Goal: Transaction & Acquisition: Book appointment/travel/reservation

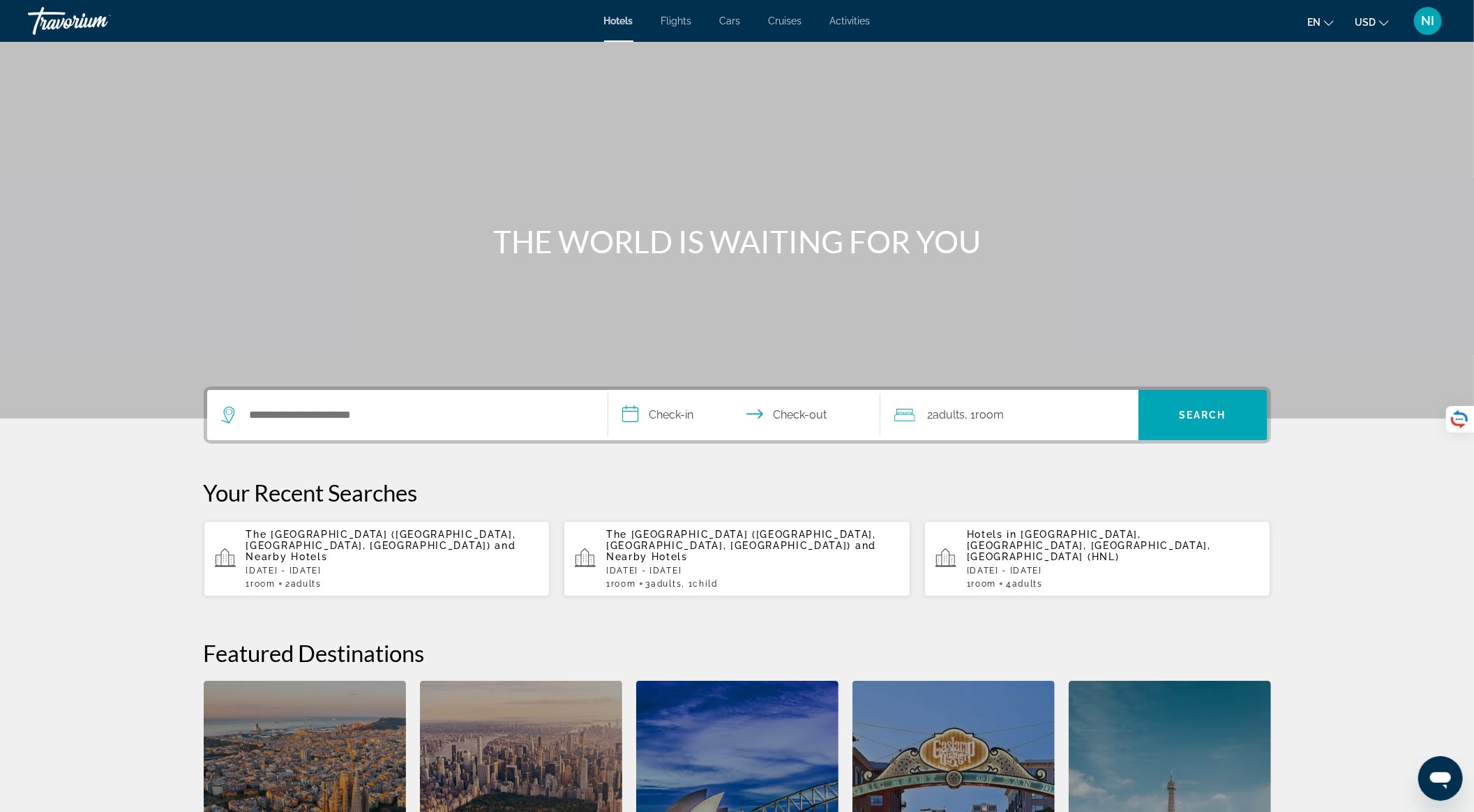
click at [403, 552] on div "The [GEOGRAPHIC_DATA] ([GEOGRAPHIC_DATA], [GEOGRAPHIC_DATA], [GEOGRAPHIC_DATA])…" at bounding box center [392, 558] width 293 height 60
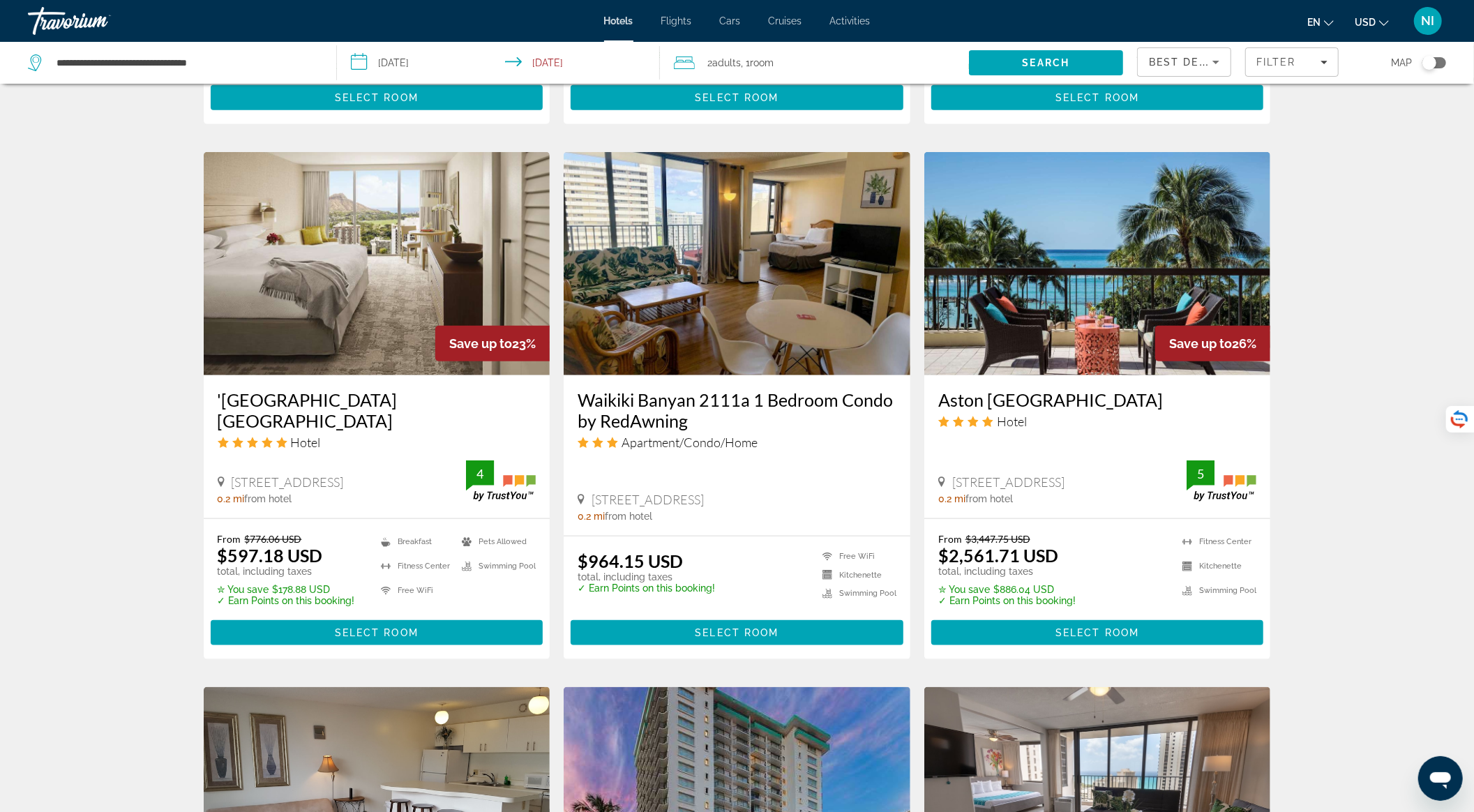
scroll to position [1022, 0]
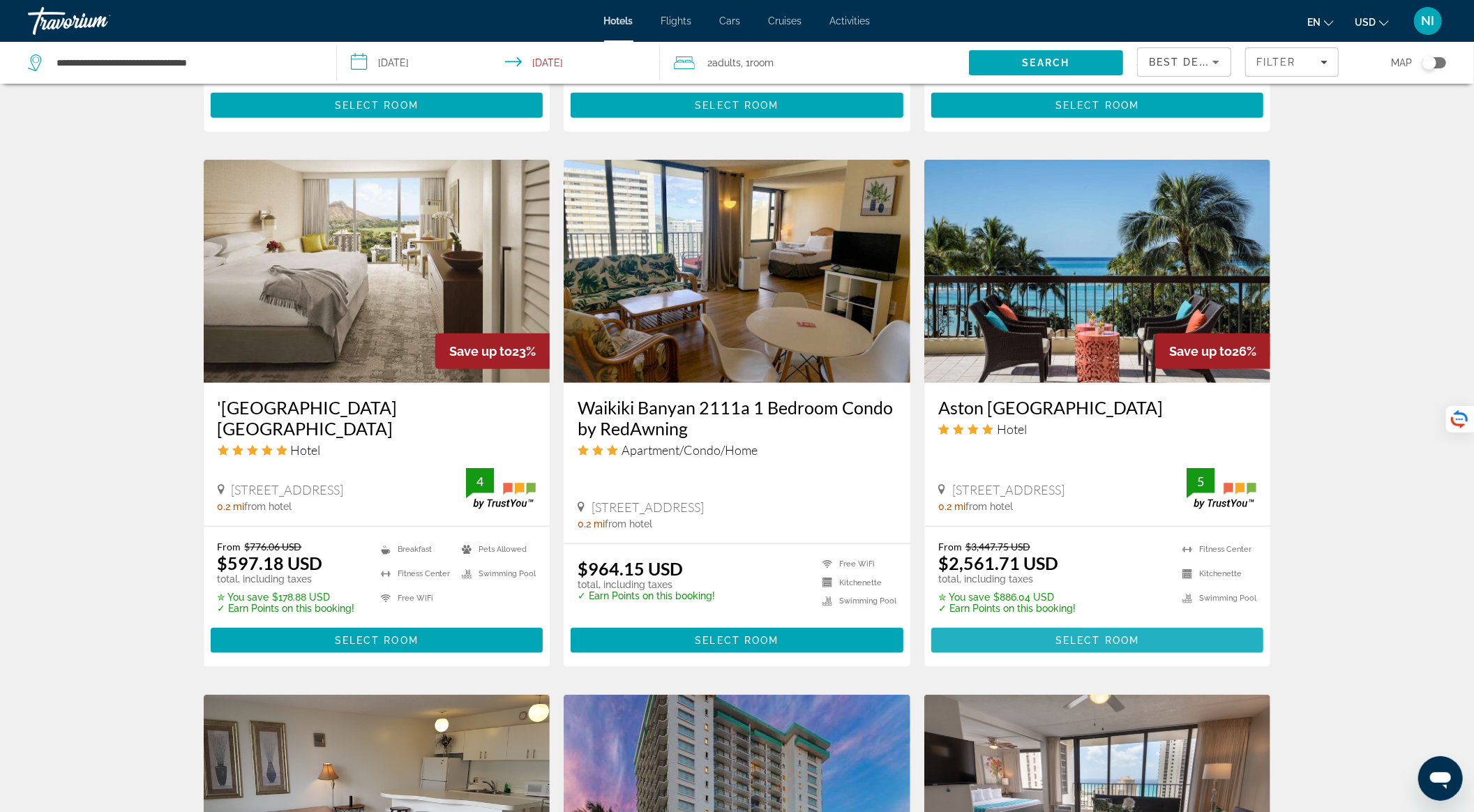
click at [1085, 608] on span "Main content" at bounding box center [1097, 640] width 333 height 33
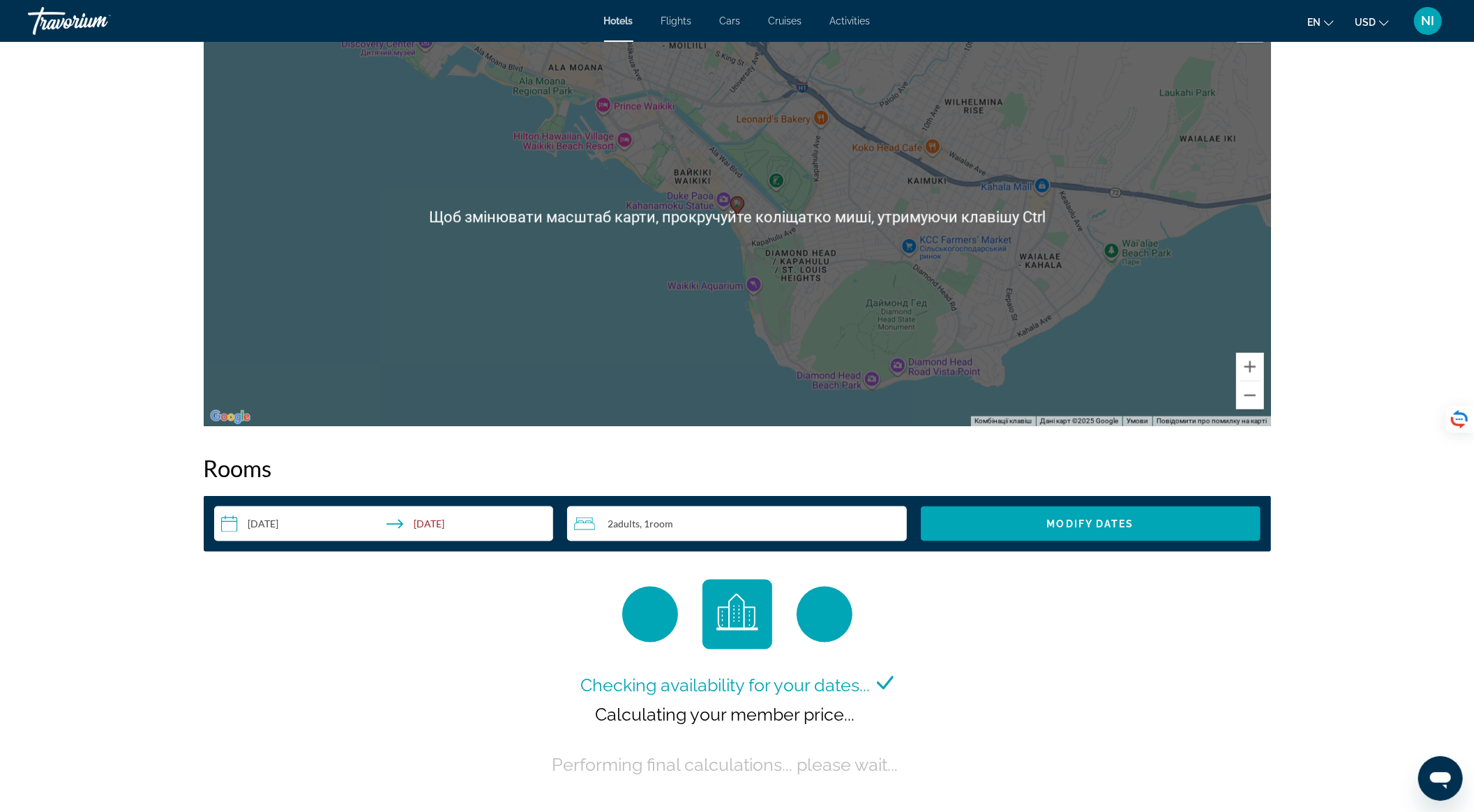
scroll to position [1674, 0]
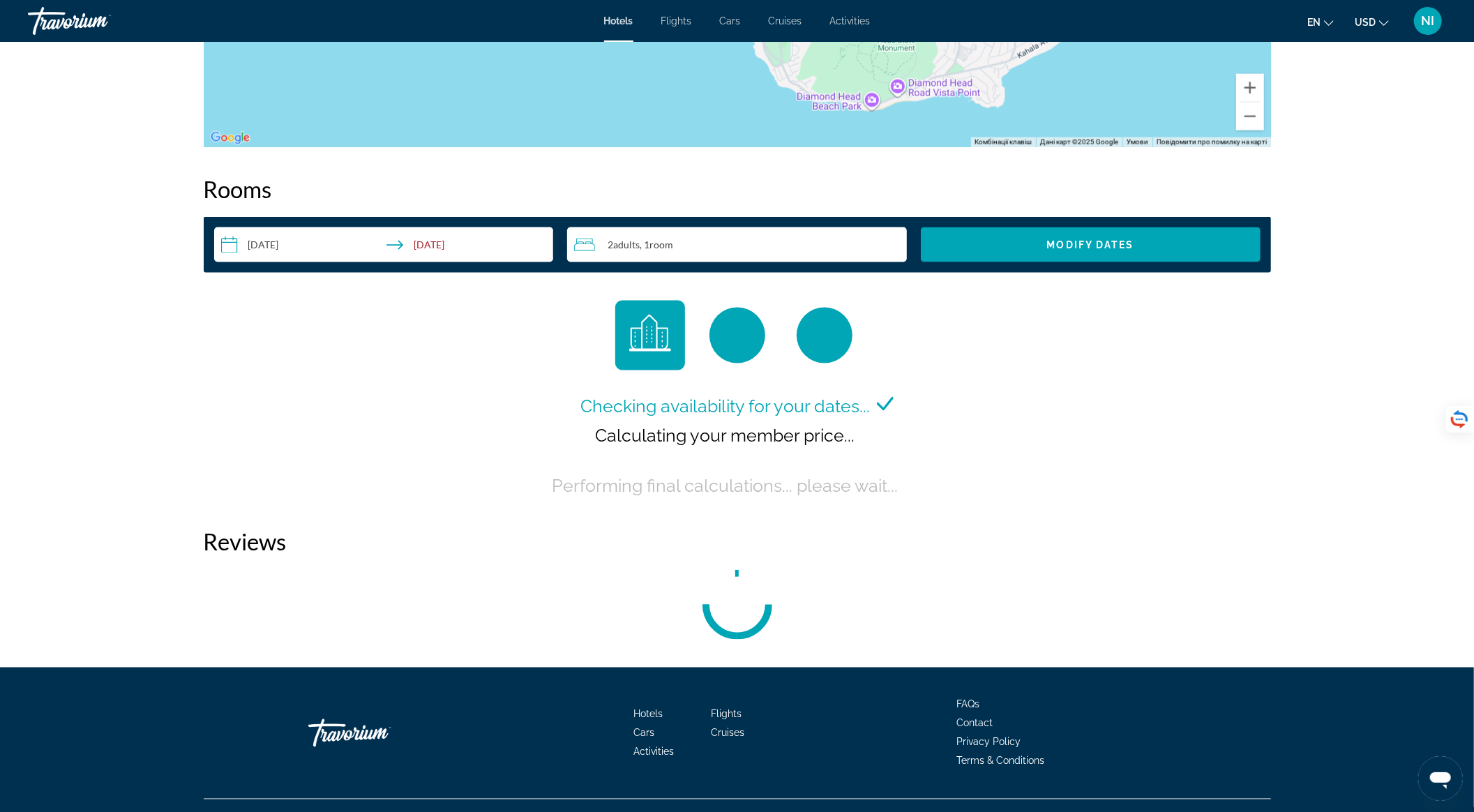
click at [738, 245] on div "2 Adult Adults , 1 Room rooms" at bounding box center [740, 244] width 333 height 17
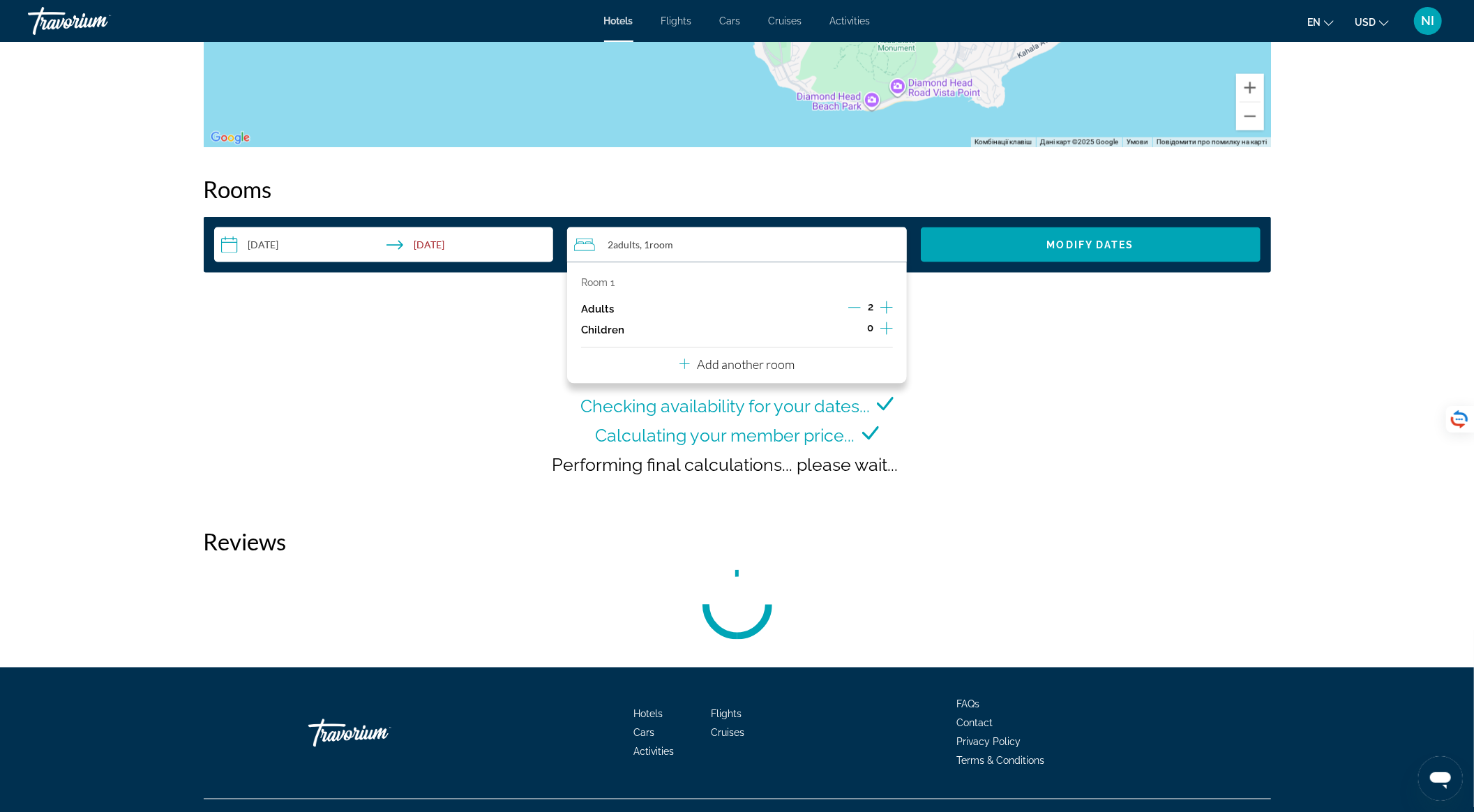
click at [893, 306] on icon "Increment adults" at bounding box center [886, 307] width 13 height 17
click at [889, 327] on icon "Increment children" at bounding box center [886, 328] width 13 height 17
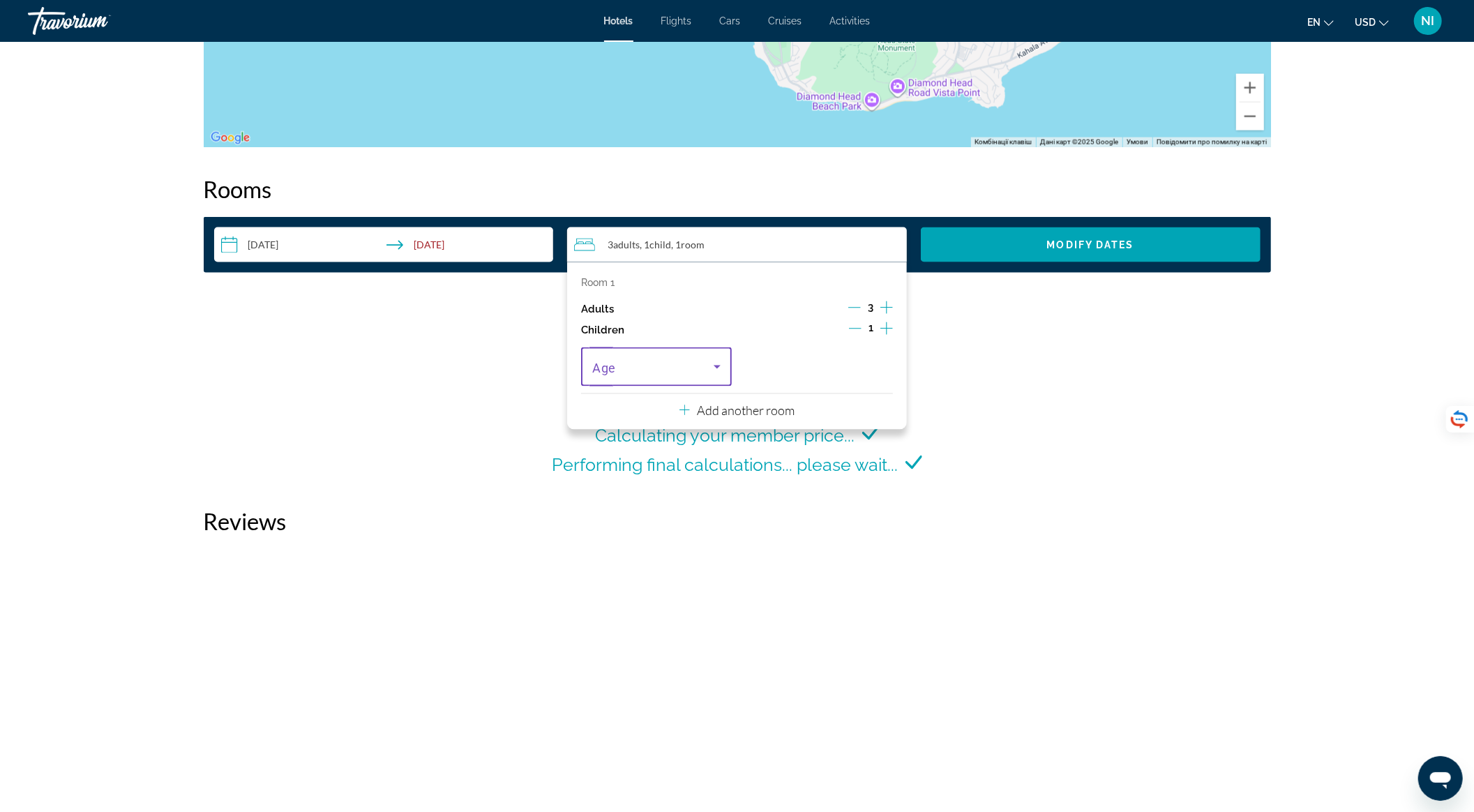
click at [703, 360] on span "Travelers: 3 adults, 1 child" at bounding box center [653, 367] width 122 height 17
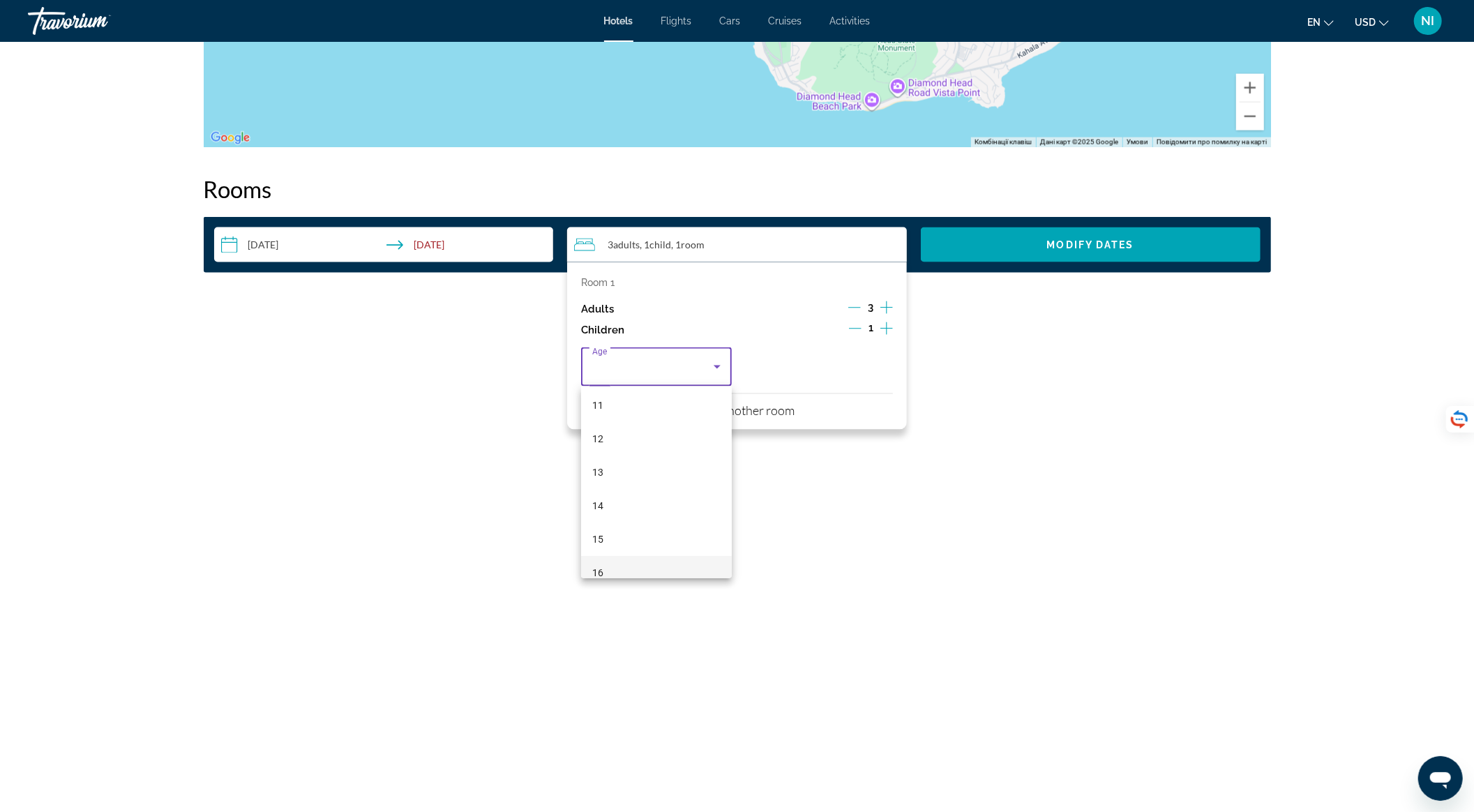
click at [643, 562] on mat-option "16" at bounding box center [655, 572] width 151 height 33
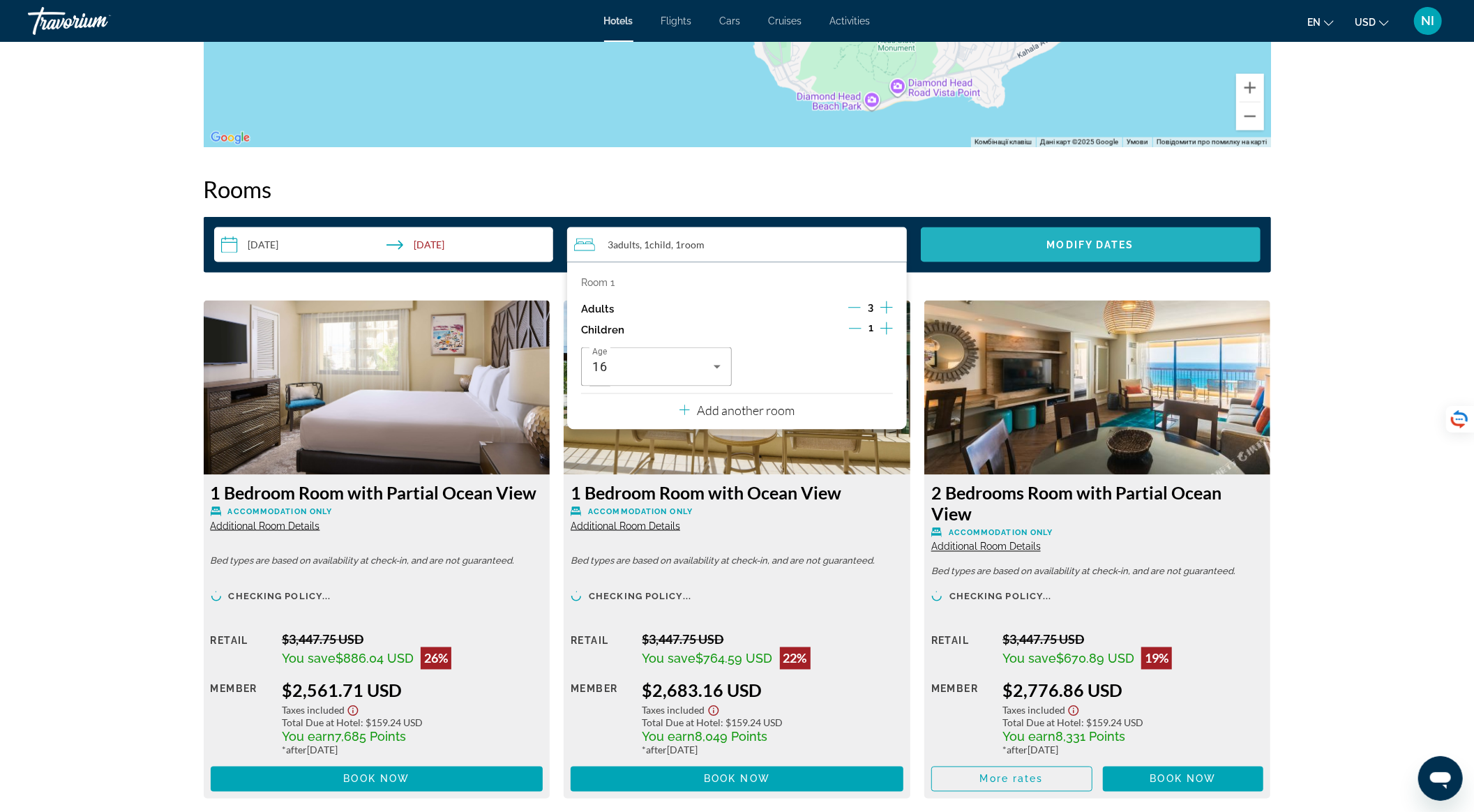
click at [1108, 239] on span "Search widget" at bounding box center [1090, 244] width 340 height 33
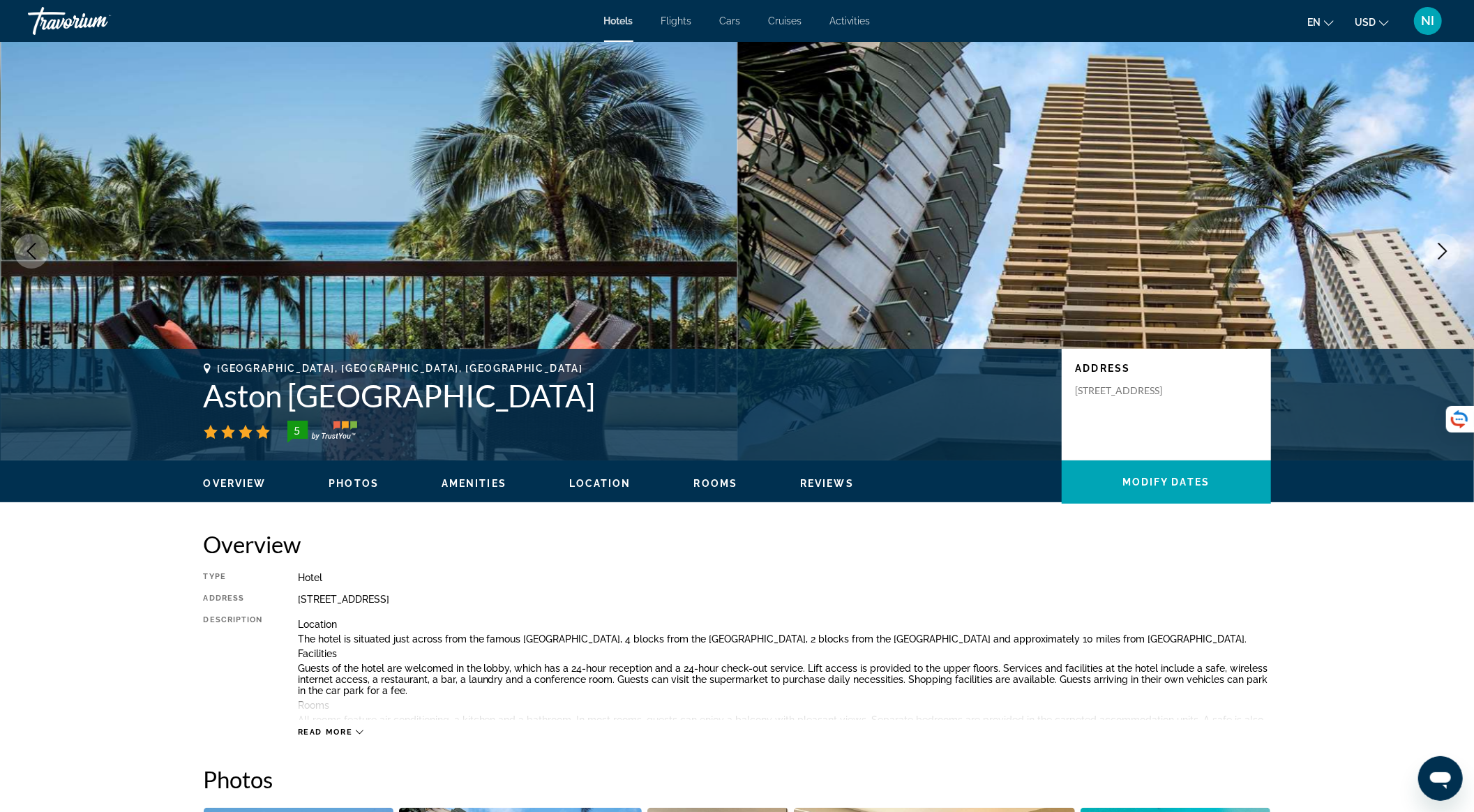
drag, startPoint x: 200, startPoint y: 405, endPoint x: 574, endPoint y: 400, distance: 374.0
click at [574, 400] on div "[GEOGRAPHIC_DATA], [GEOGRAPHIC_DATA], [GEOGRAPHIC_DATA] Aston [GEOGRAPHIC_DATA]…" at bounding box center [737, 404] width 1123 height 84
copy h1 "Aston [GEOGRAPHIC_DATA]"
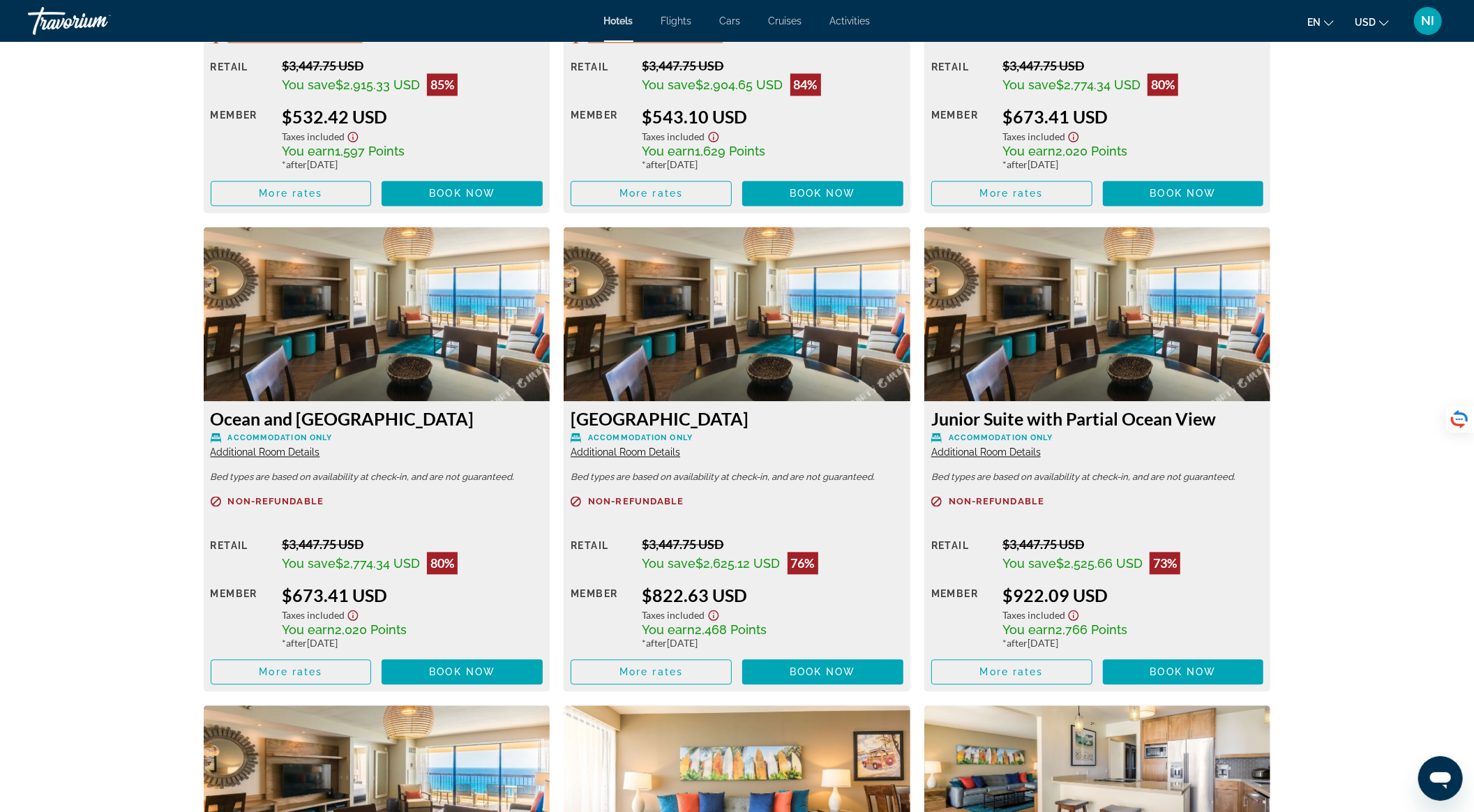
scroll to position [2231, 0]
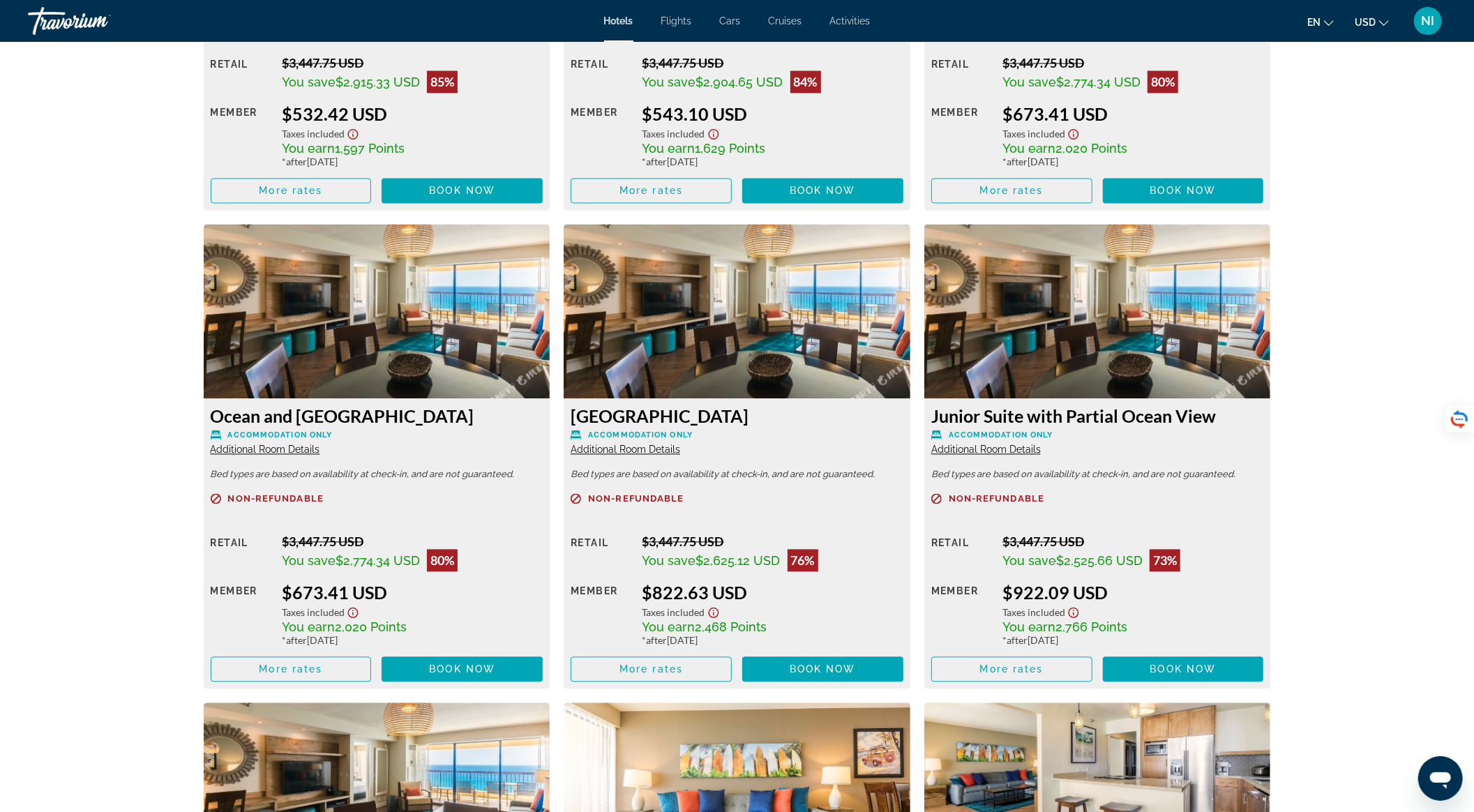
click at [668, 444] on span "Additional Room Details" at bounding box center [625, 449] width 109 height 11
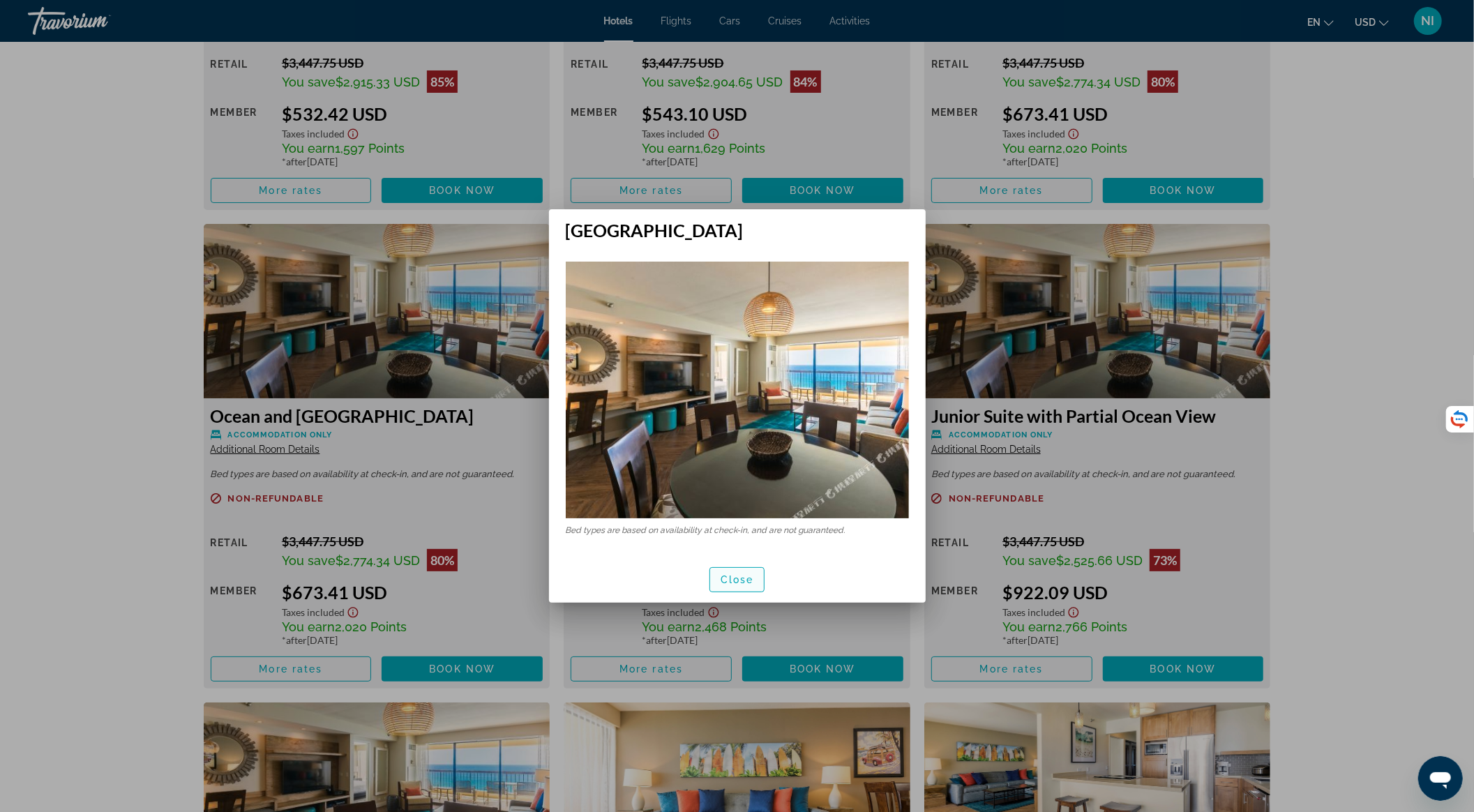
click at [721, 575] on span "Close" at bounding box center [737, 579] width 33 height 11
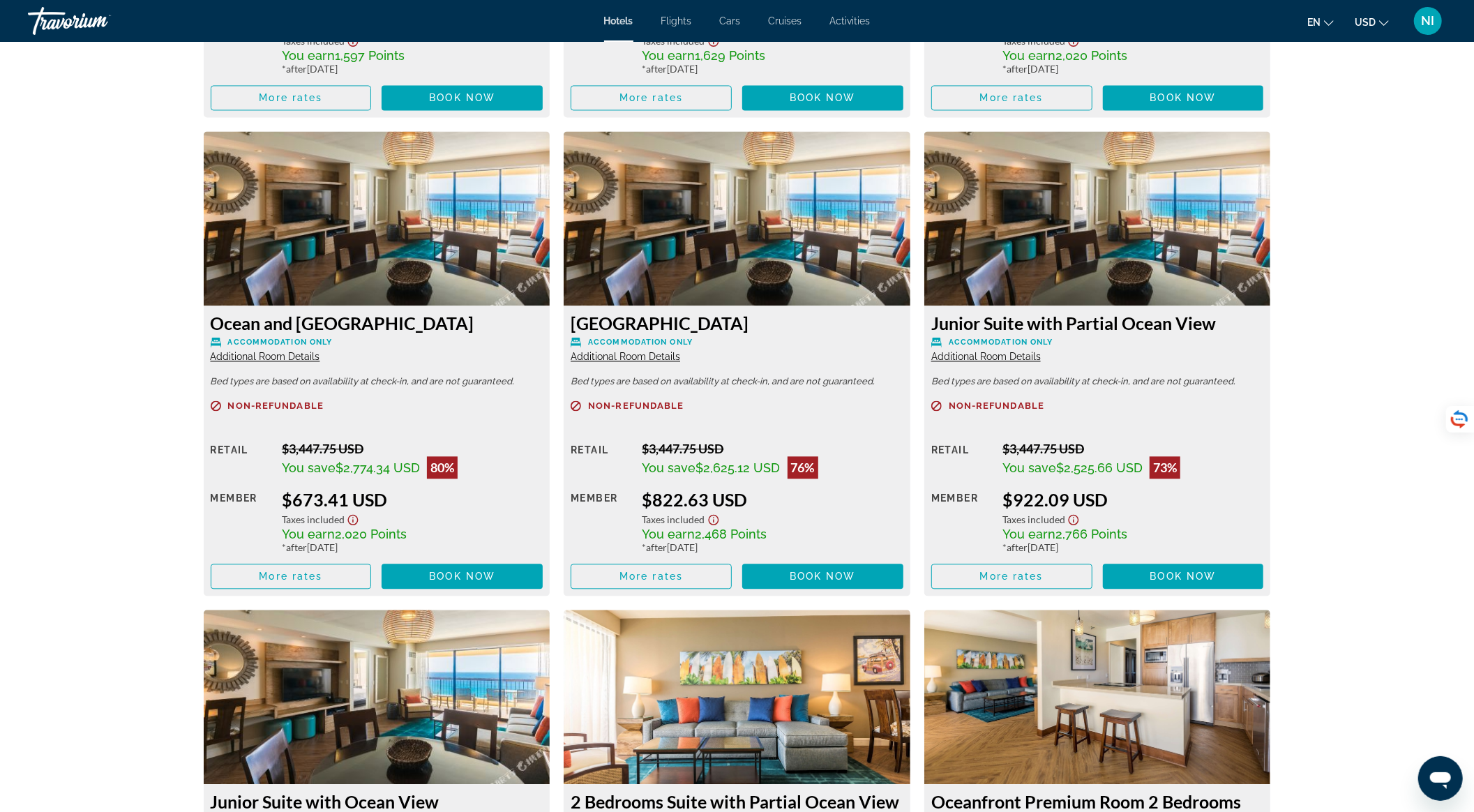
scroll to position [2045, 0]
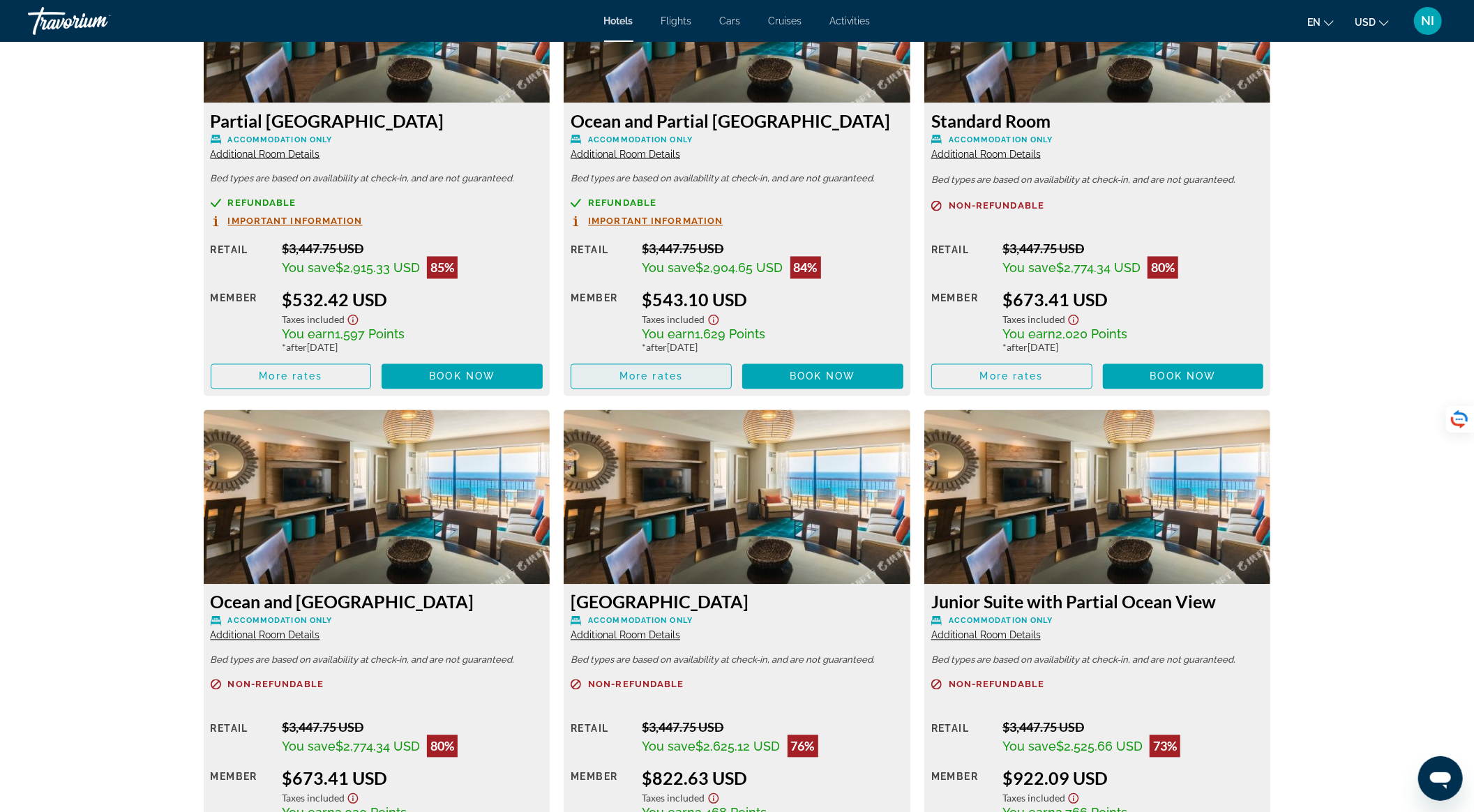
click at [655, 372] on span "More rates" at bounding box center [651, 377] width 63 height 11
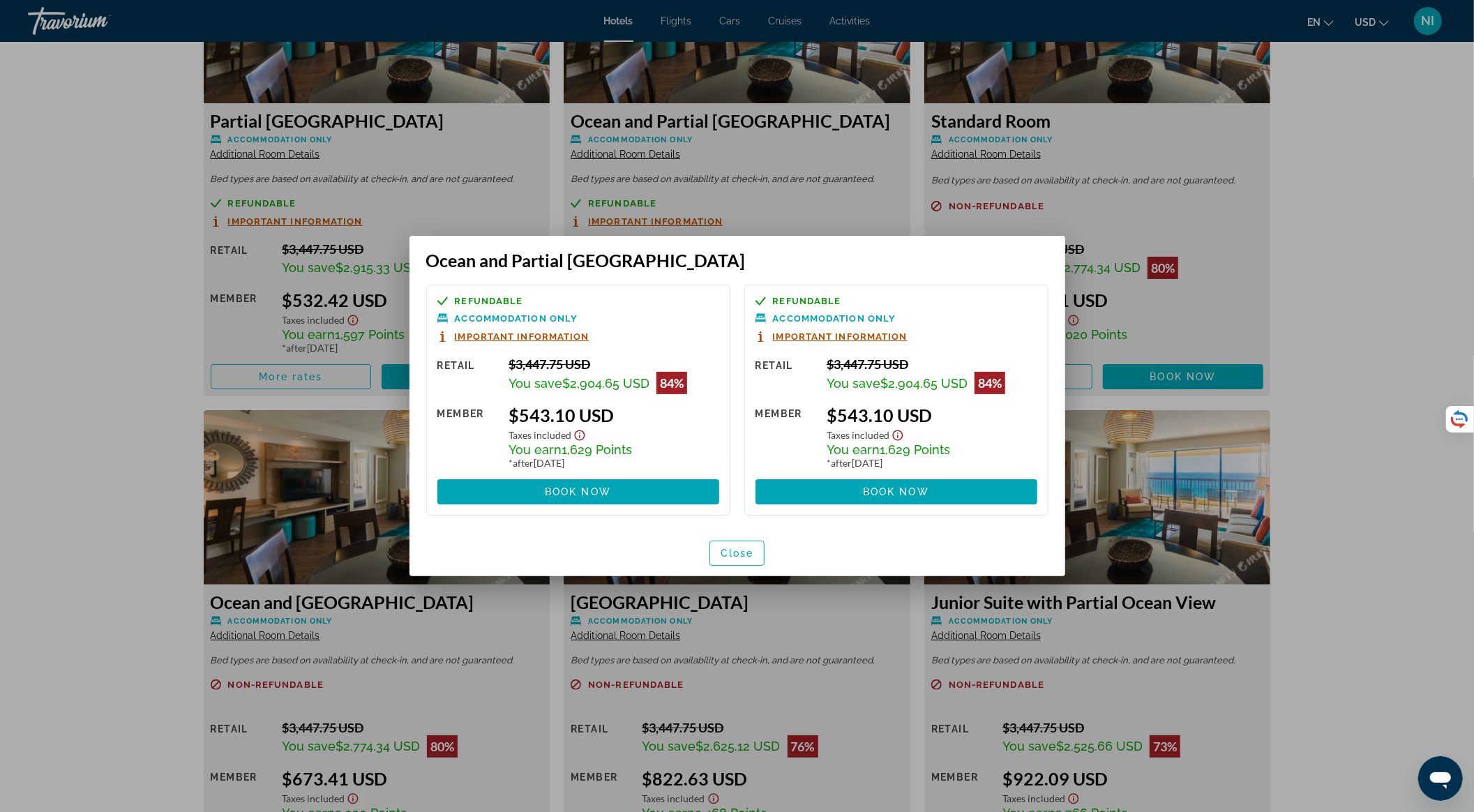
scroll to position [0, 0]
click at [738, 549] on span "Close" at bounding box center [737, 552] width 33 height 11
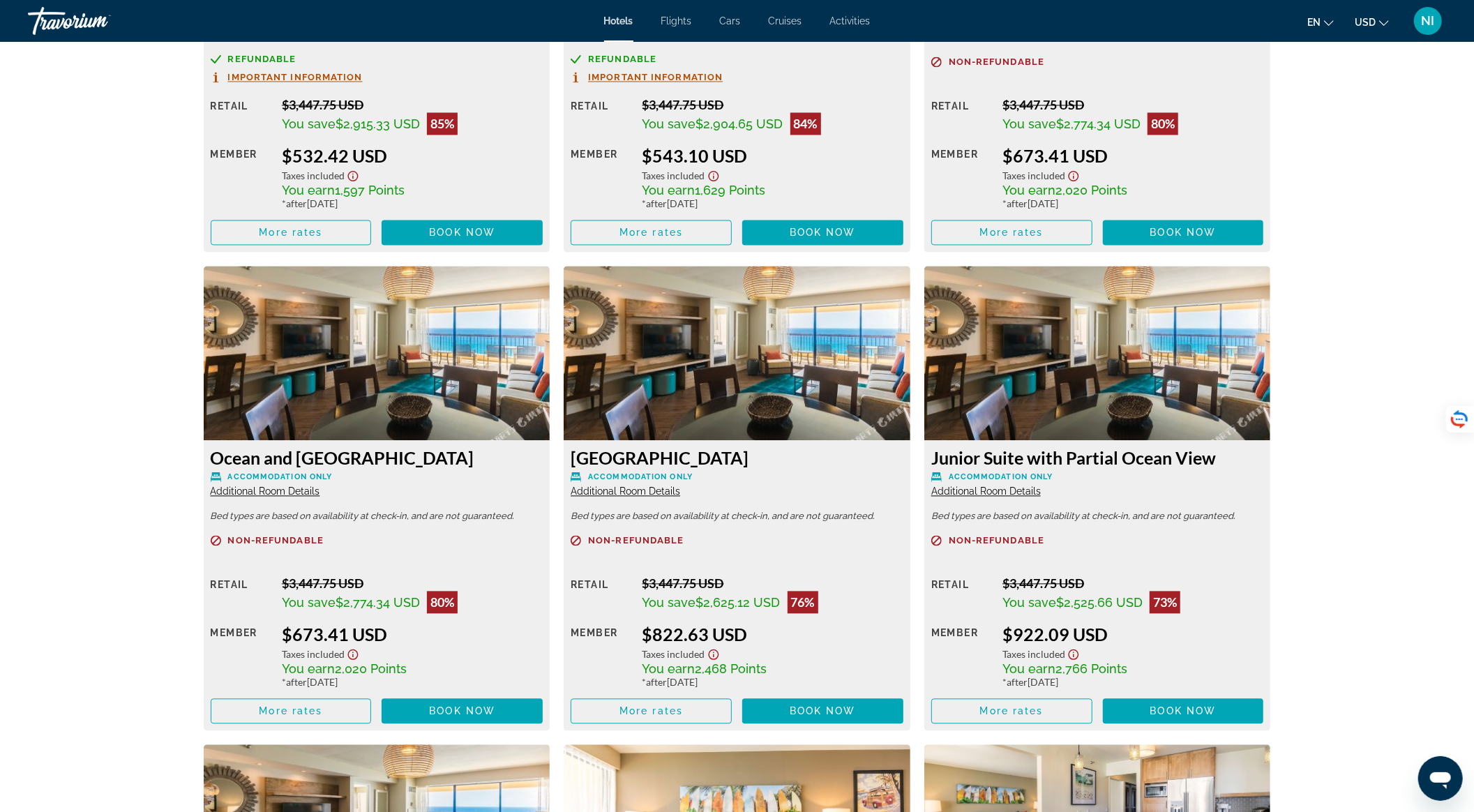
scroll to position [2324, 0]
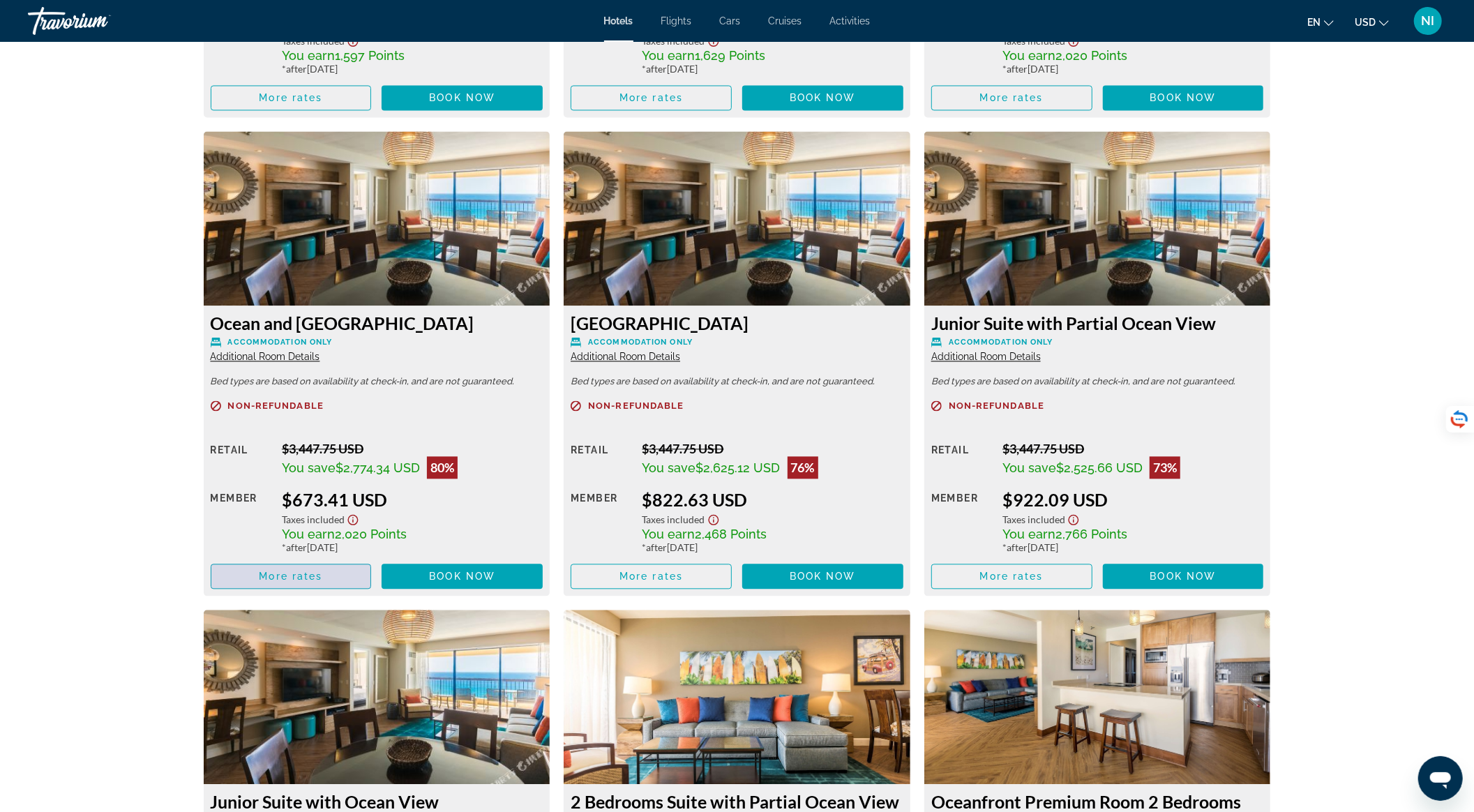
click at [311, 575] on span "More rates" at bounding box center [290, 576] width 63 height 11
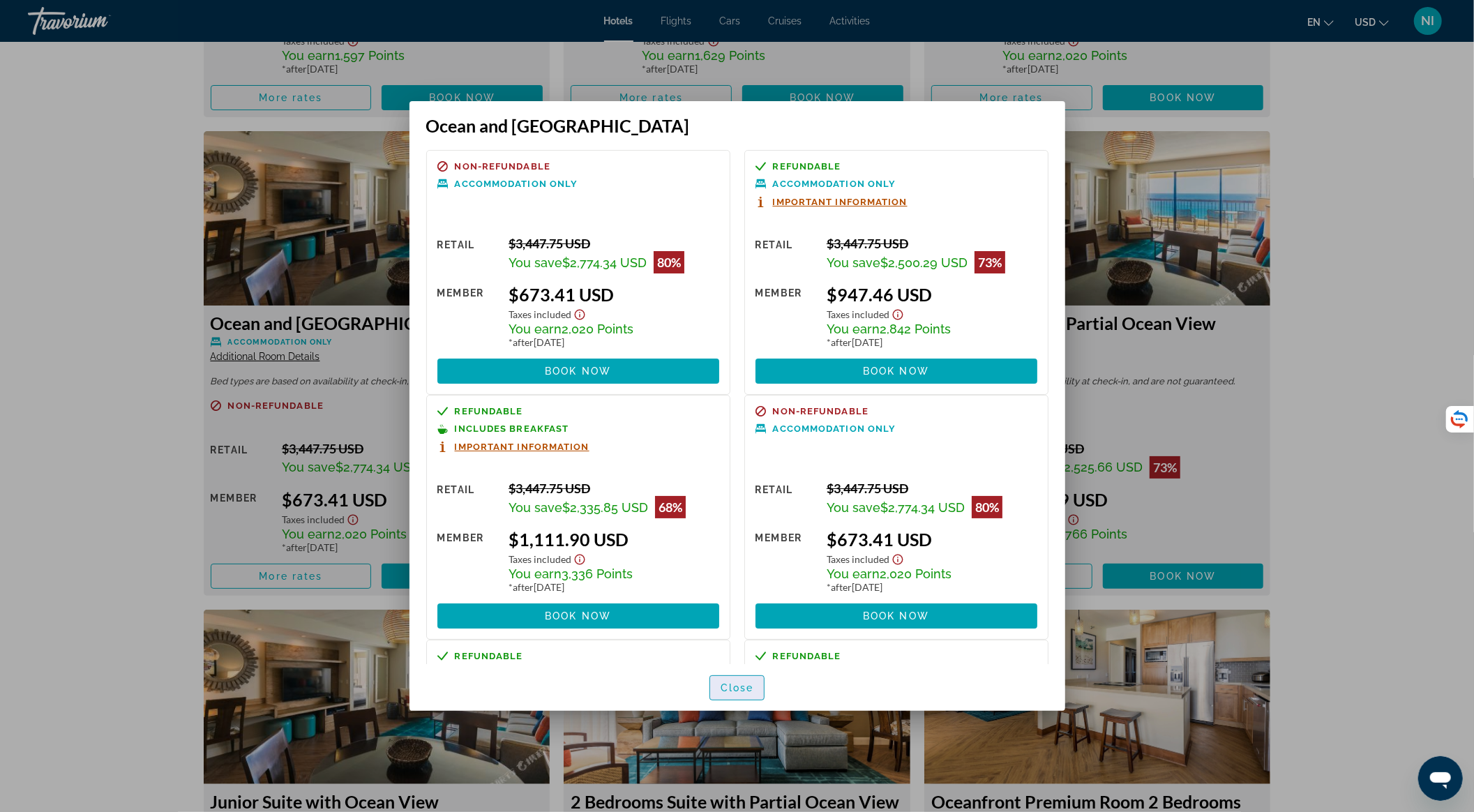
click at [738, 608] on span "Close" at bounding box center [737, 688] width 33 height 11
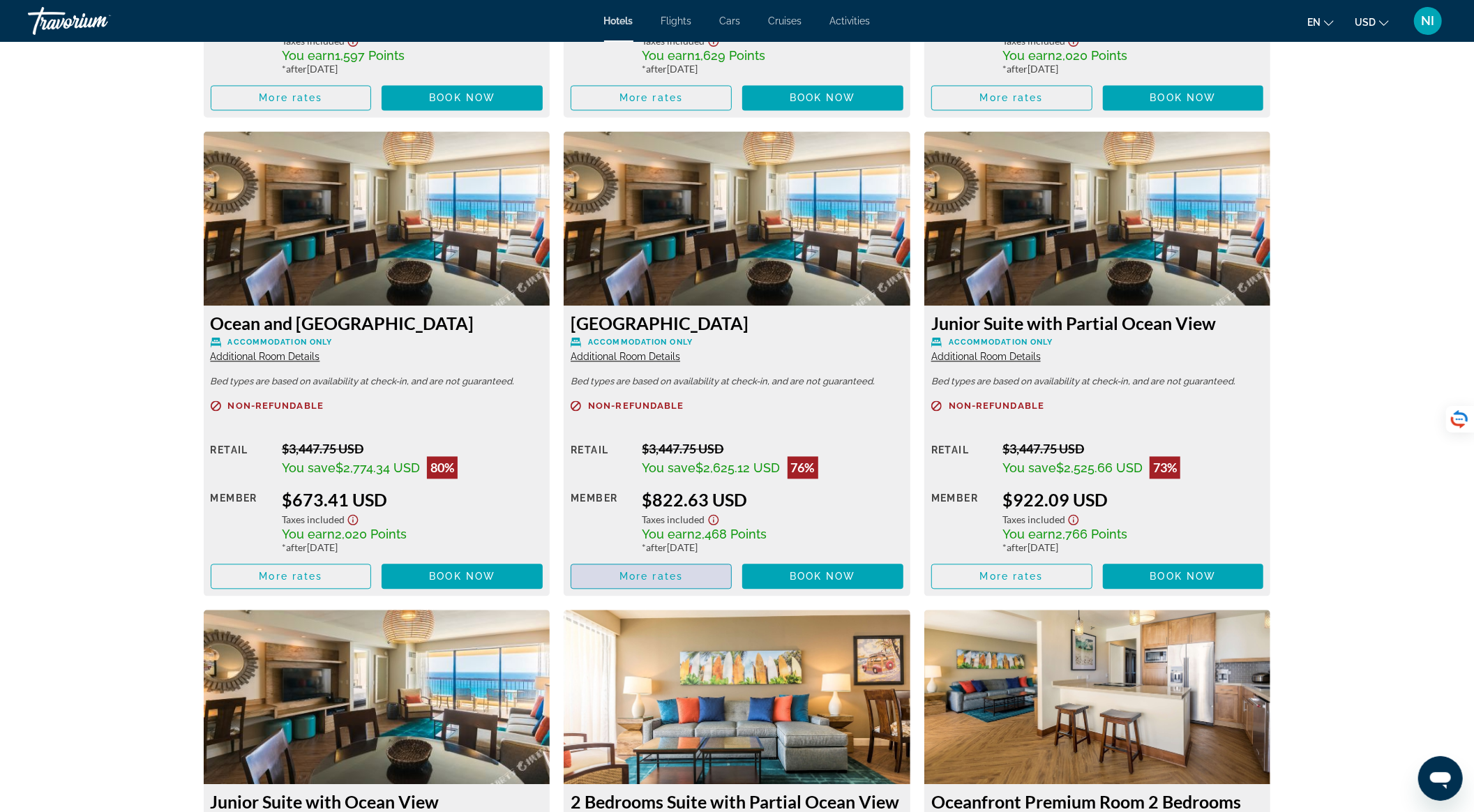
click at [698, 570] on span "Main content" at bounding box center [651, 576] width 160 height 33
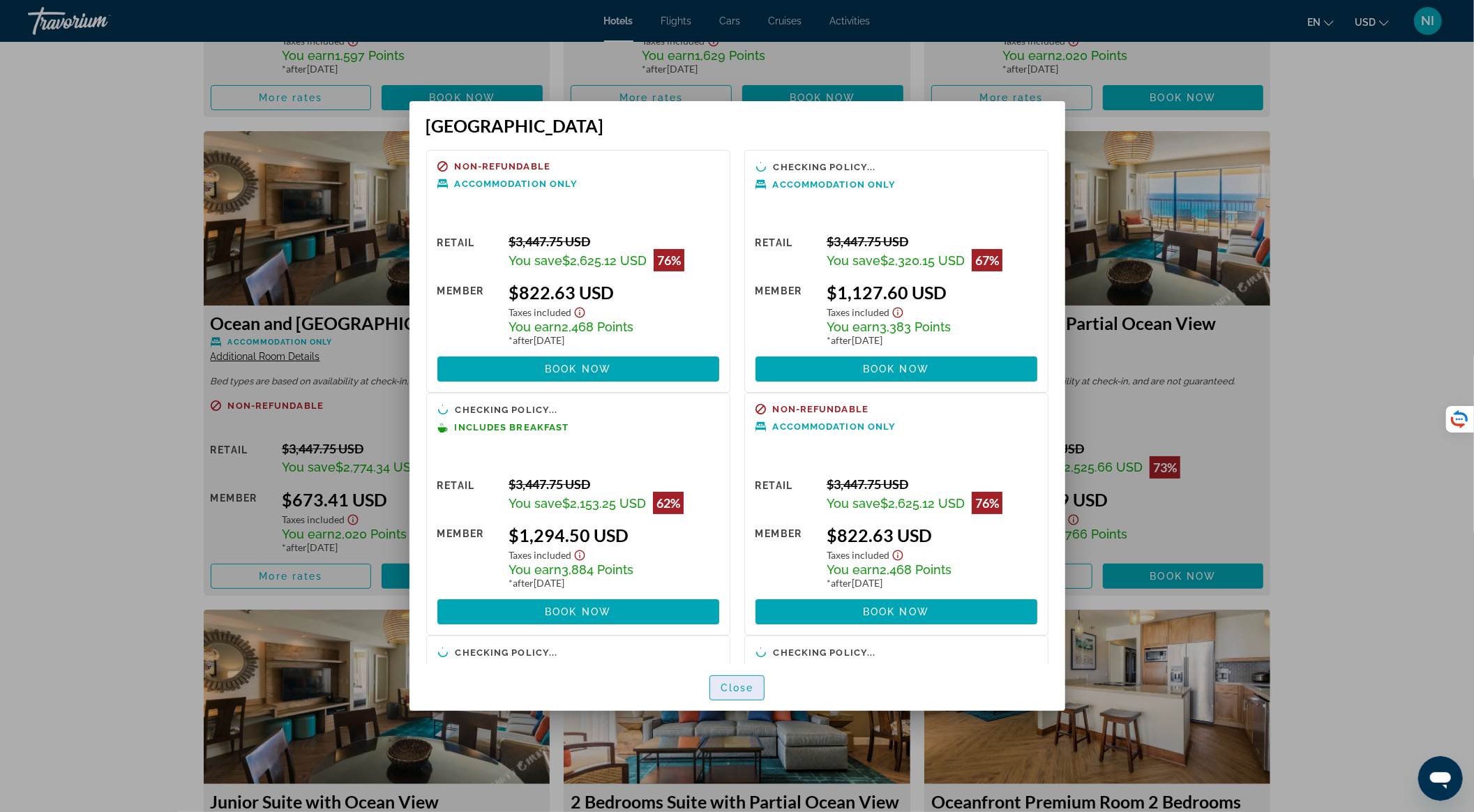
click at [732, 608] on span "Close" at bounding box center [737, 688] width 33 height 11
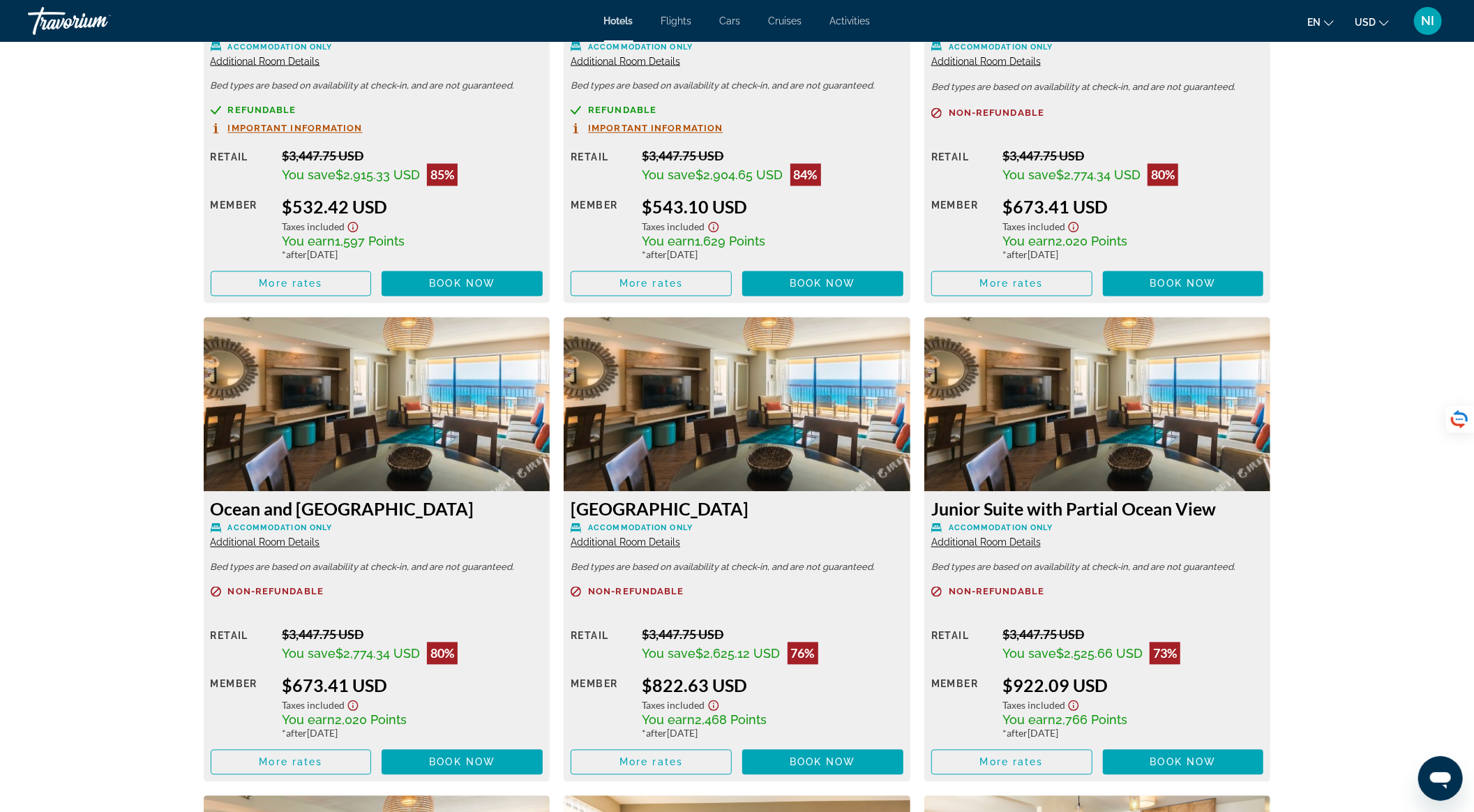
scroll to position [1952, 0]
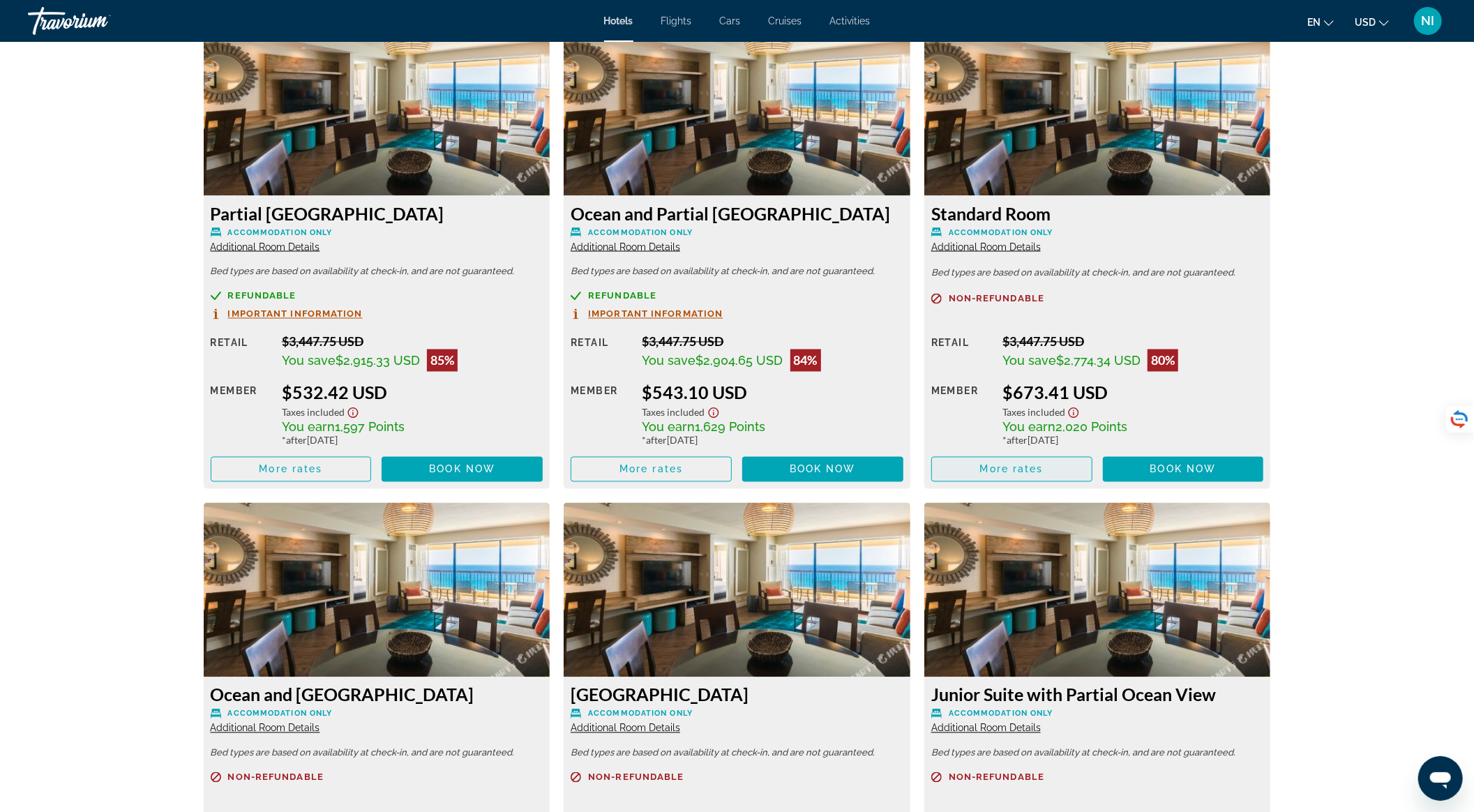
click at [996, 456] on span "Main content" at bounding box center [1012, 469] width 160 height 33
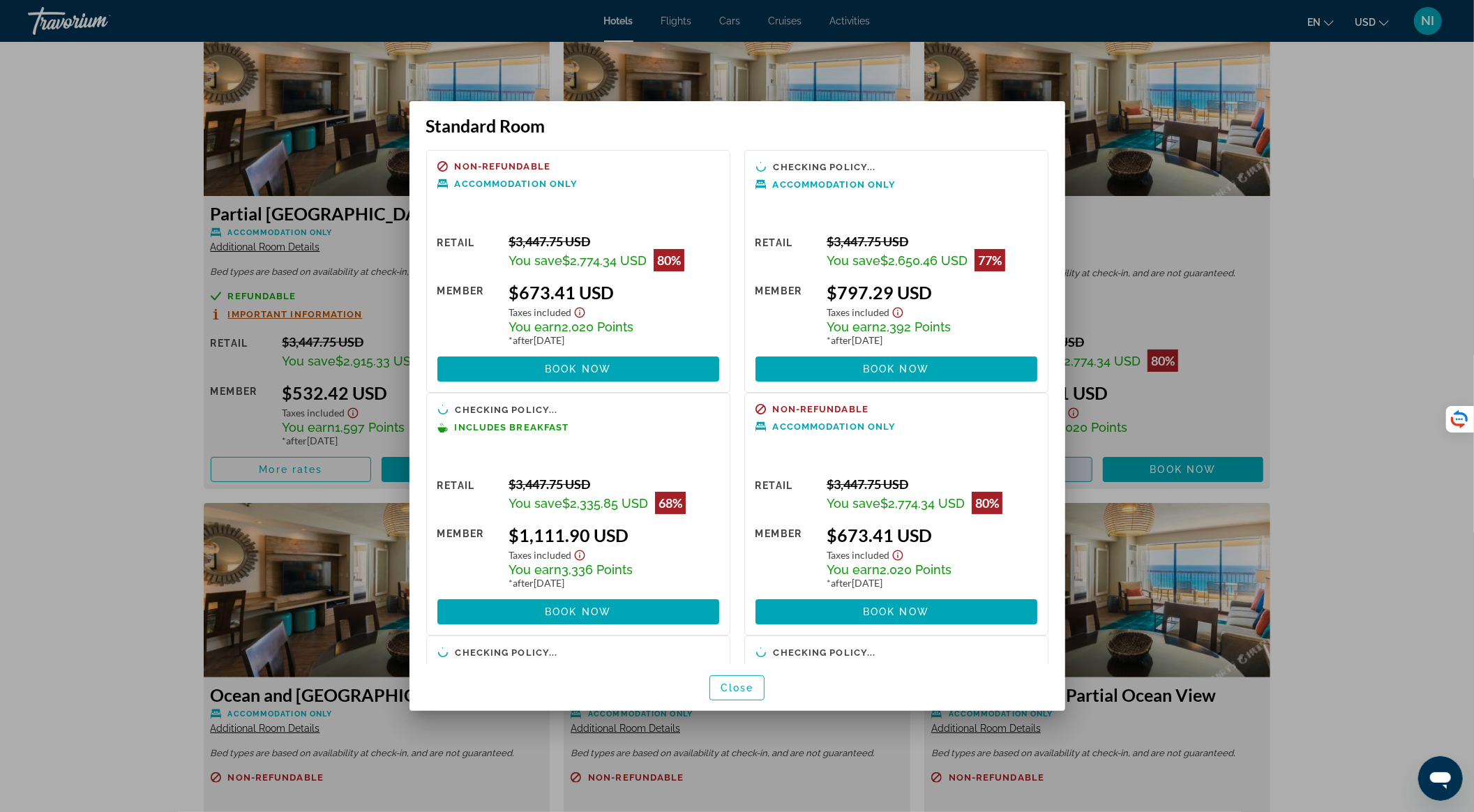
scroll to position [0, 0]
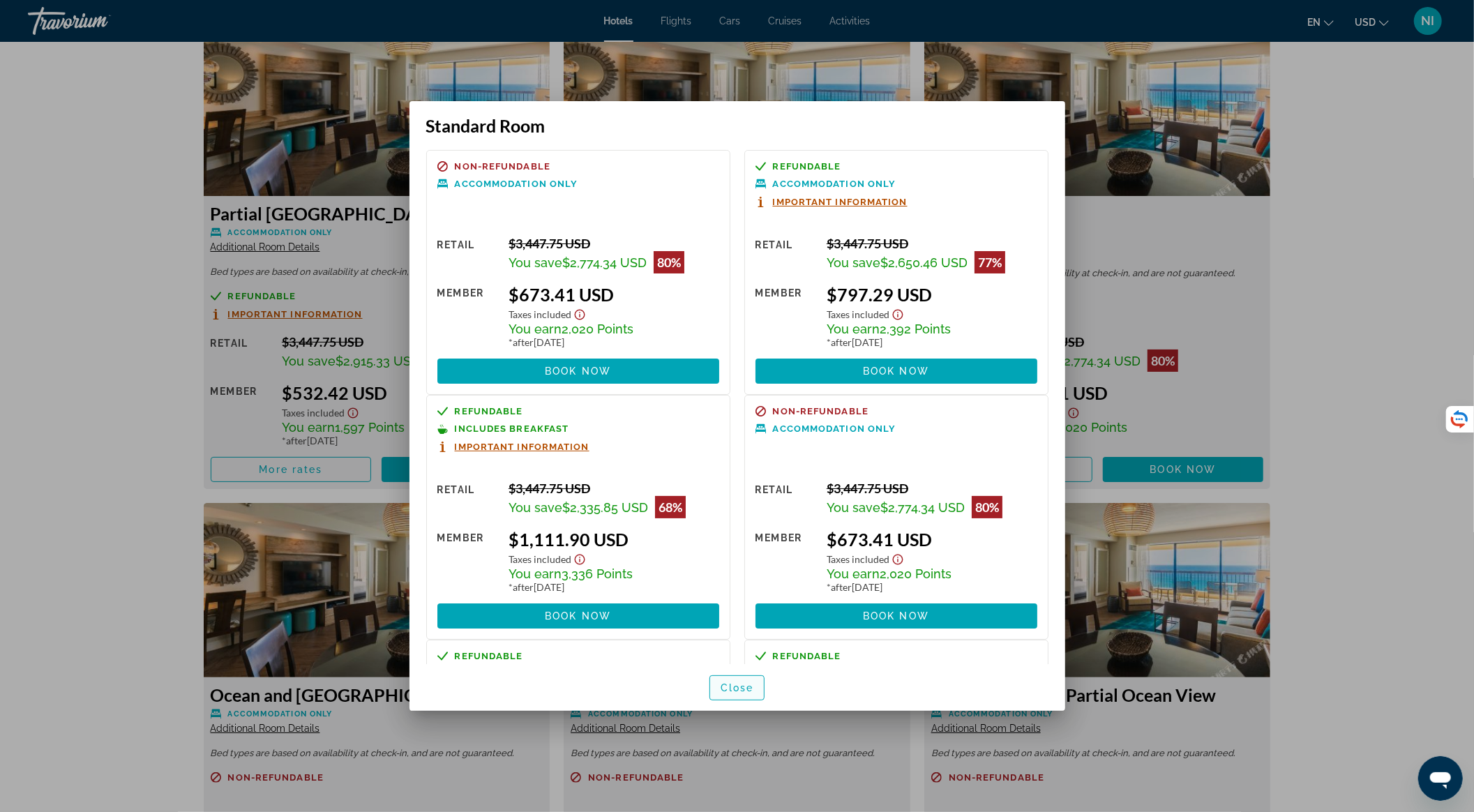
click at [718, 608] on span "button" at bounding box center [737, 687] width 54 height 33
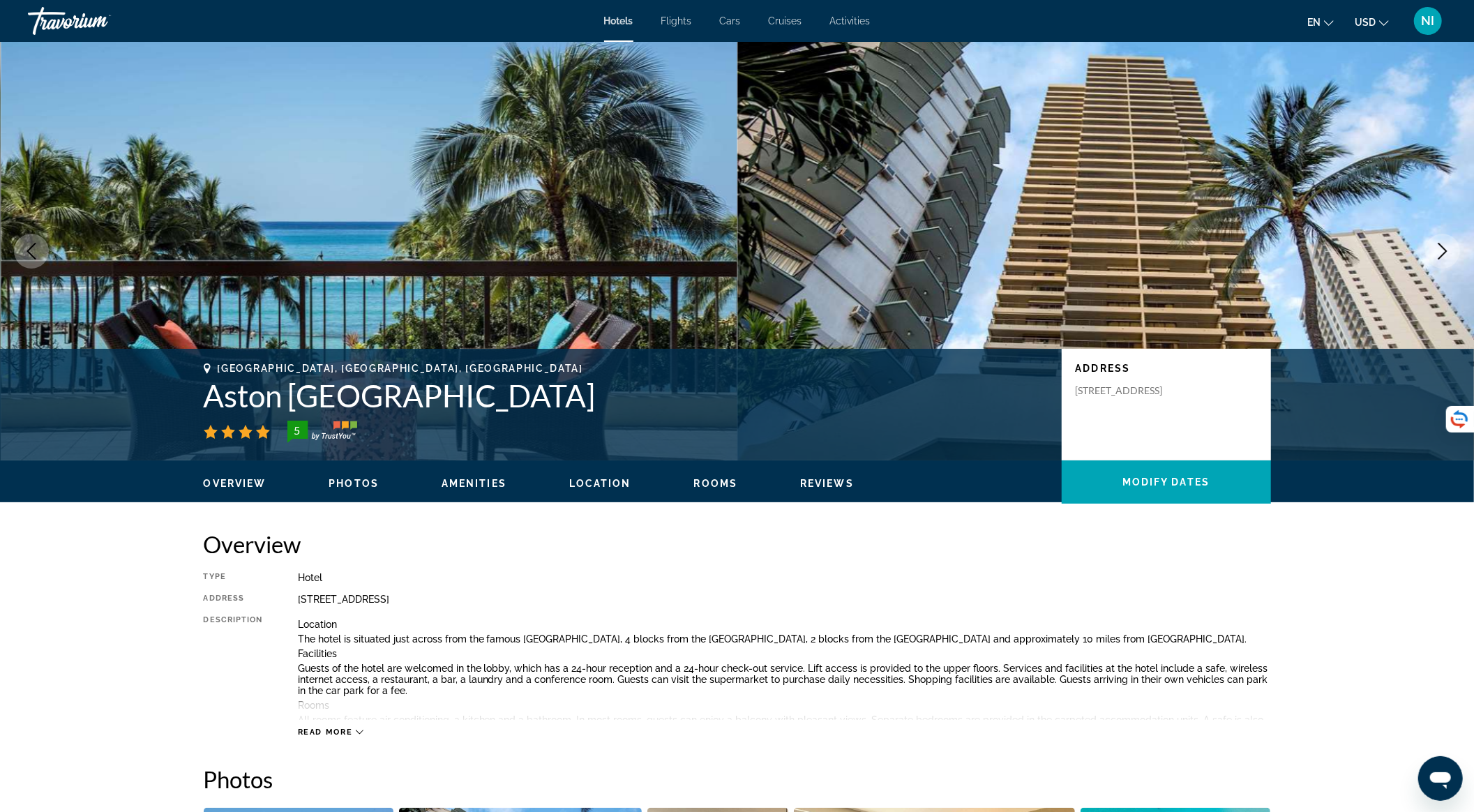
scroll to position [1952, 0]
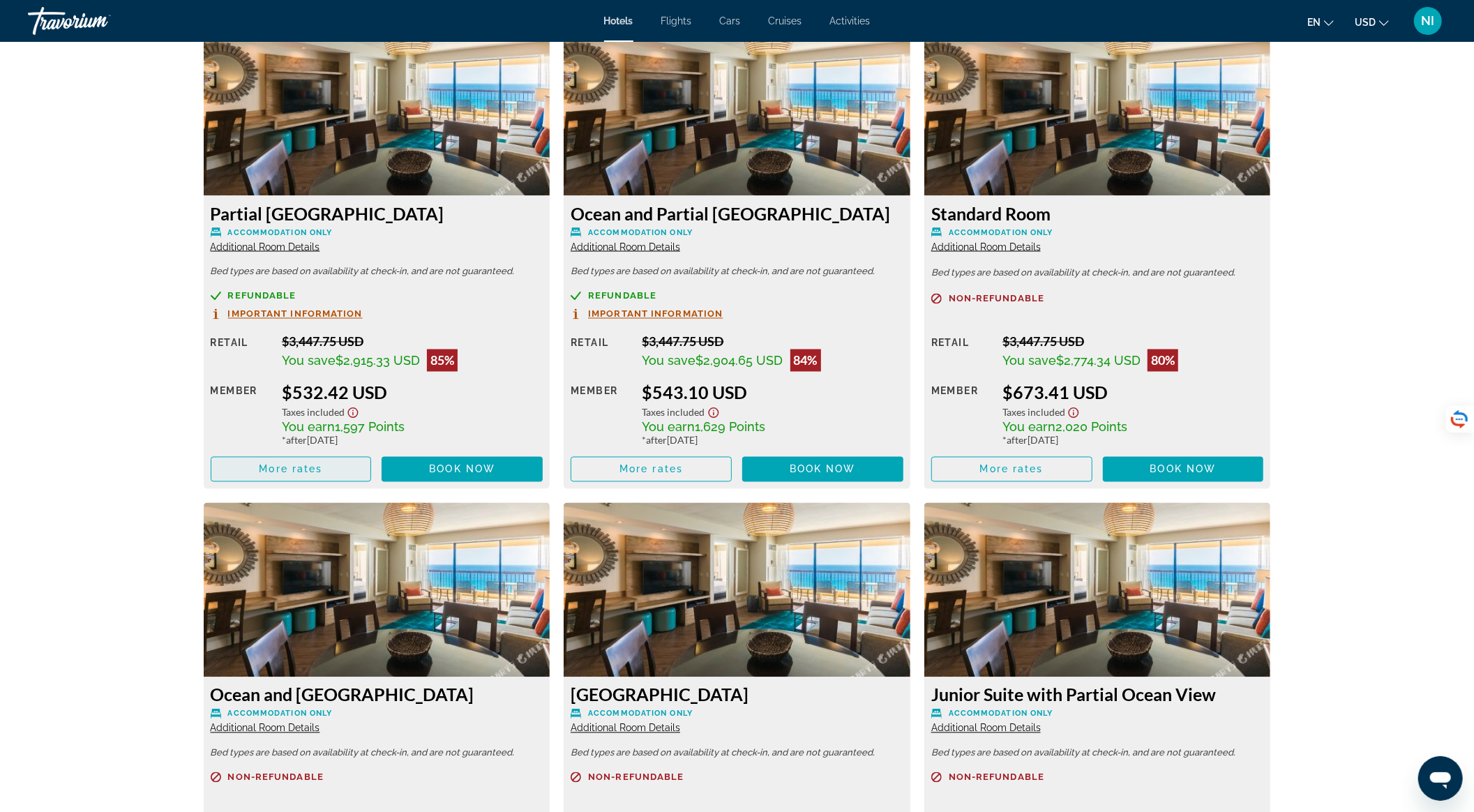
click at [350, 471] on span "Main content" at bounding box center [290, 469] width 160 height 33
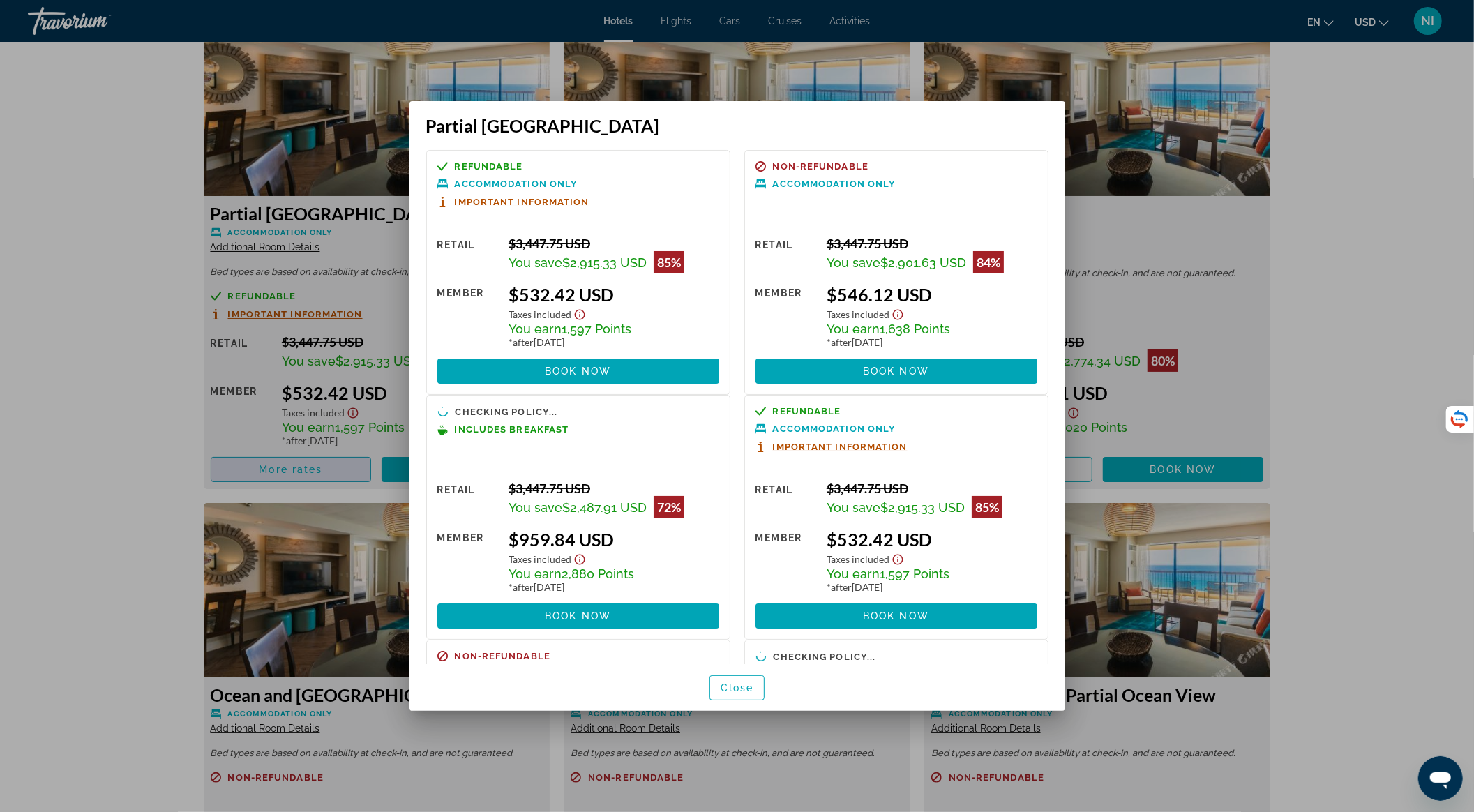
scroll to position [0, 0]
click at [736, 608] on span "button" at bounding box center [737, 687] width 54 height 33
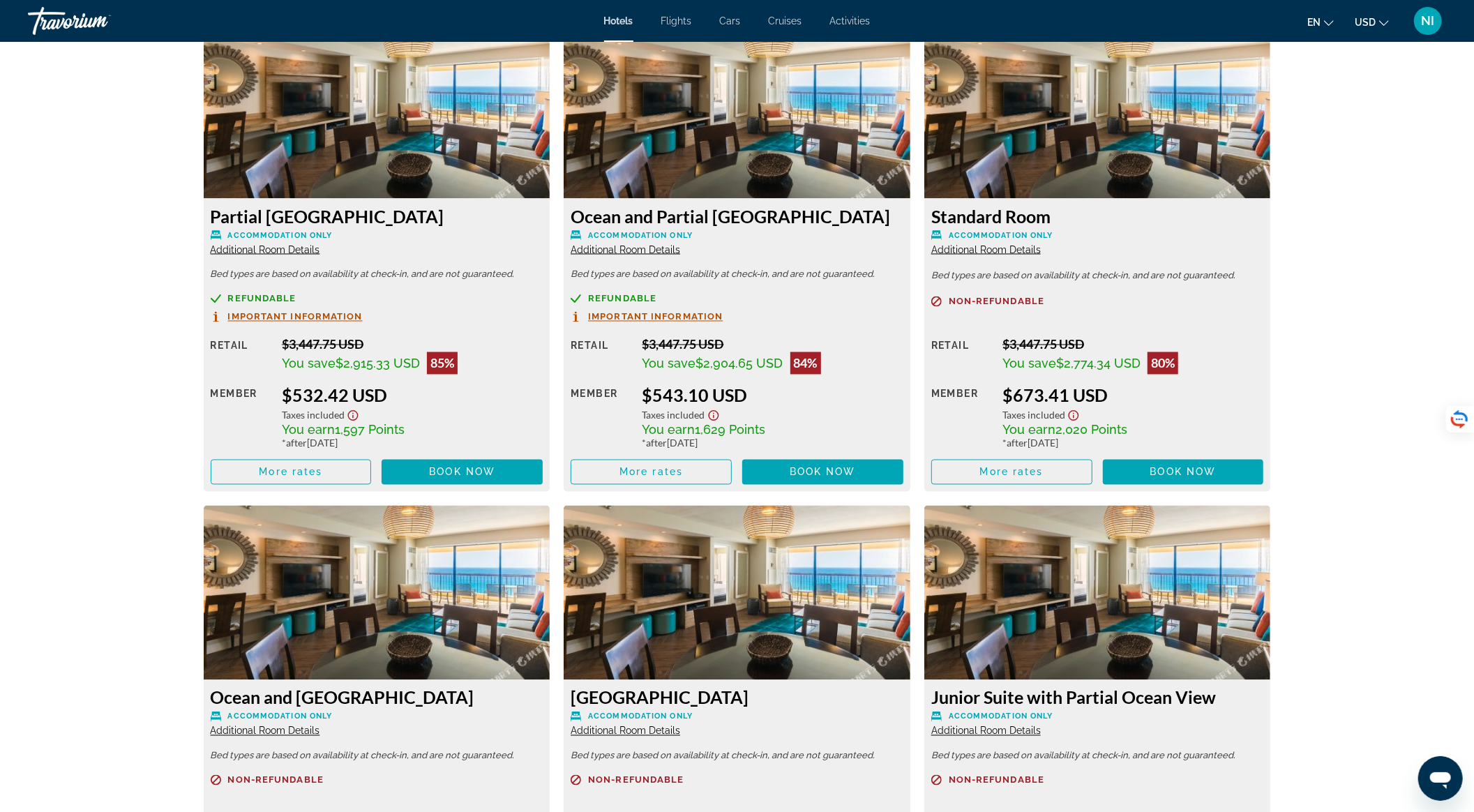
scroll to position [1674, 0]
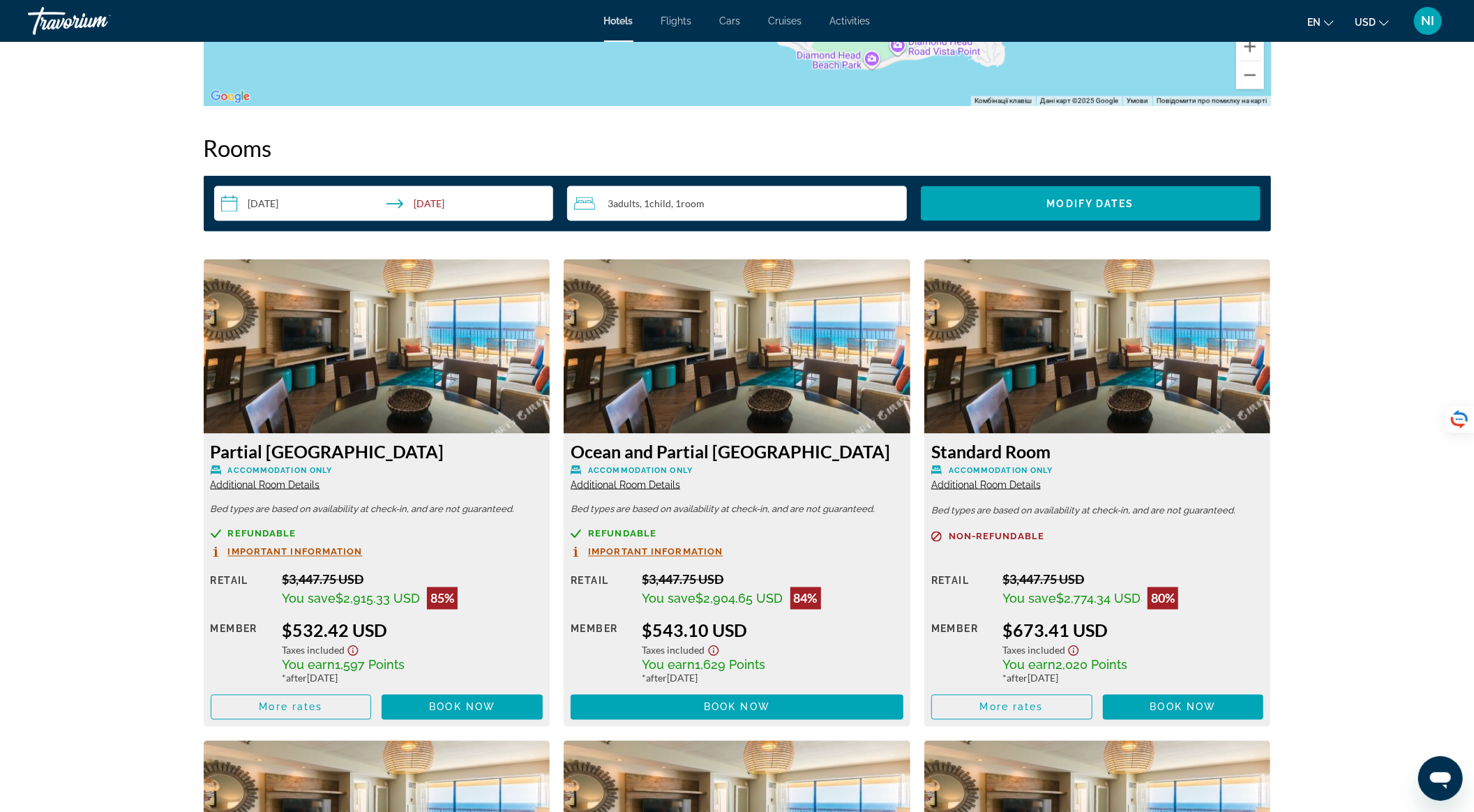
scroll to position [1674, 0]
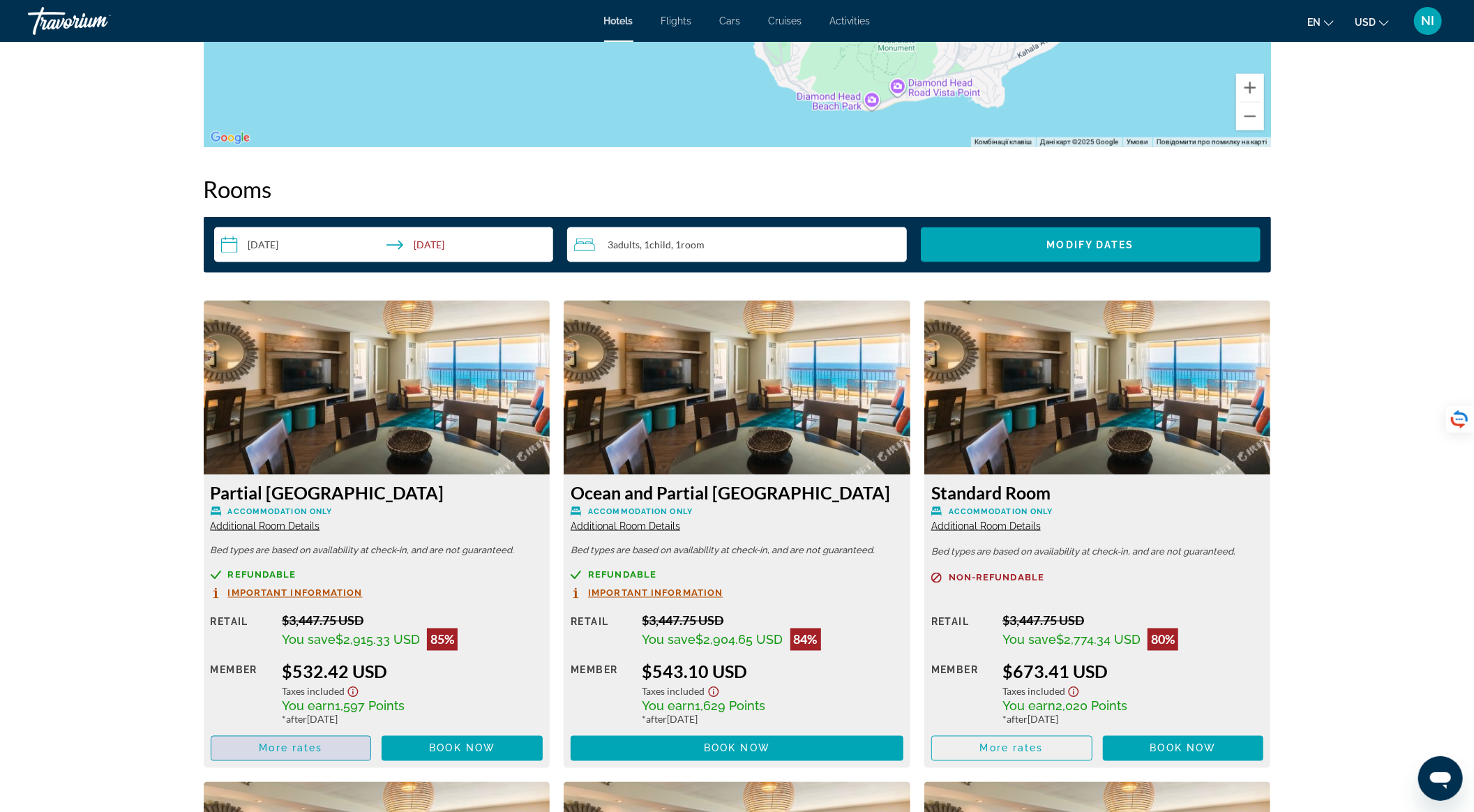
click at [352, 746] on span "Main content" at bounding box center [290, 748] width 160 height 33
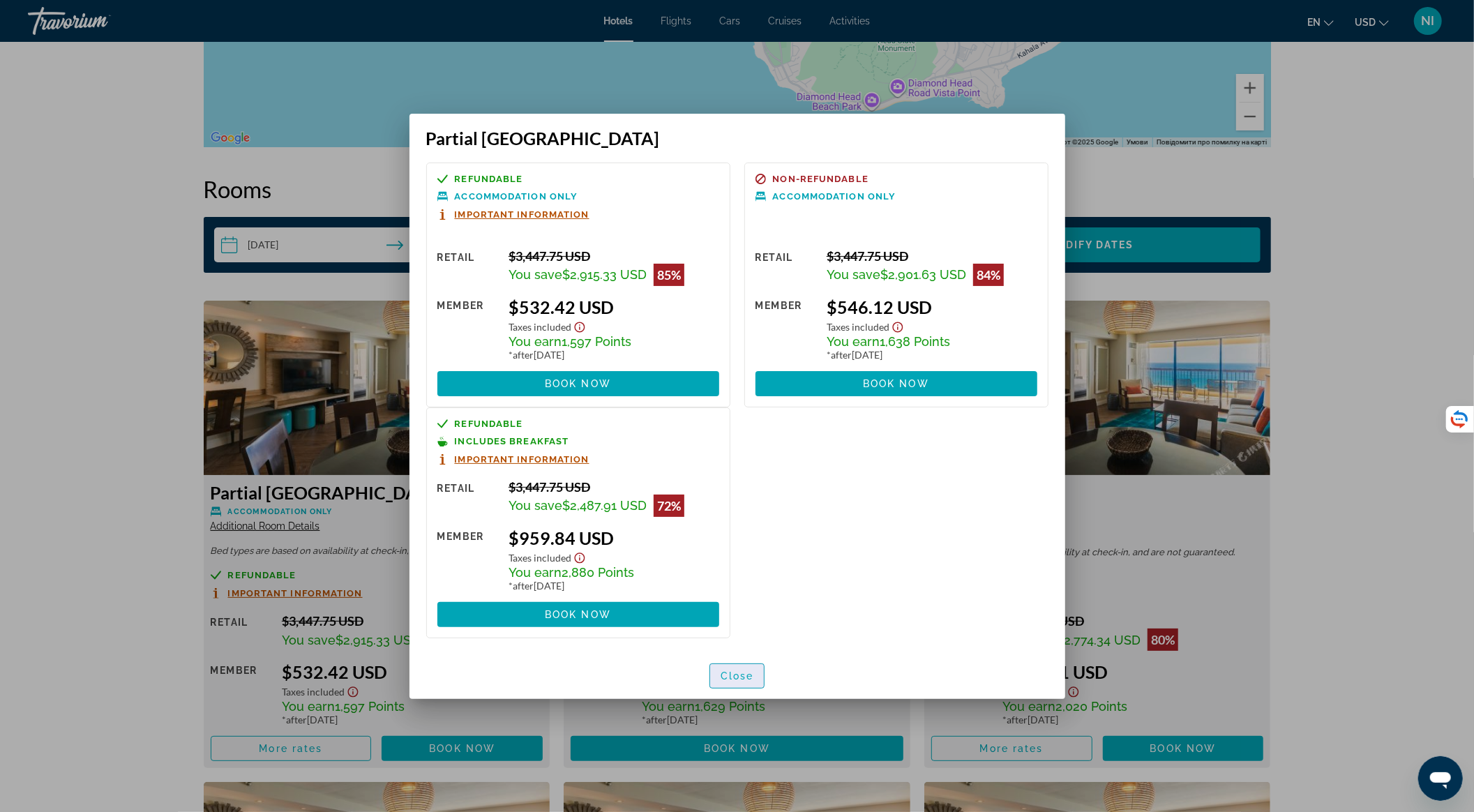
click at [719, 671] on span "button" at bounding box center [737, 675] width 54 height 33
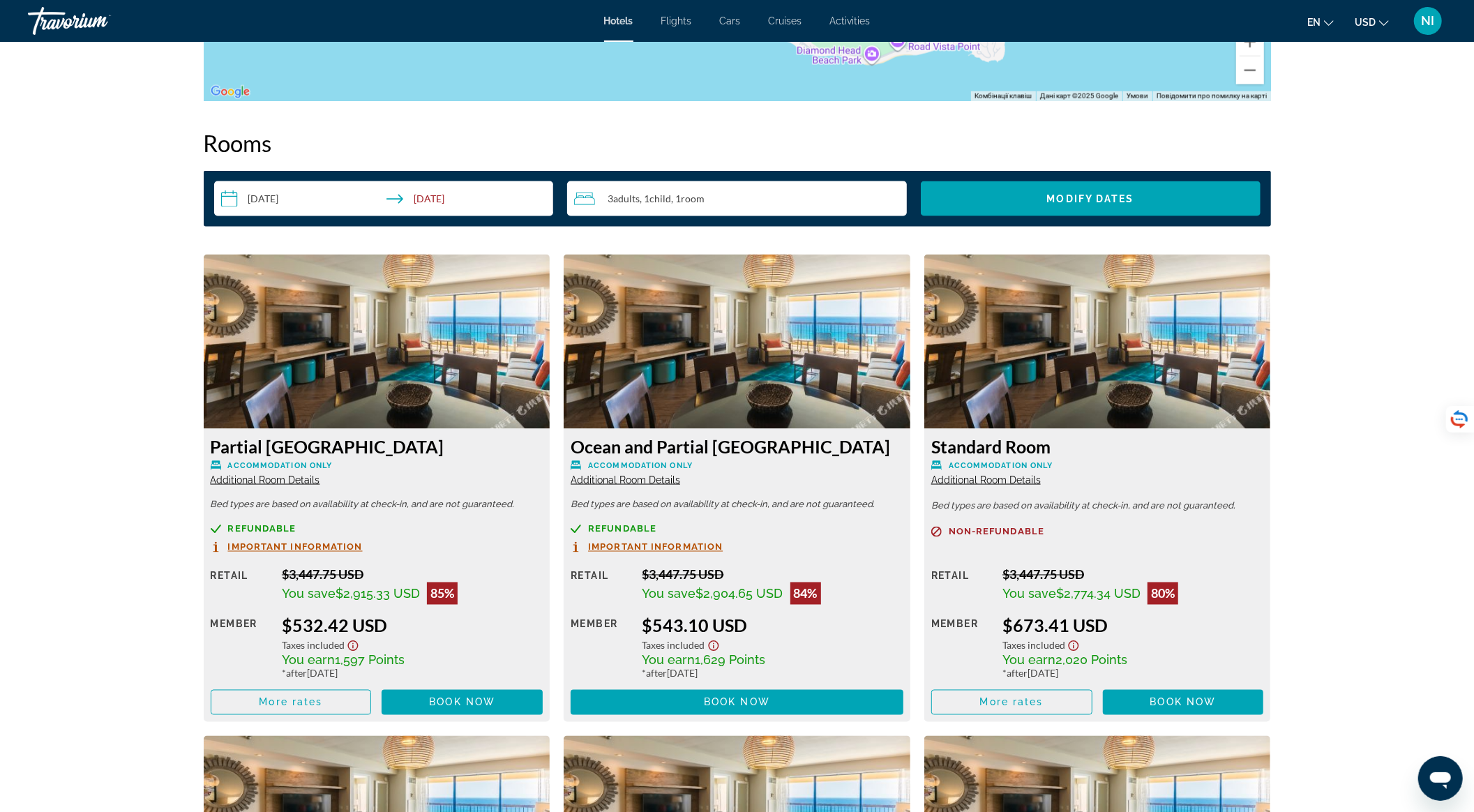
scroll to position [1766, 0]
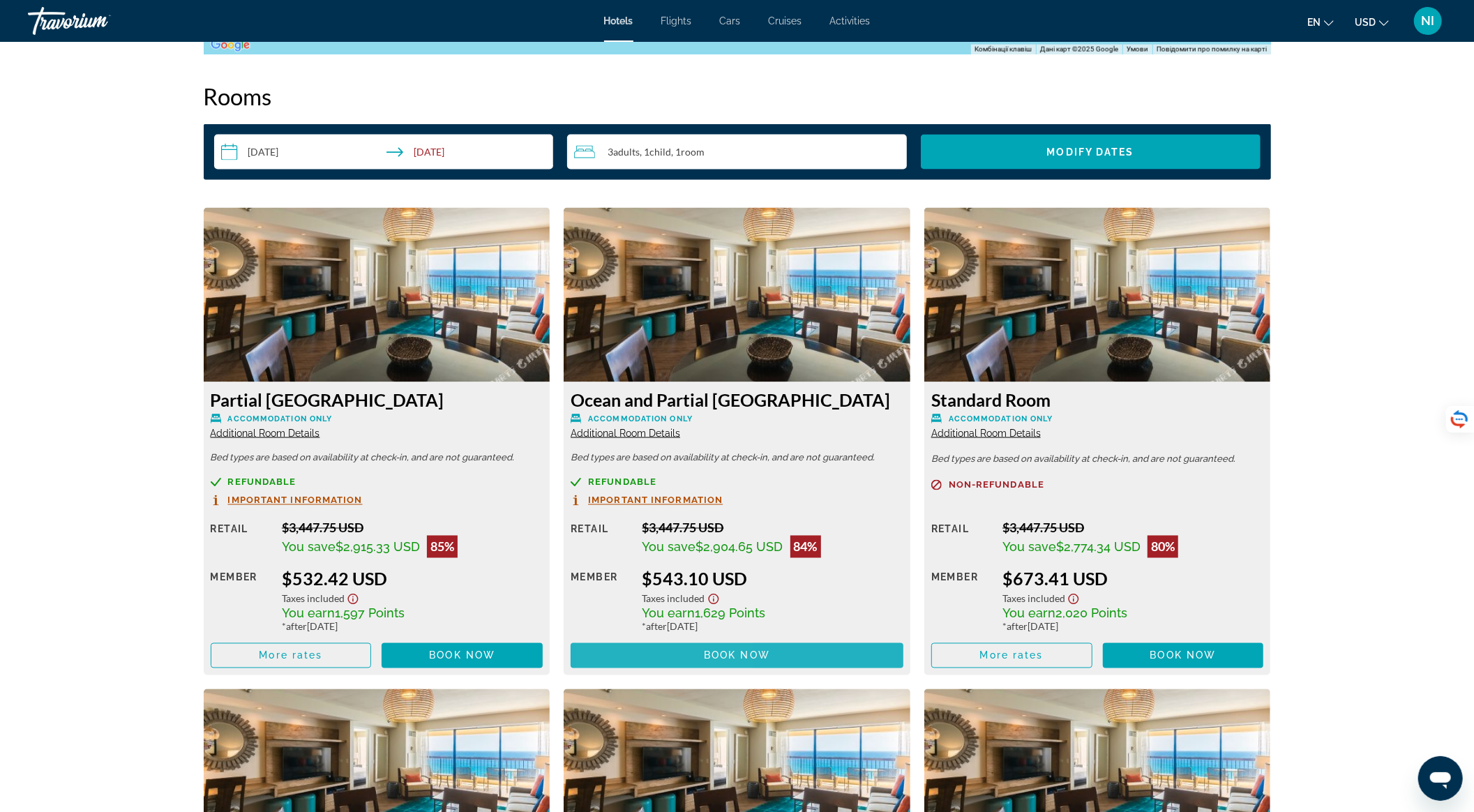
click at [651, 652] on span "Main content" at bounding box center [737, 655] width 333 height 33
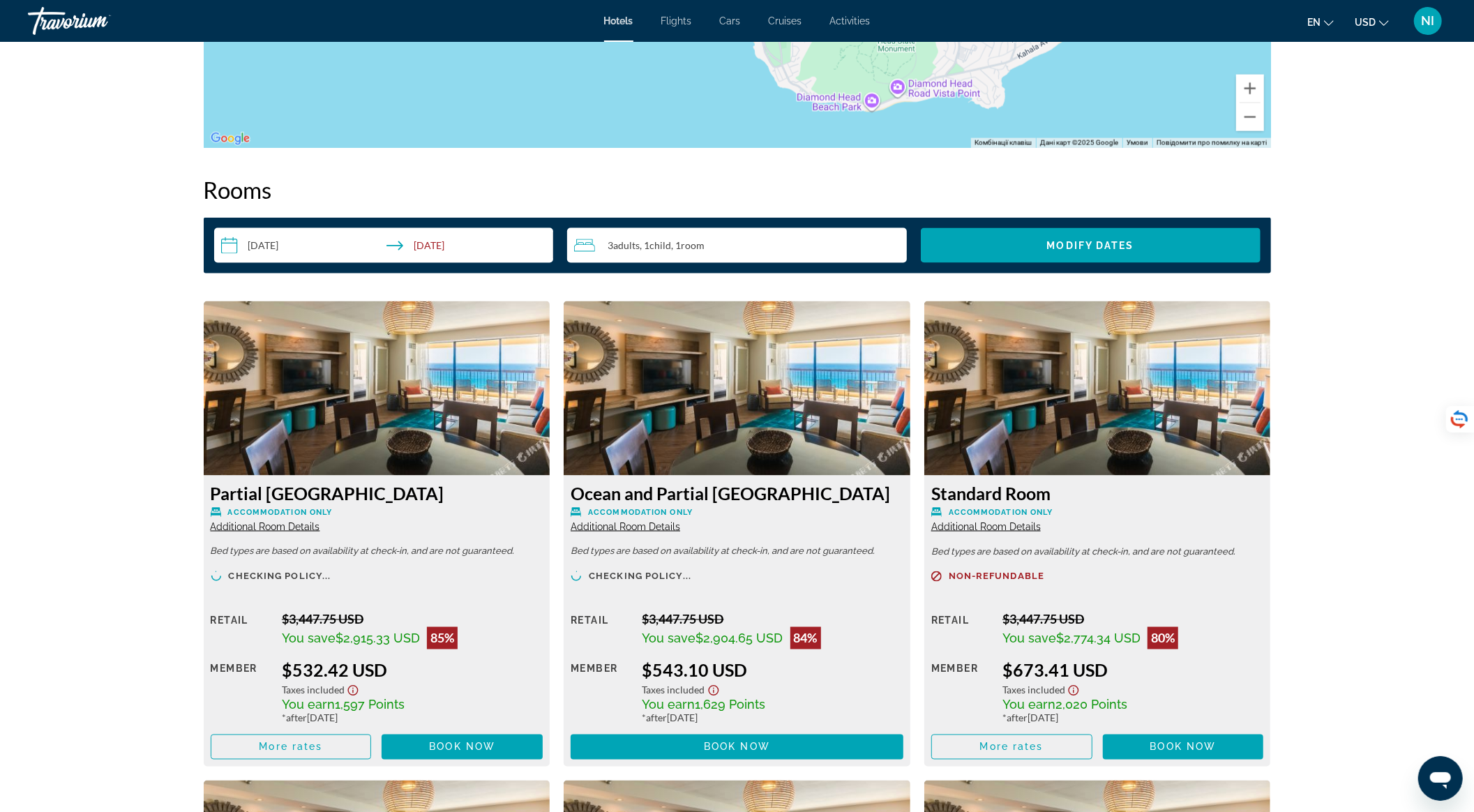
scroll to position [1674, 0]
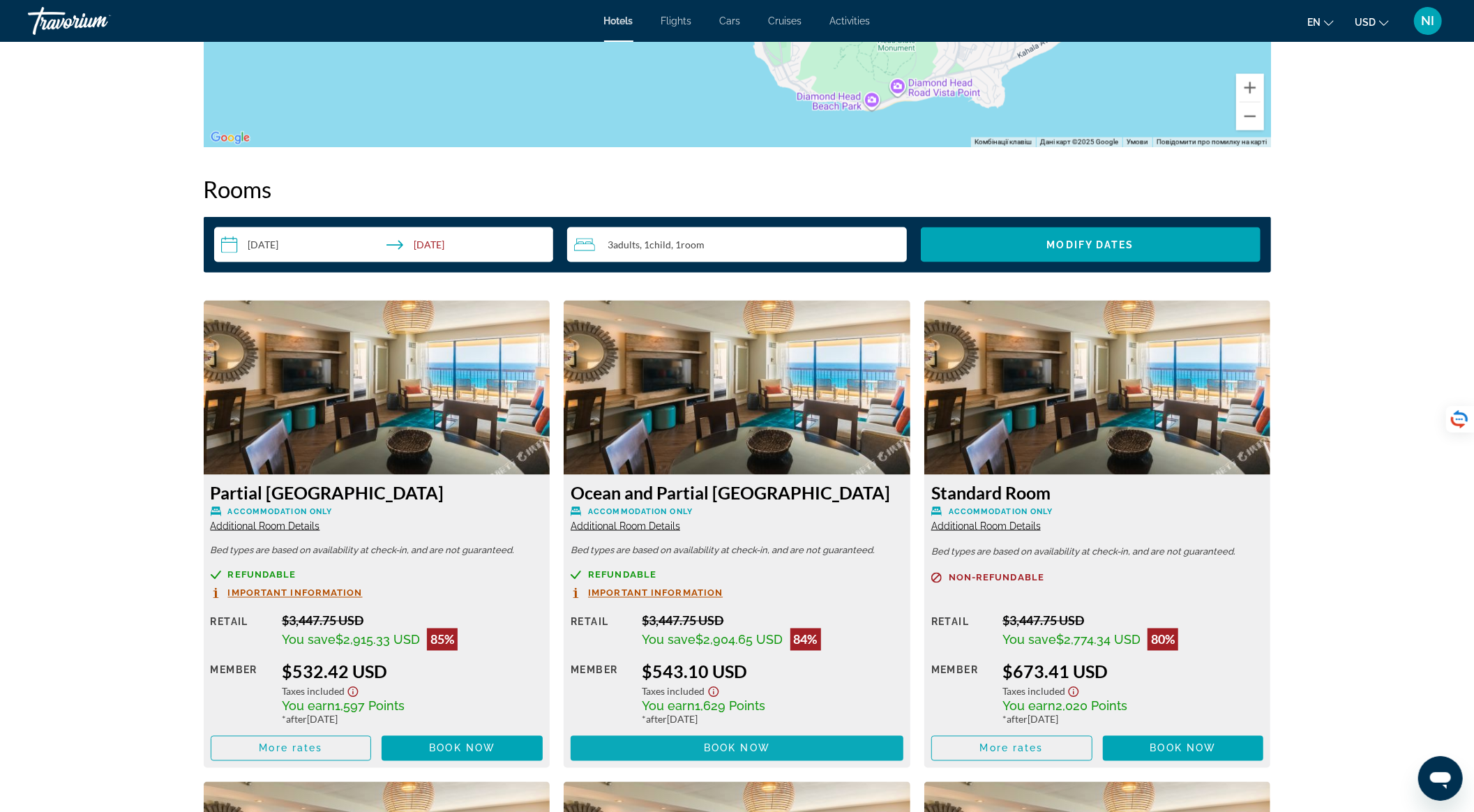
click at [636, 744] on span "Main content" at bounding box center [737, 748] width 333 height 33
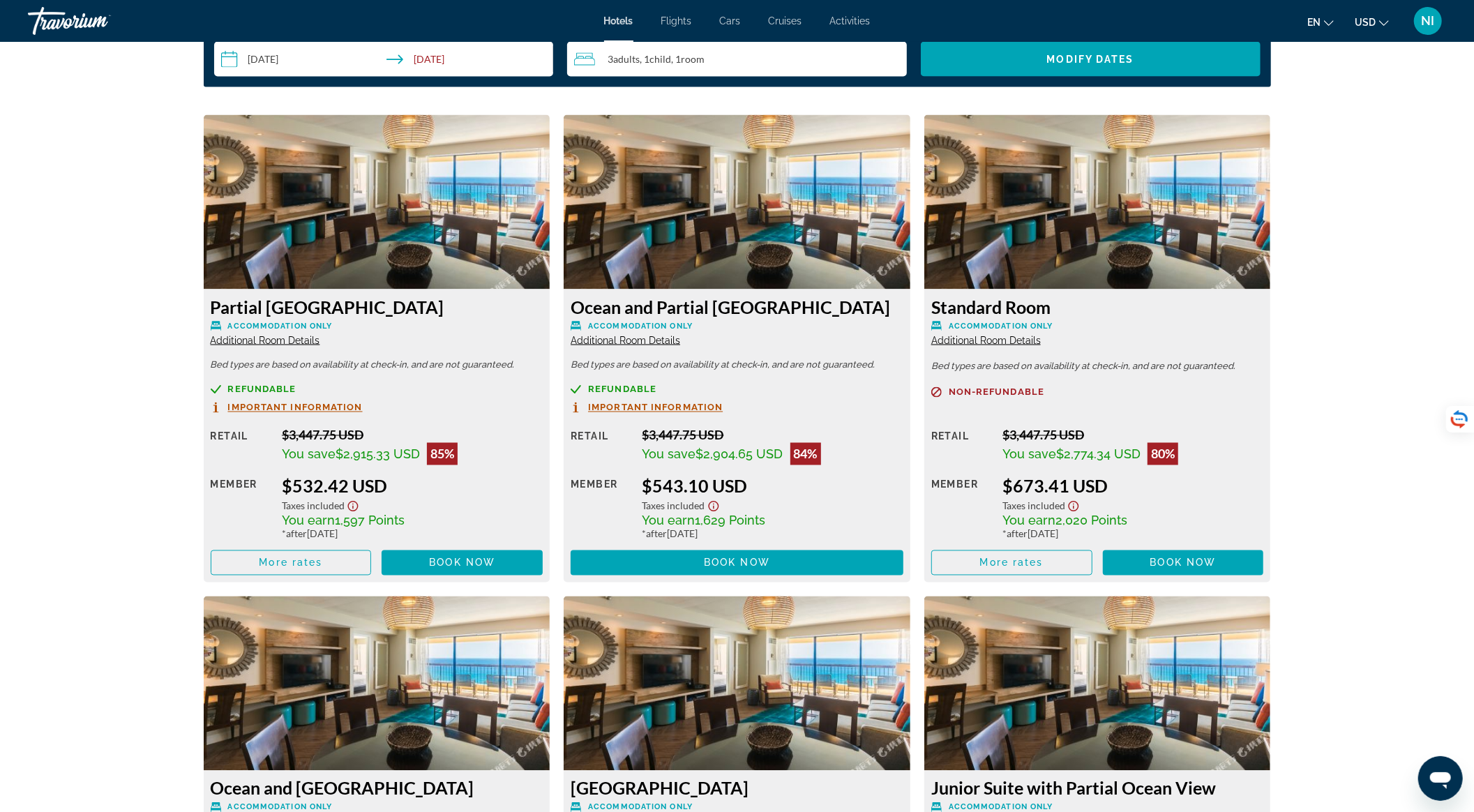
scroll to position [2138, 0]
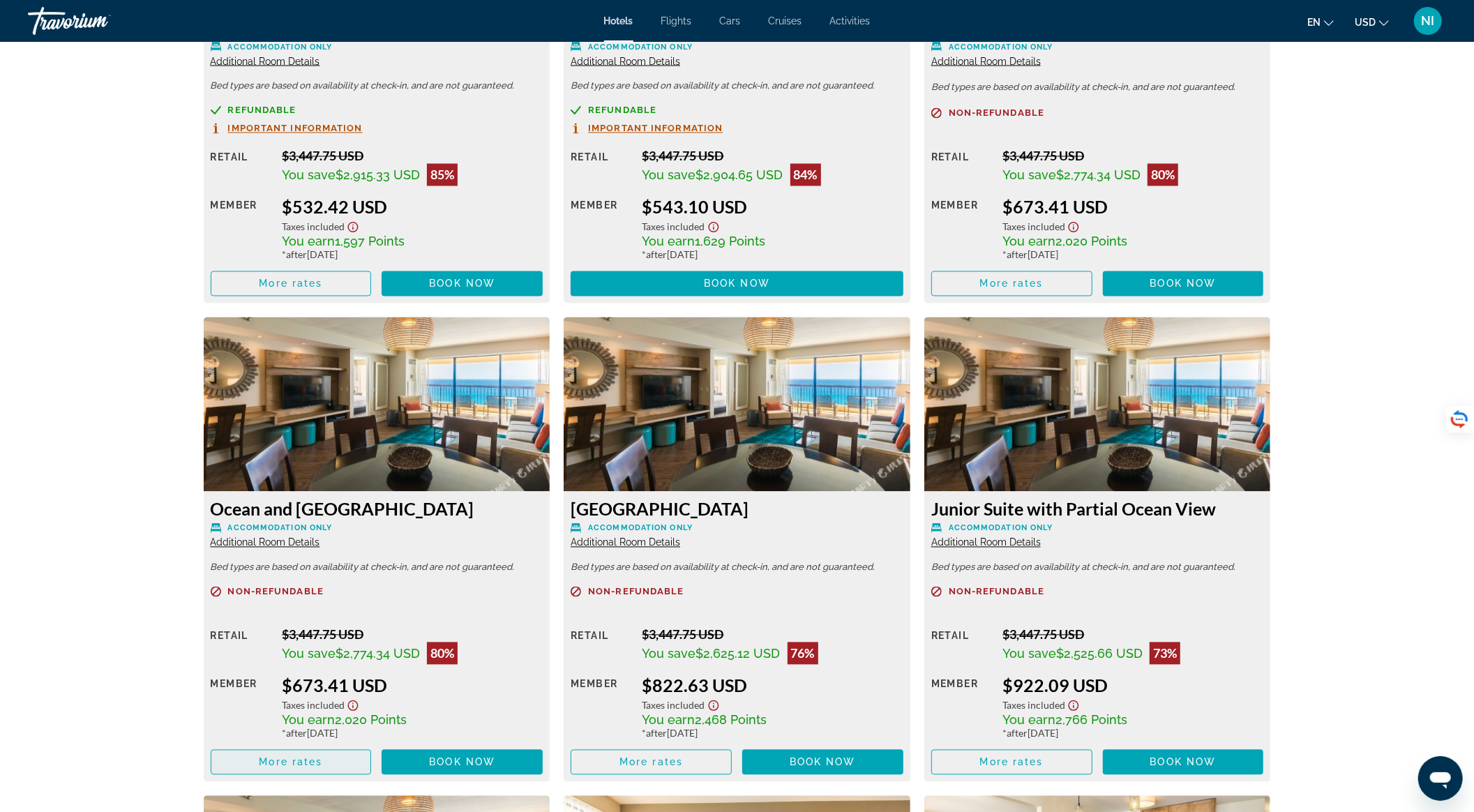
click at [334, 764] on span "Main content" at bounding box center [290, 762] width 160 height 33
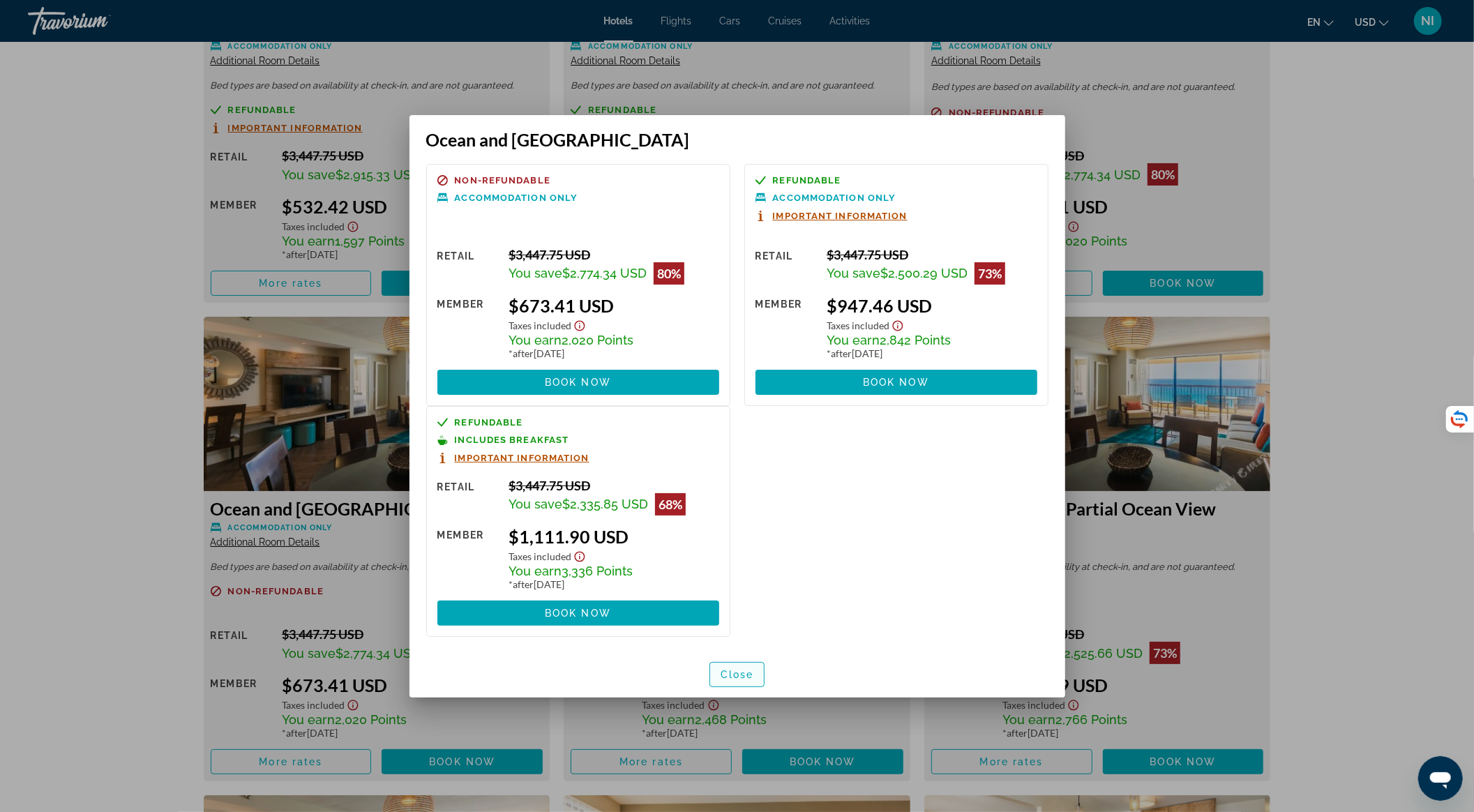
click at [742, 673] on span "Close" at bounding box center [737, 674] width 33 height 11
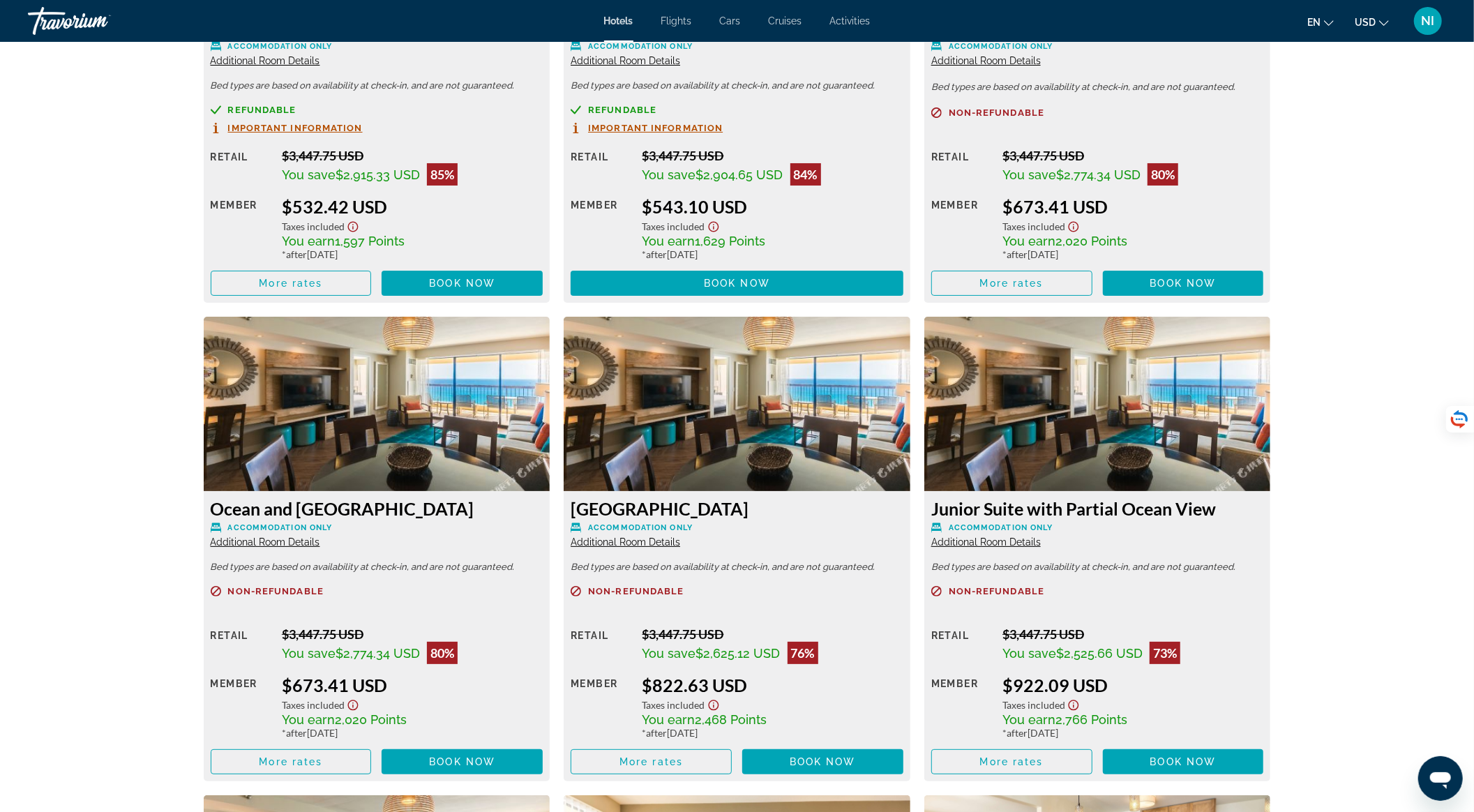
scroll to position [2138, 0]
click at [682, 762] on span "Main content" at bounding box center [651, 762] width 160 height 33
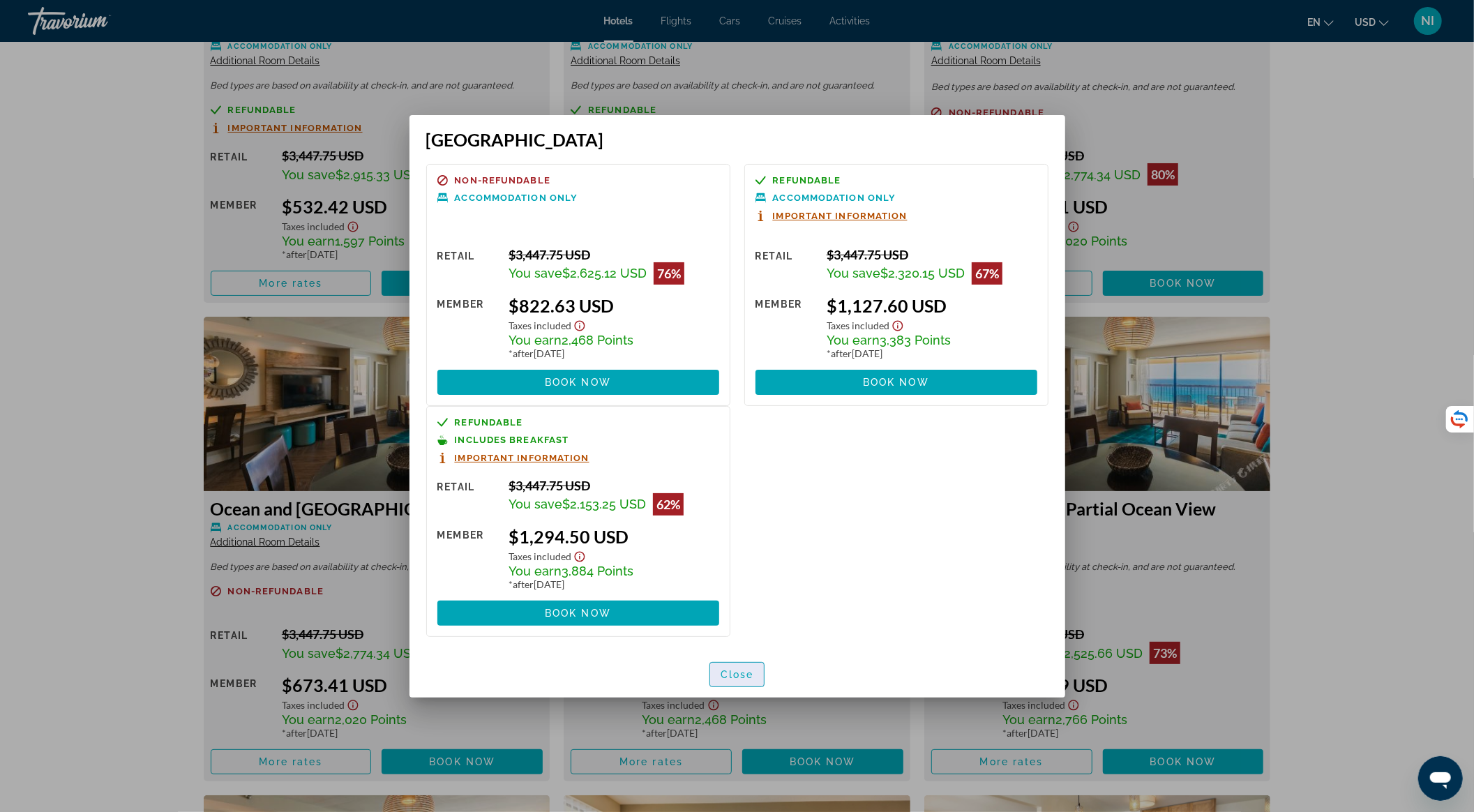
click at [735, 672] on span "Close" at bounding box center [737, 674] width 33 height 11
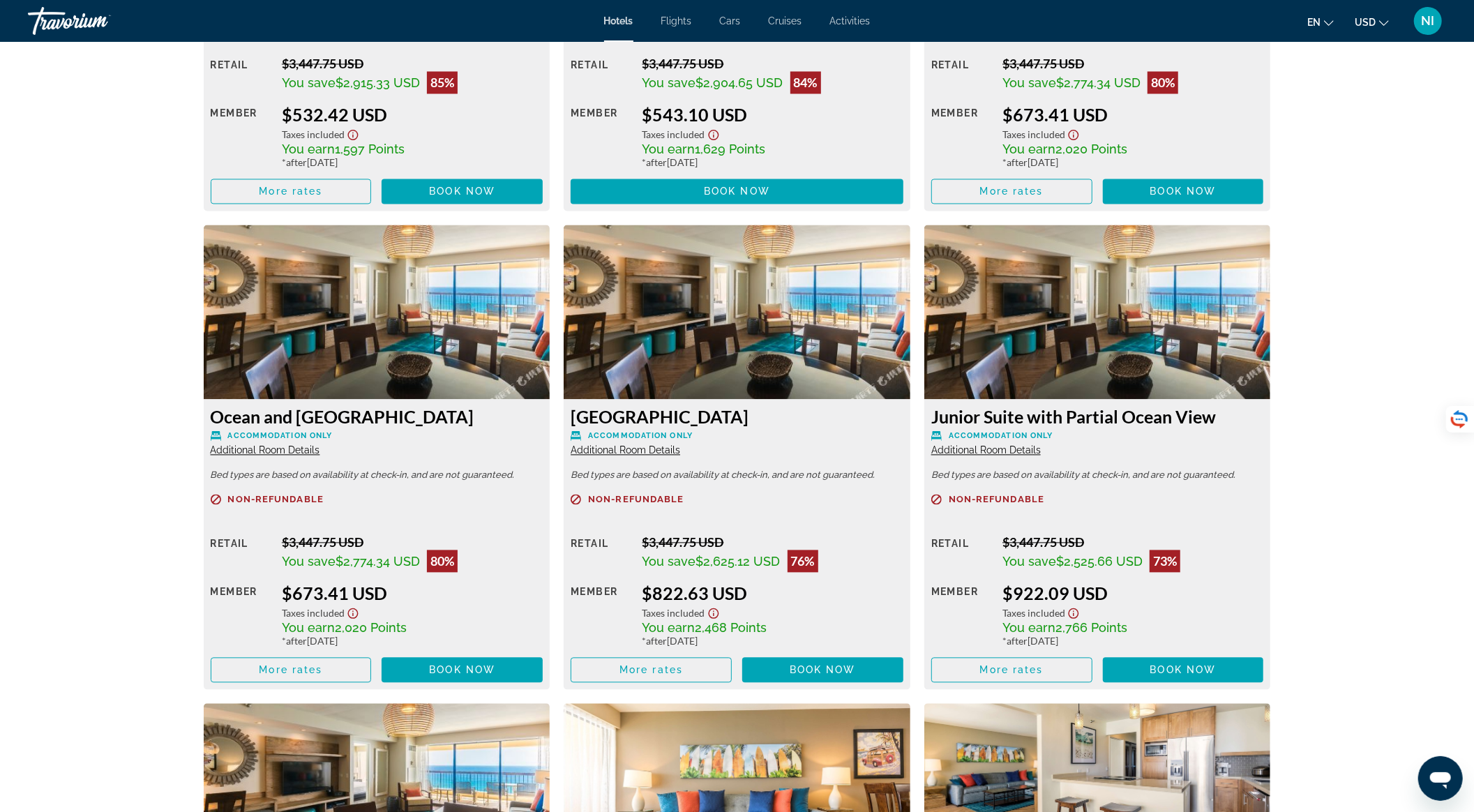
scroll to position [2231, 0]
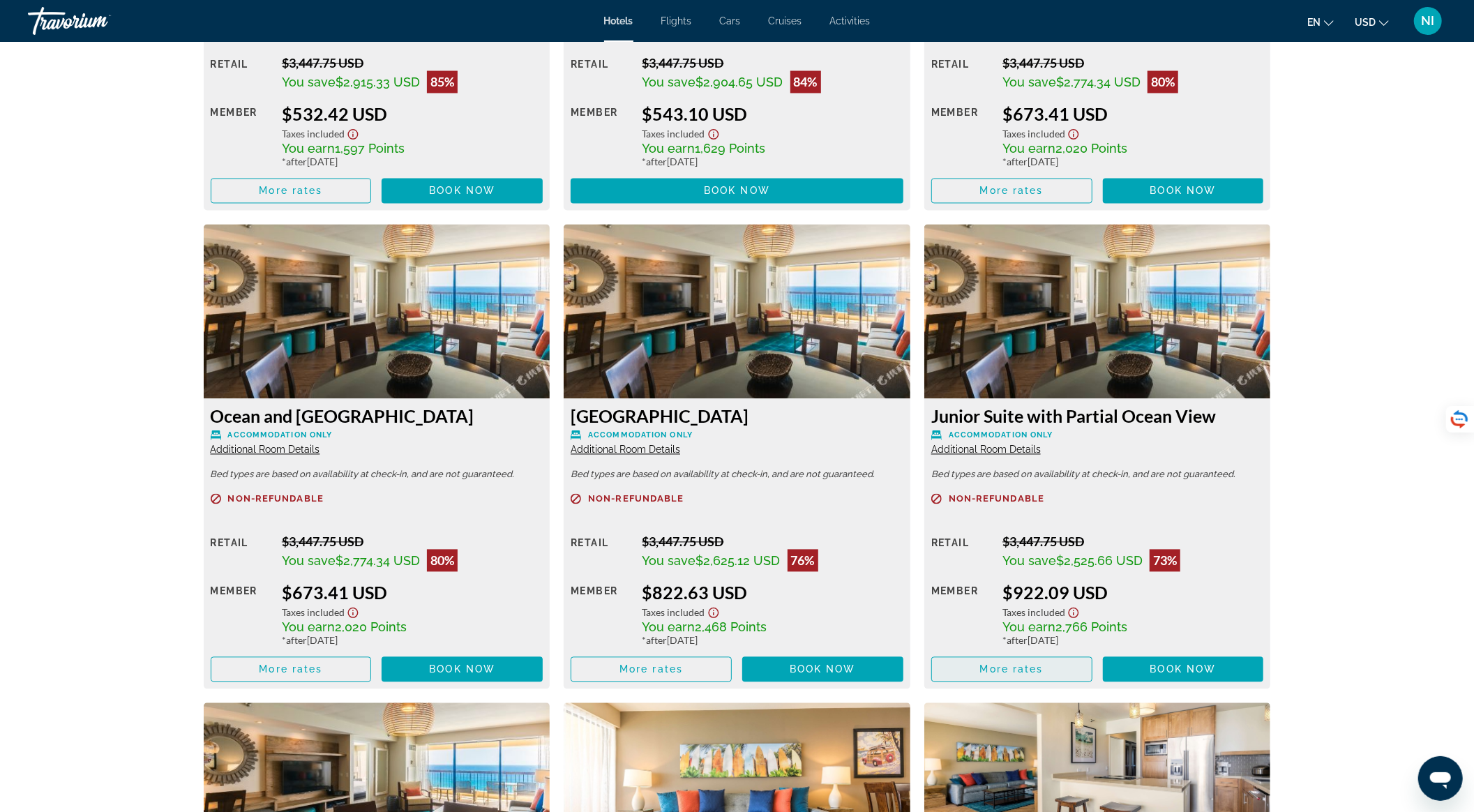
click at [1053, 682] on span "Main content" at bounding box center [1012, 668] width 160 height 33
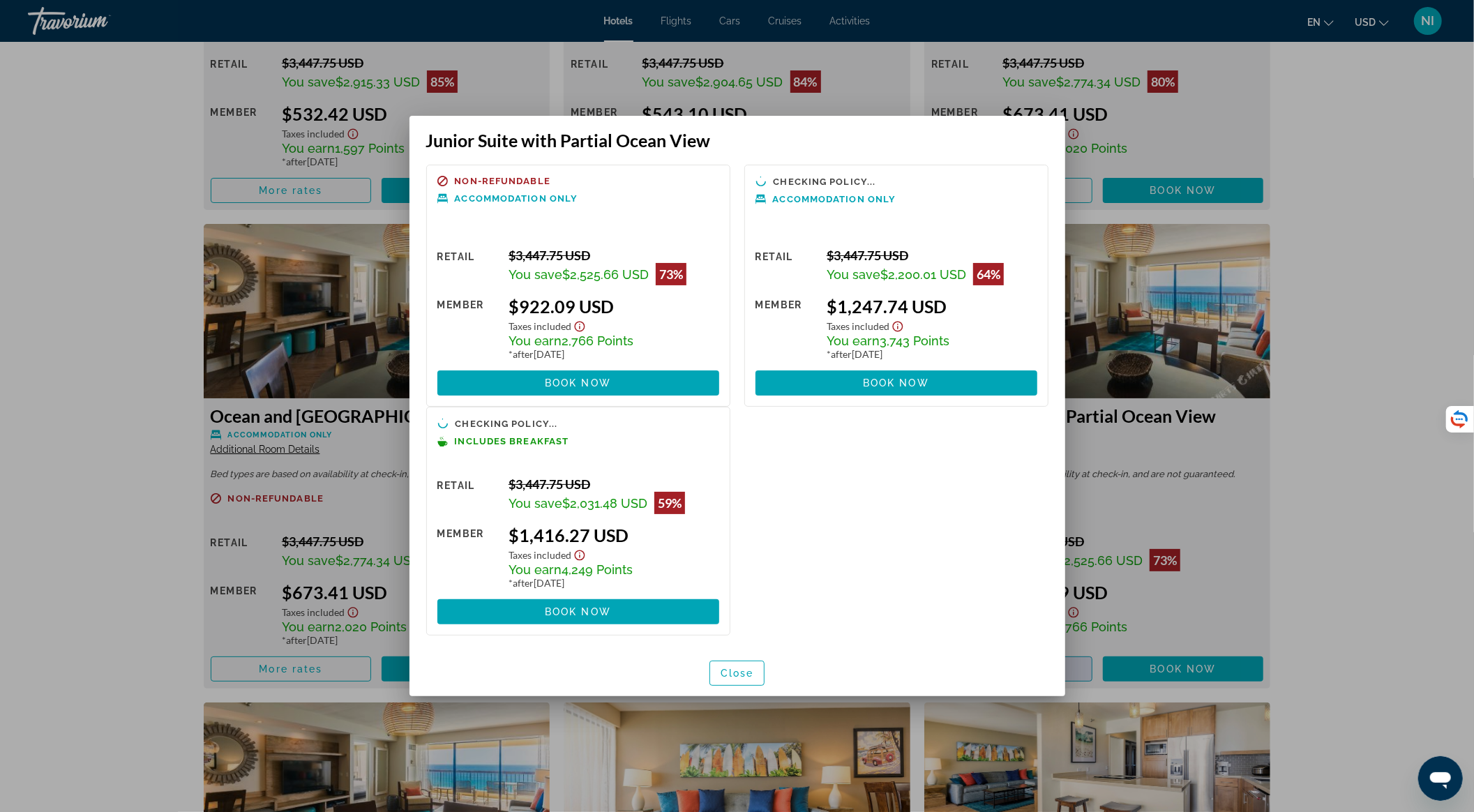
scroll to position [0, 0]
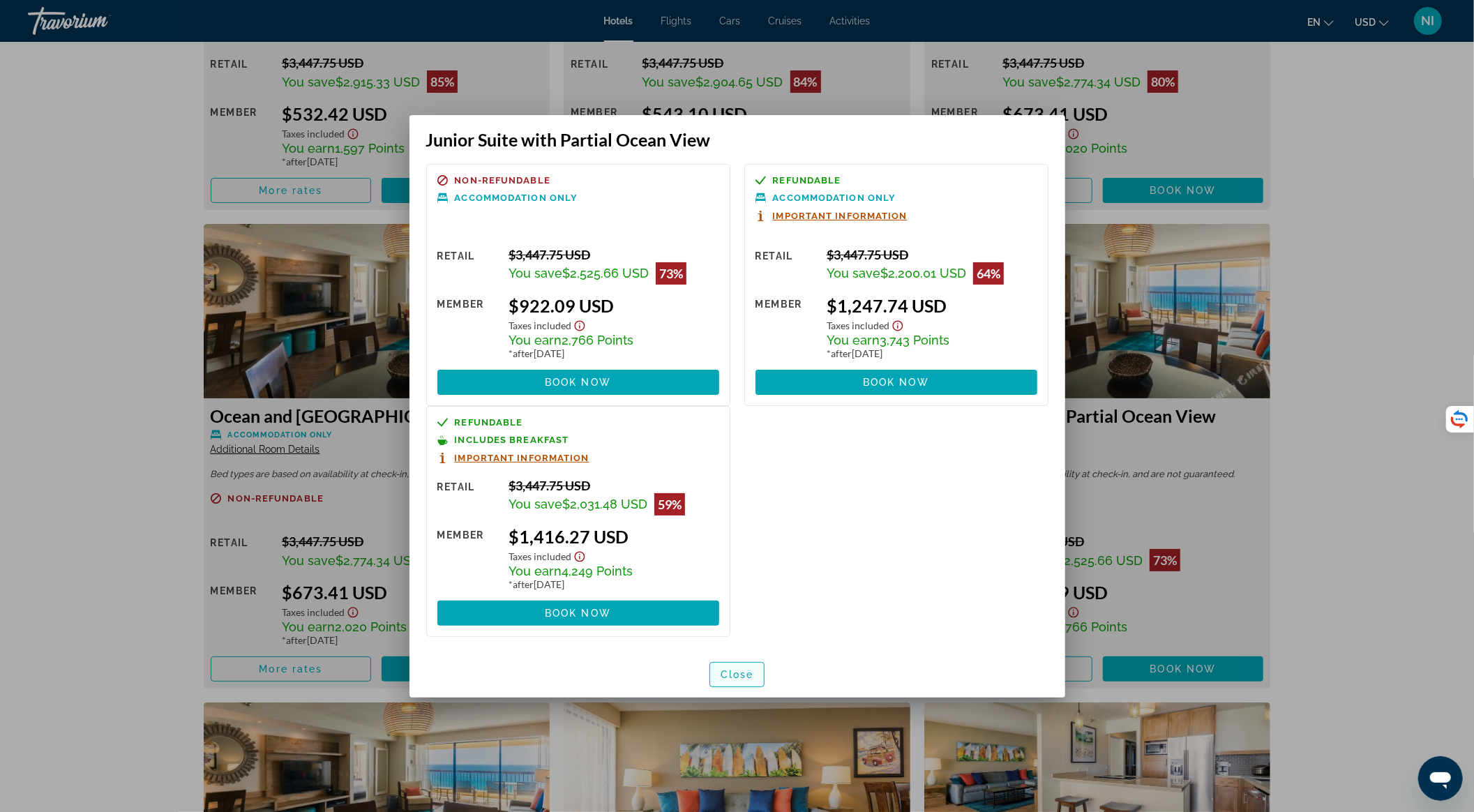
click at [748, 680] on span "button" at bounding box center [737, 674] width 54 height 33
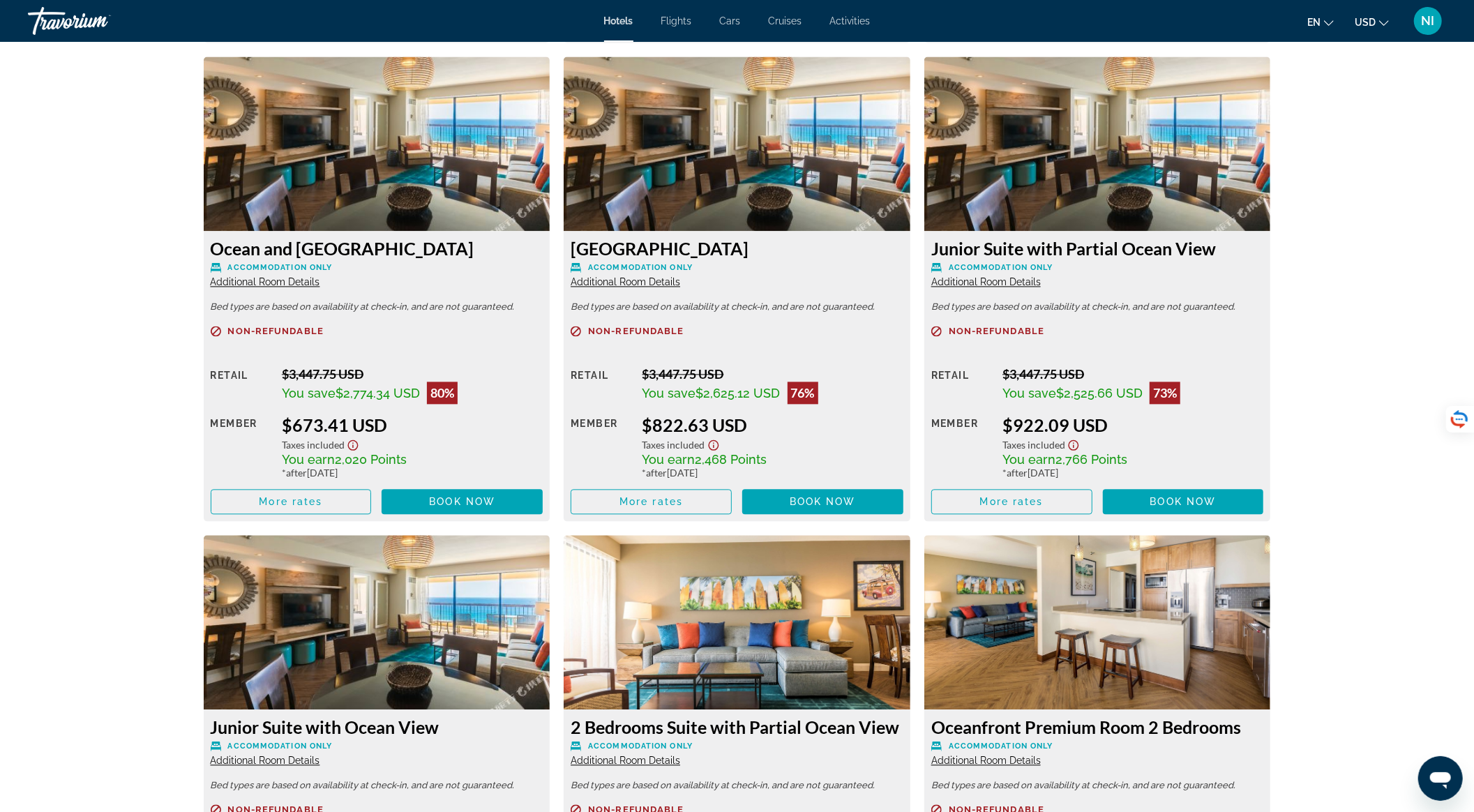
scroll to position [2417, 0]
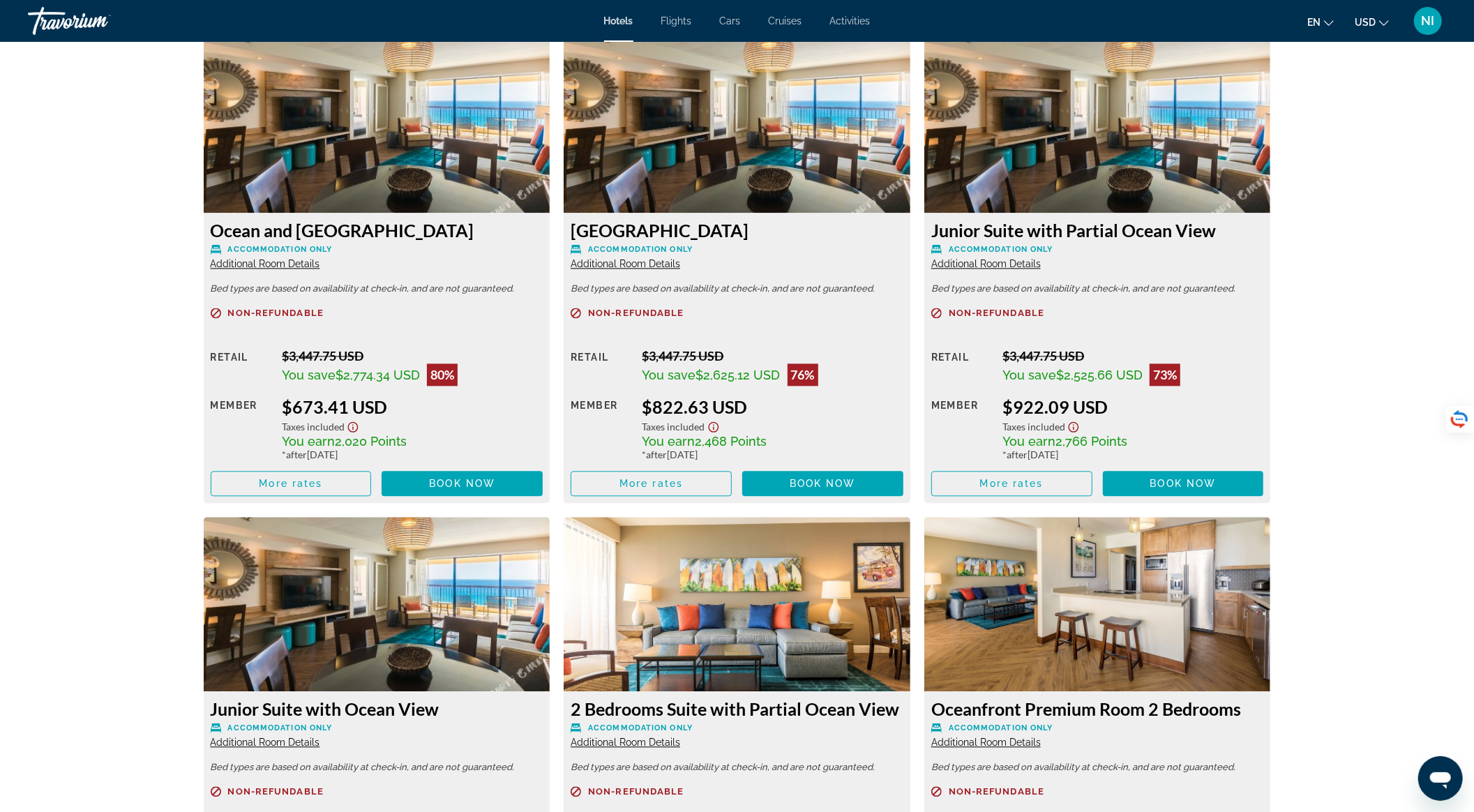
click at [1003, 258] on span "Additional Room Details" at bounding box center [985, 263] width 109 height 11
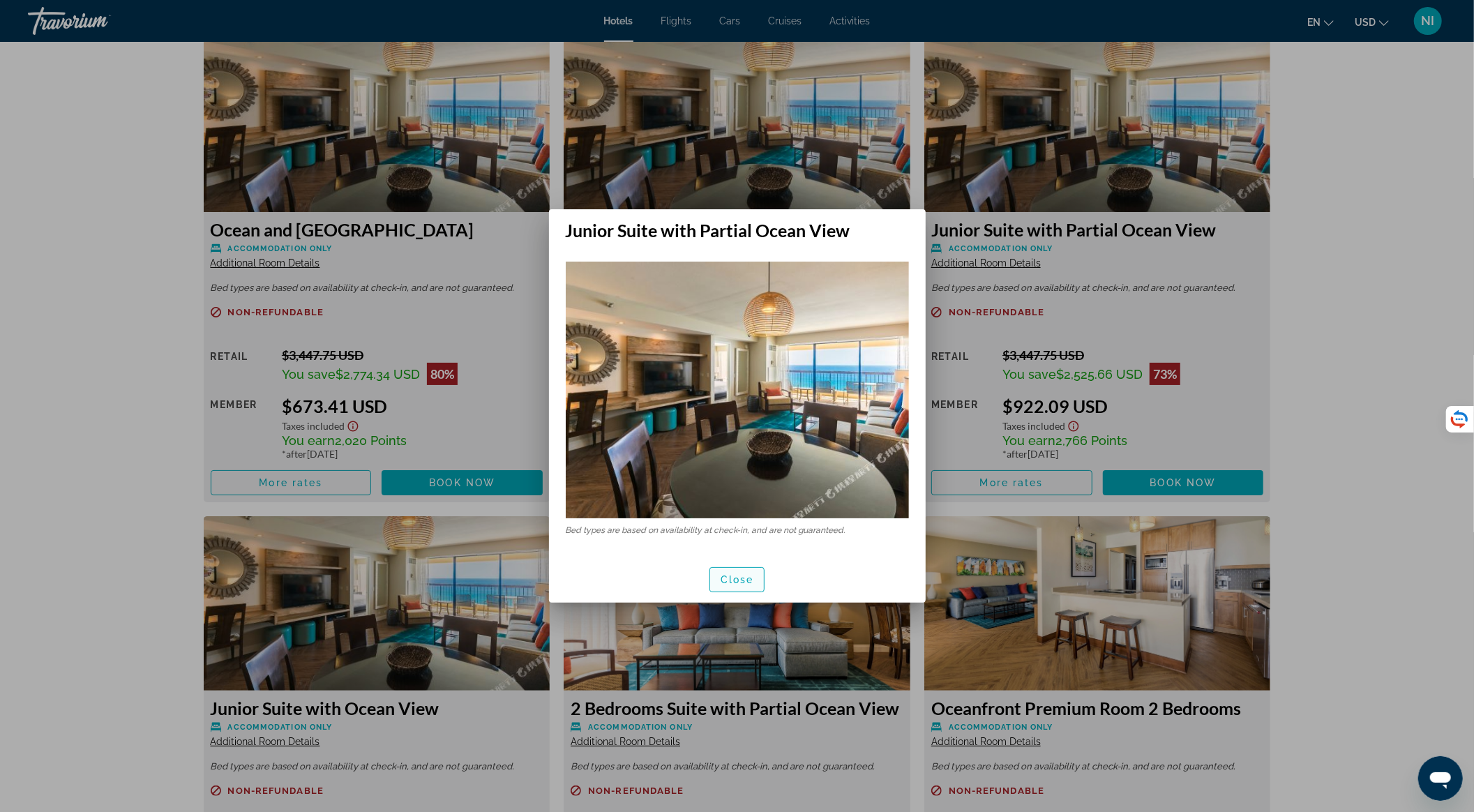
click at [747, 579] on span "Close" at bounding box center [737, 579] width 33 height 11
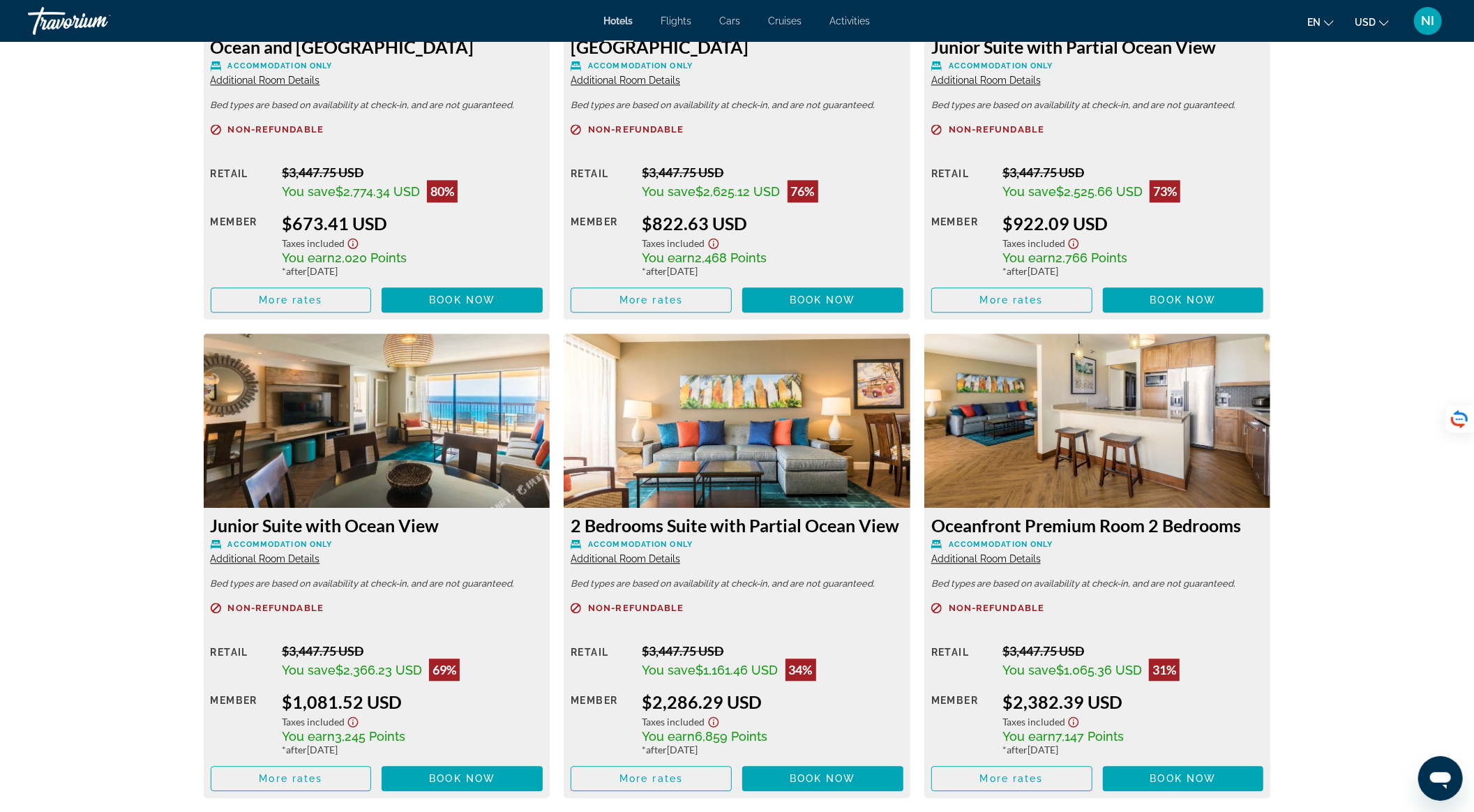
scroll to position [2603, 0]
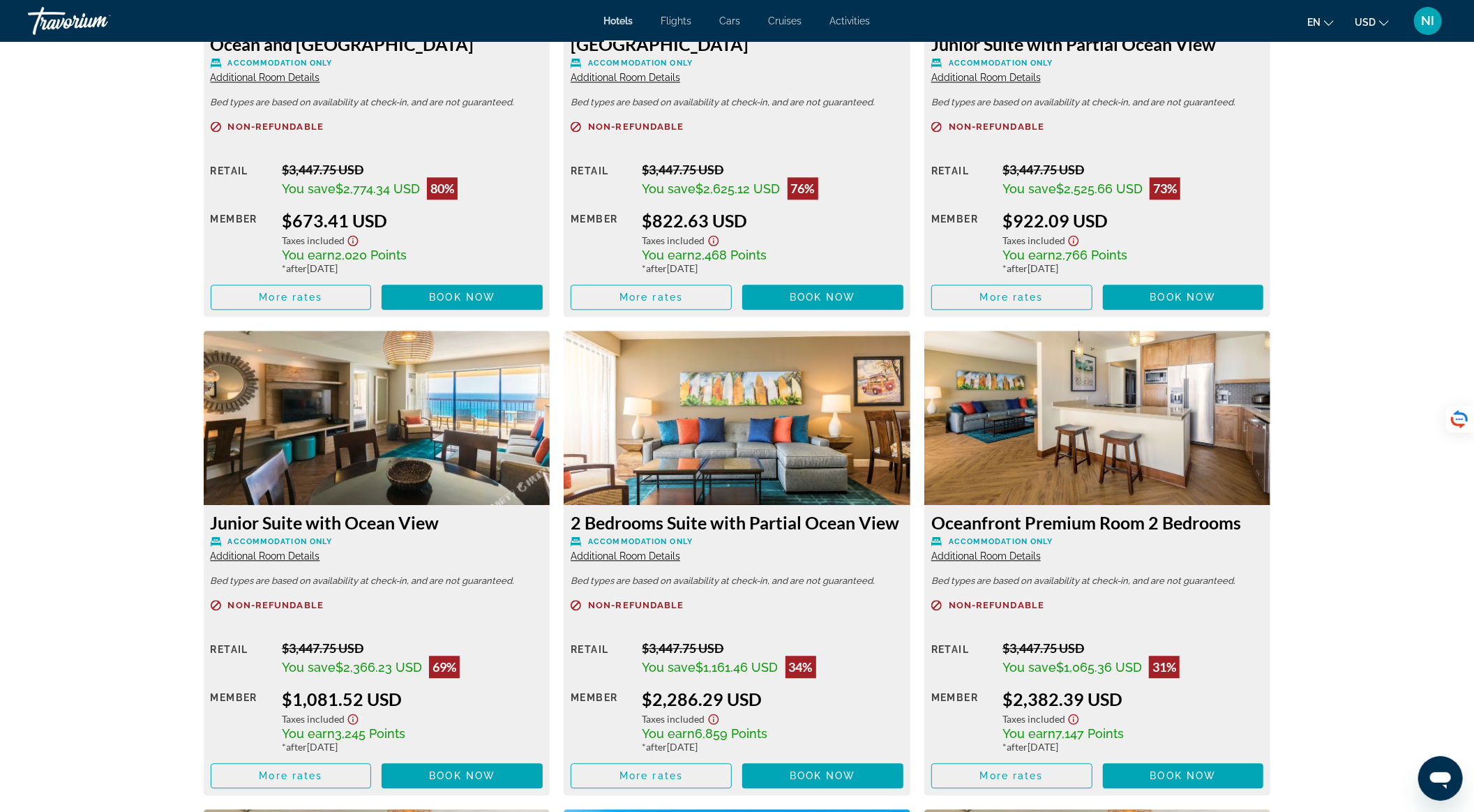
click at [306, 548] on div "Junior Suite with Ocean View Accommodation Only Additional Room Details" at bounding box center [377, 537] width 333 height 50
click at [310, 558] on span "Additional Room Details" at bounding box center [265, 555] width 109 height 11
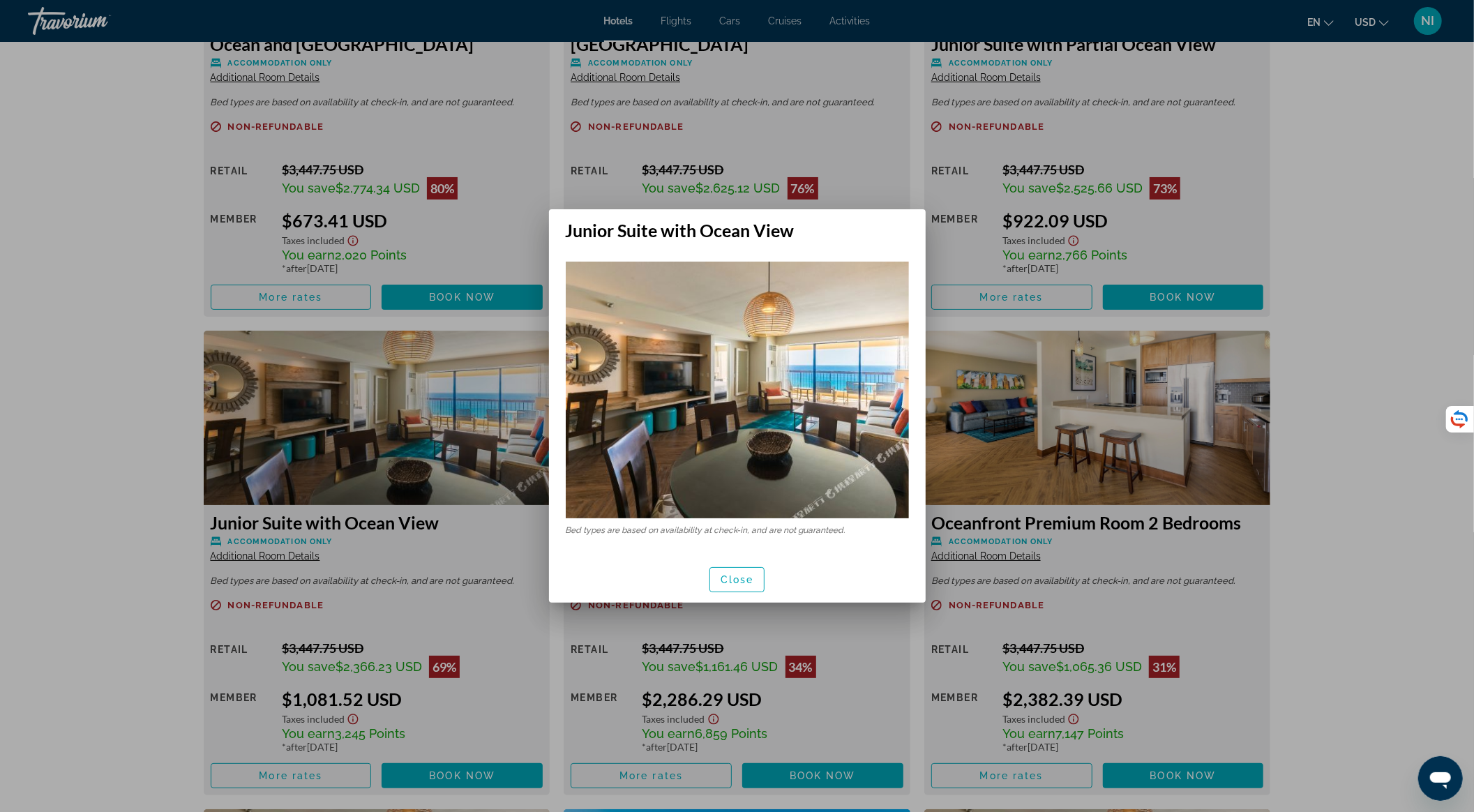
scroll to position [0, 0]
click at [742, 587] on span "button" at bounding box center [737, 579] width 54 height 33
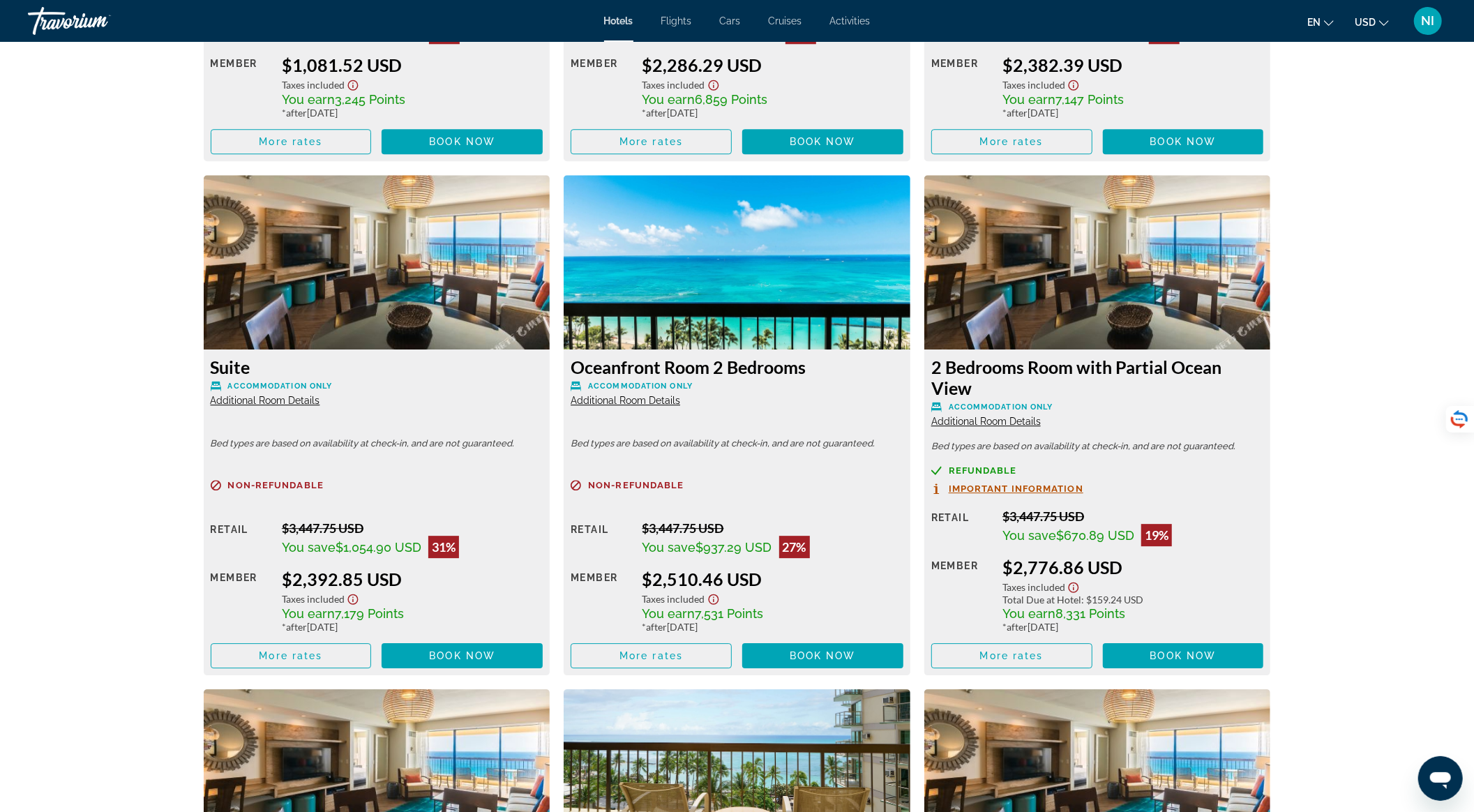
scroll to position [2975, 0]
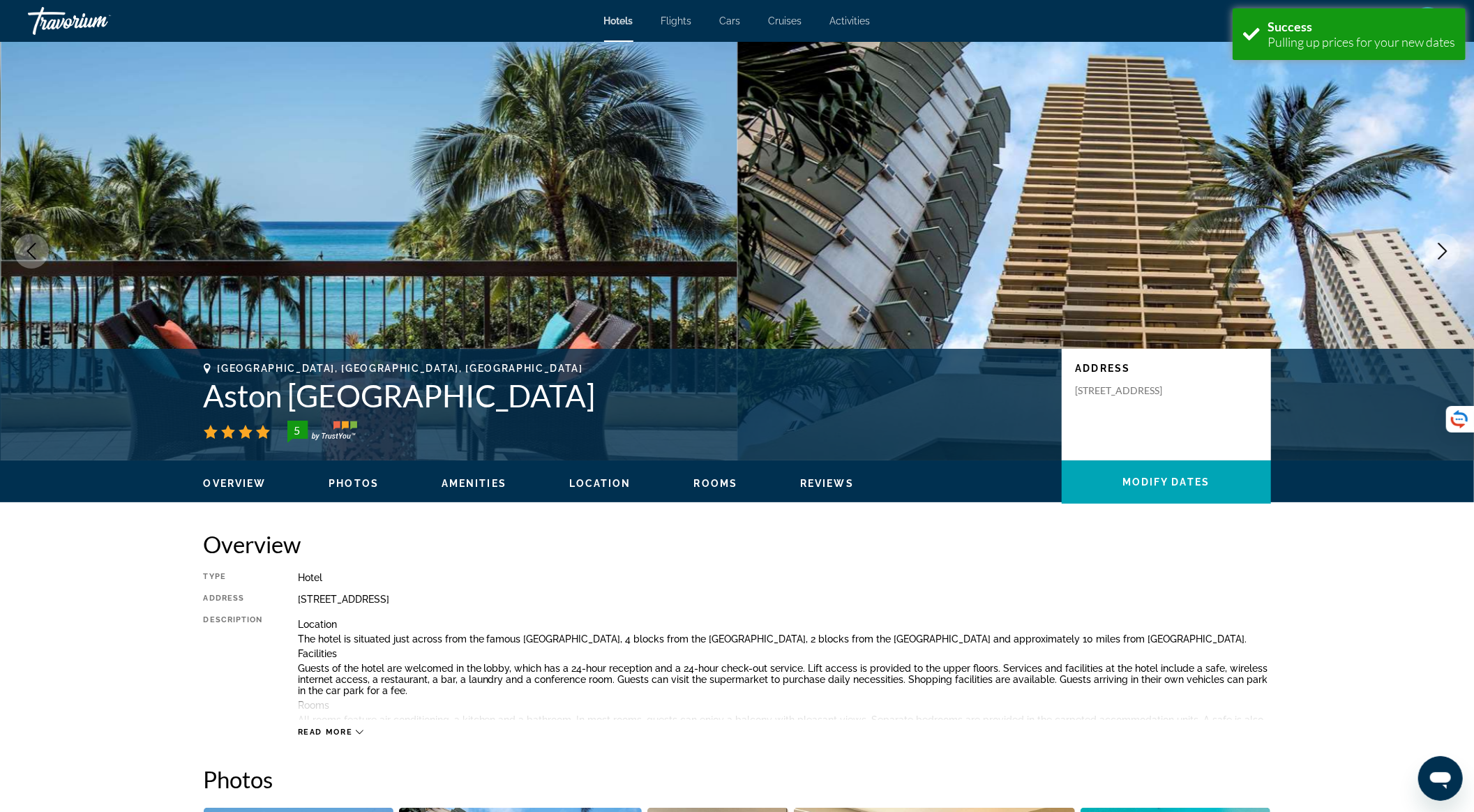
click at [738, 20] on span "Cars" at bounding box center [729, 21] width 21 height 11
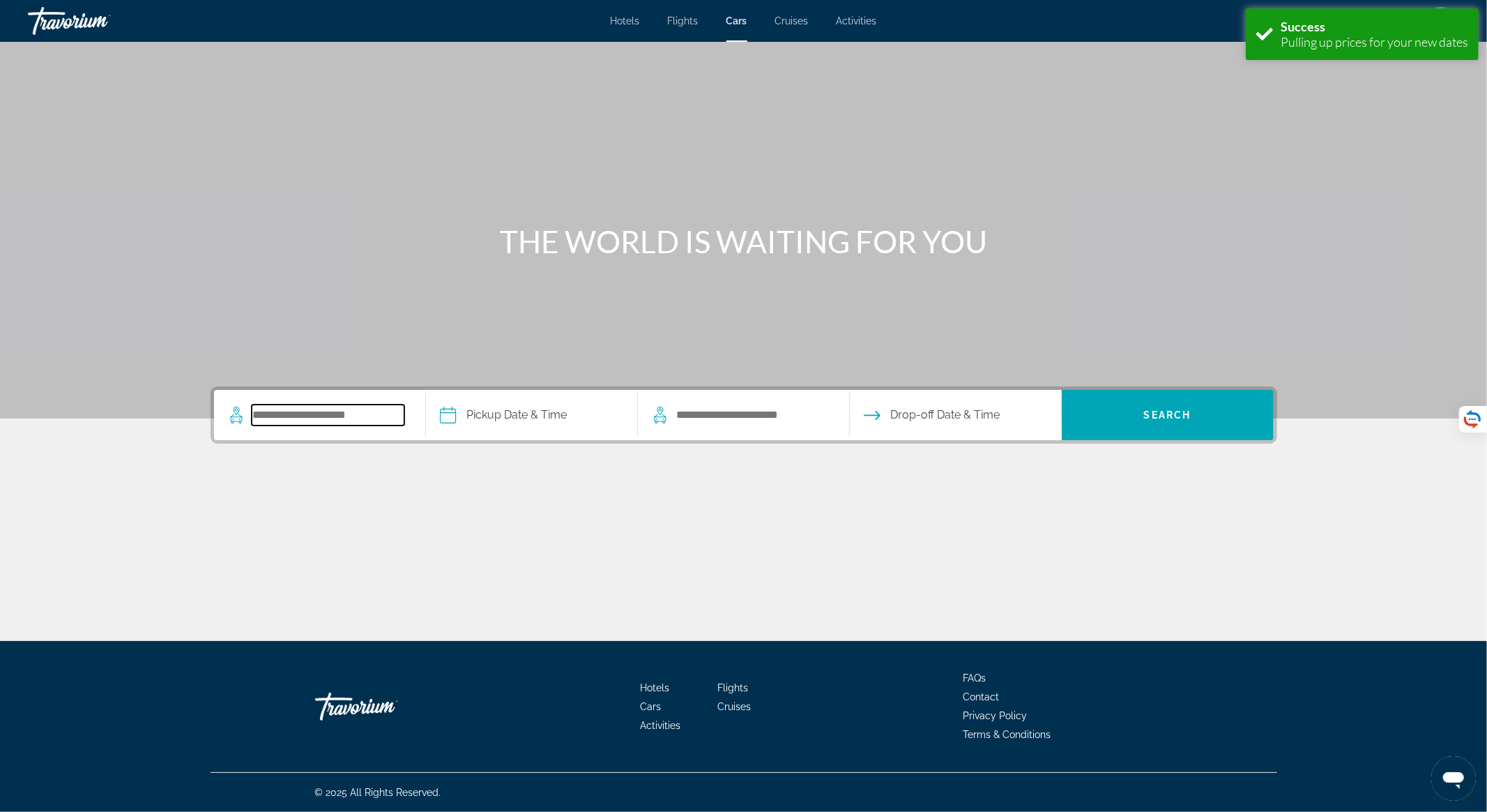
click at [315, 424] on input "Search pickup location" at bounding box center [327, 415] width 152 height 21
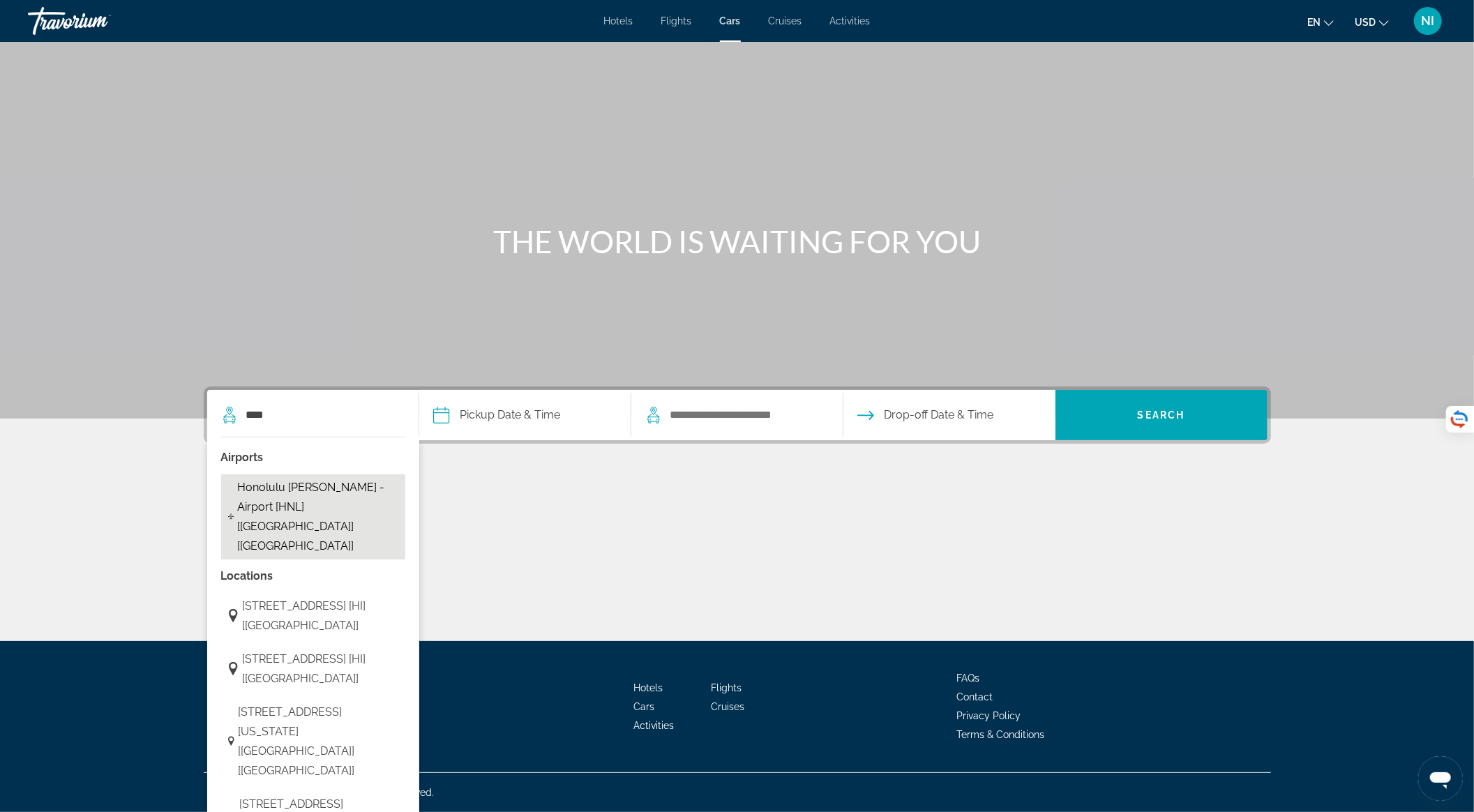
click at [316, 485] on span "Honolulu Daniel K. Inouye - Airport [HNL] [HI] [US]" at bounding box center [317, 516] width 161 height 78
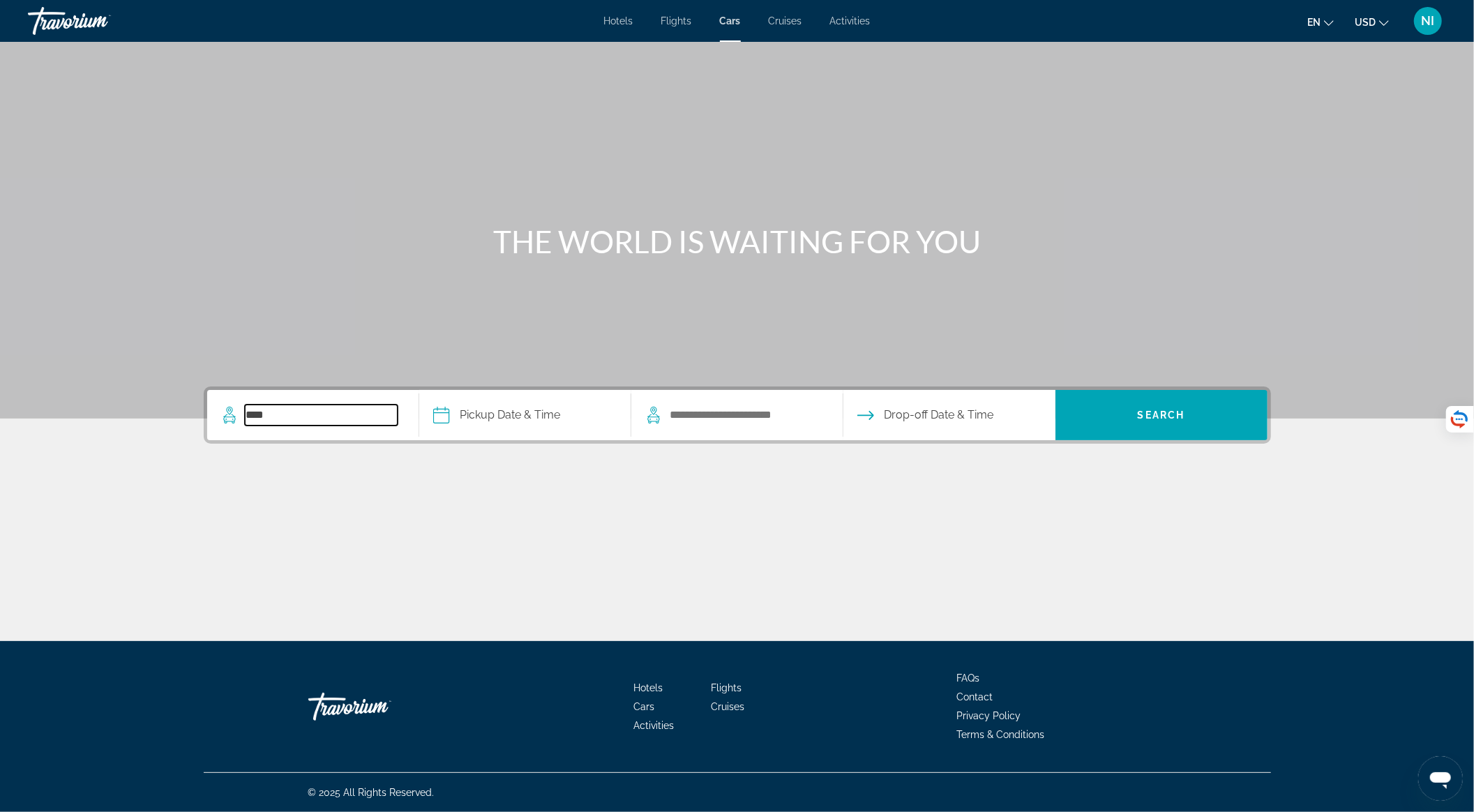
type input "**********"
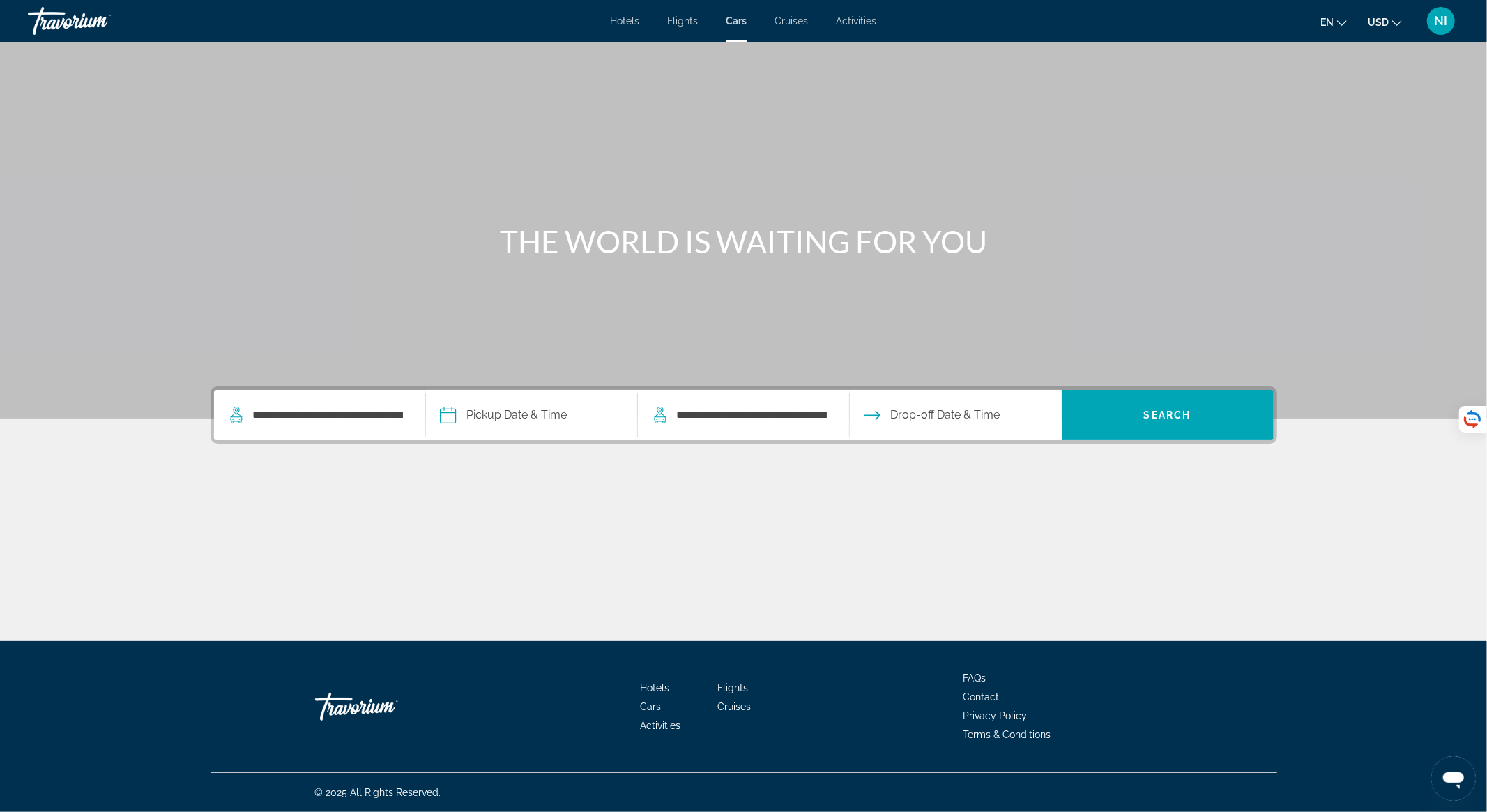
click at [476, 417] on input "Pickup date" at bounding box center [531, 416] width 217 height 54
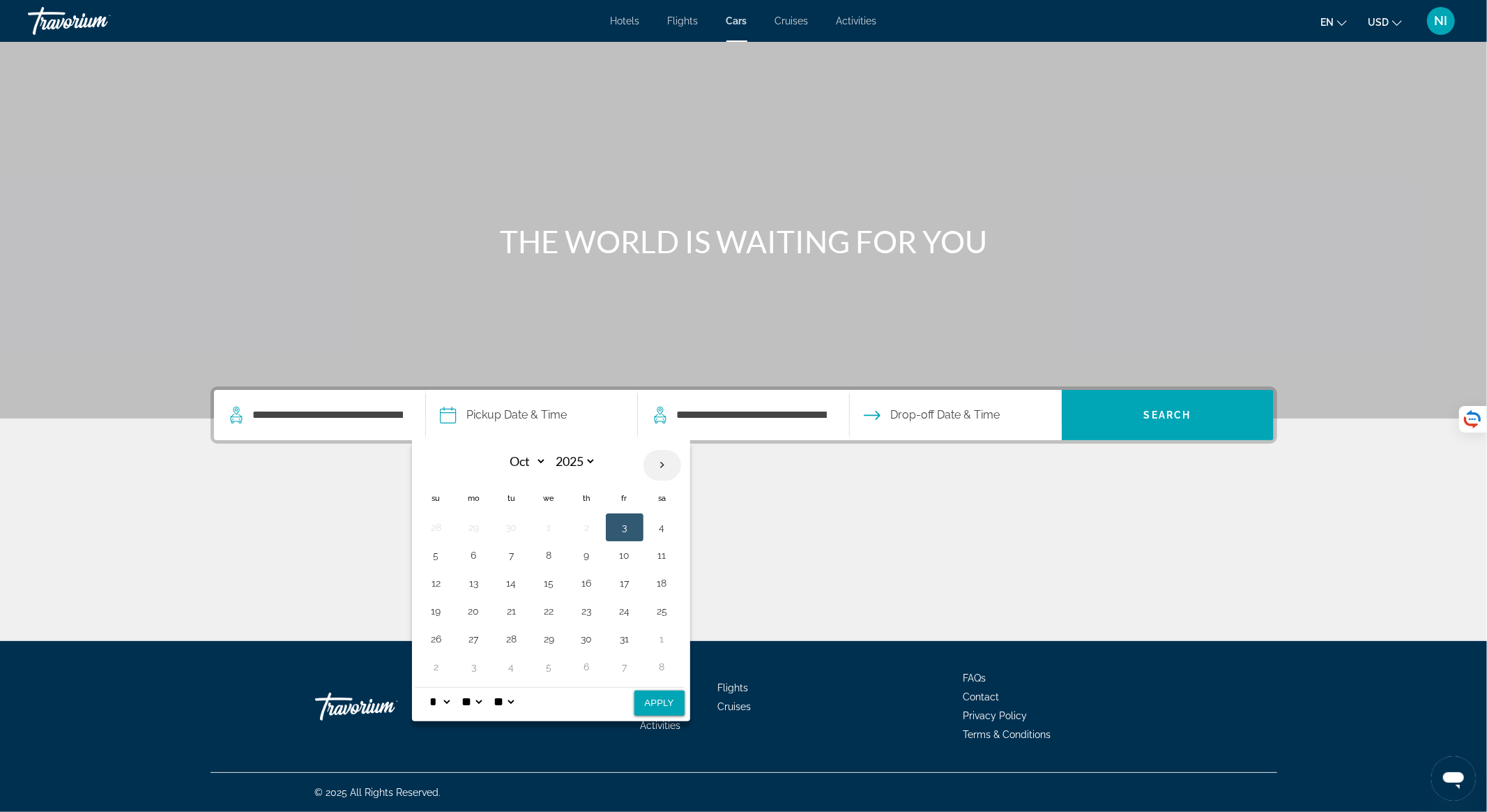
click at [661, 466] on th "Next month" at bounding box center [662, 465] width 38 height 31
select select "**"
click at [556, 579] on button "12" at bounding box center [549, 583] width 23 height 20
click at [650, 696] on button "Apply" at bounding box center [660, 703] width 50 height 25
type input "**********"
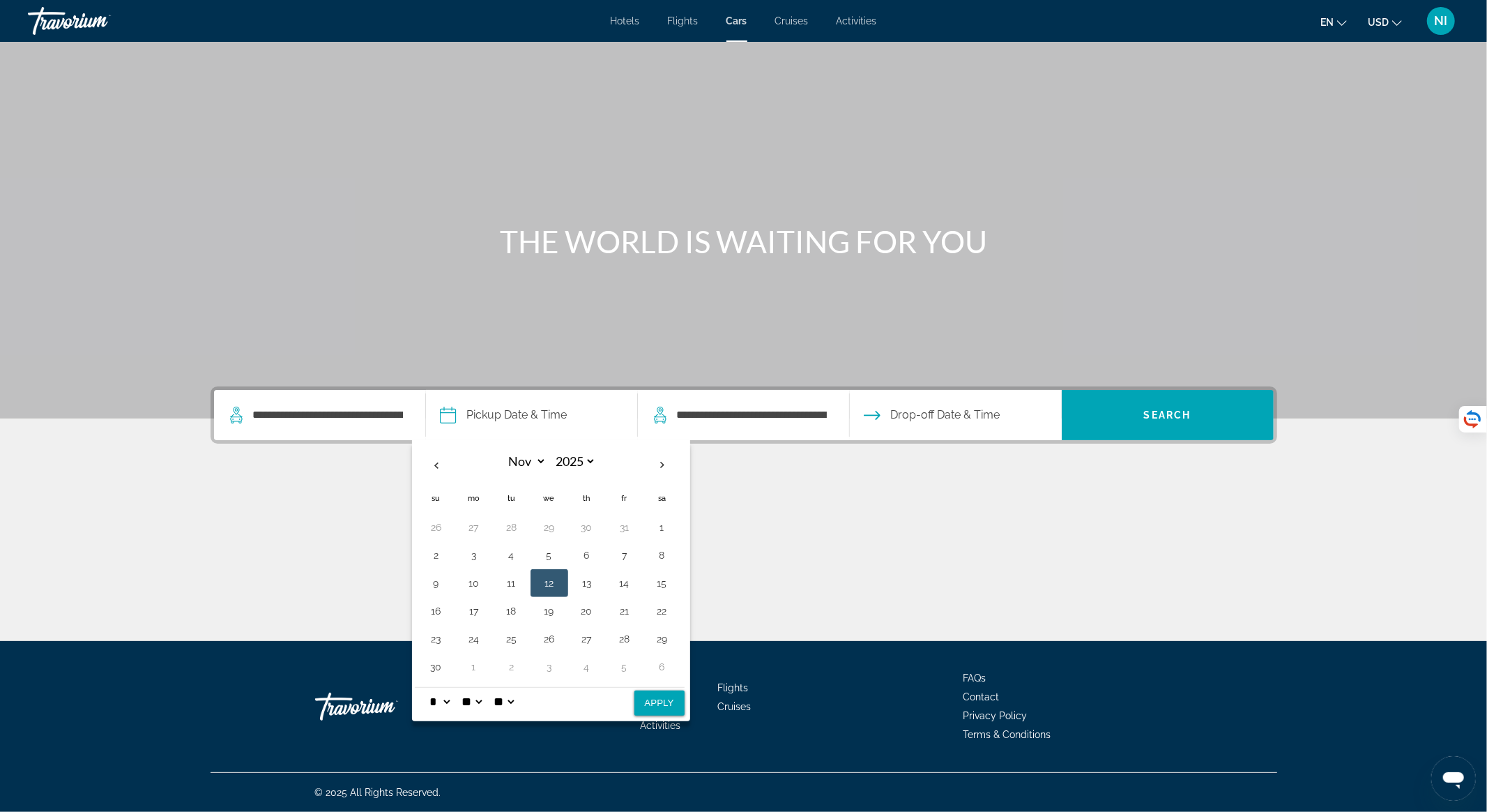
select select "**"
select select "*"
select select "**"
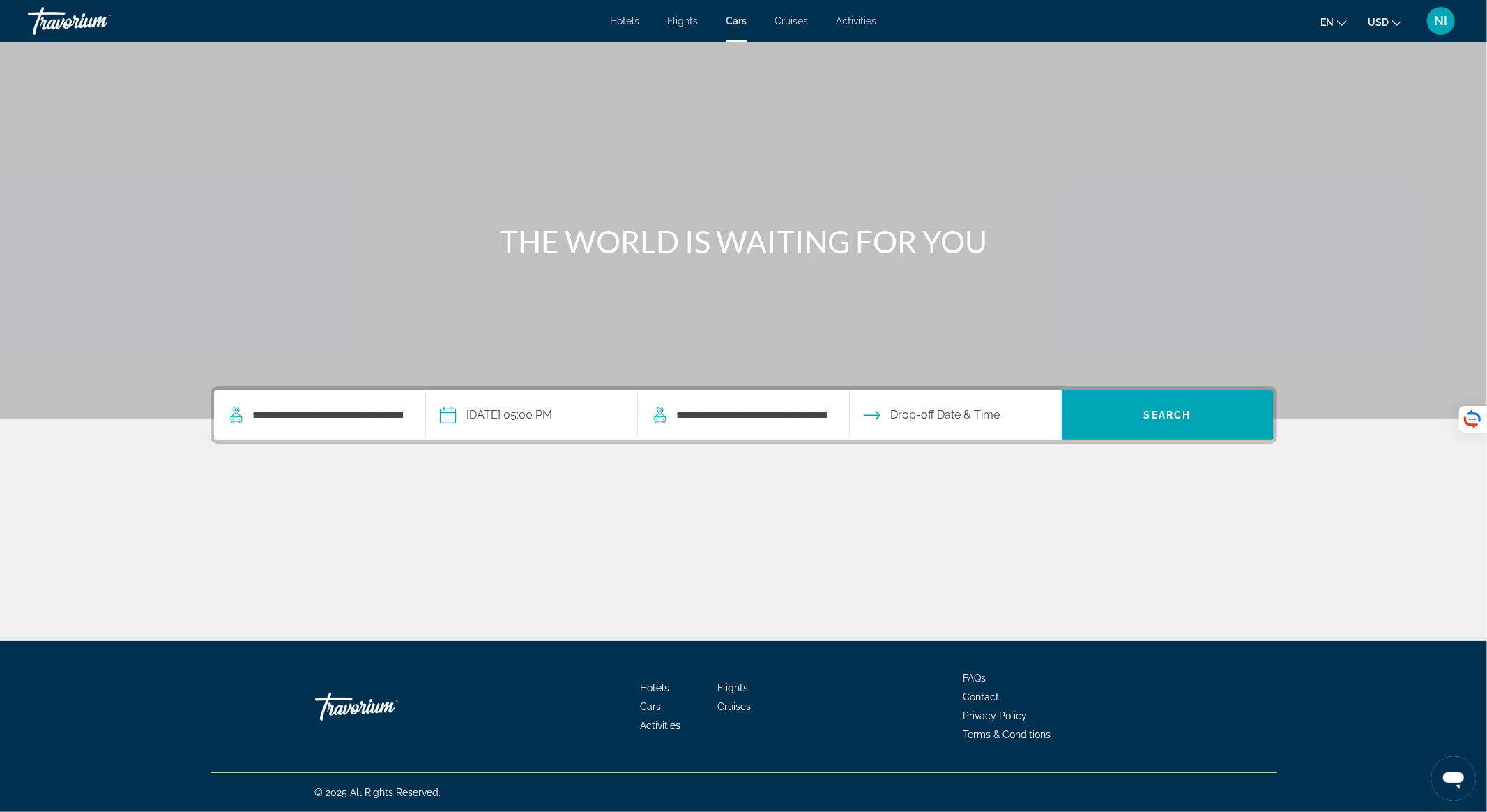
click at [935, 411] on input "Drop-off date" at bounding box center [954, 416] width 217 height 54
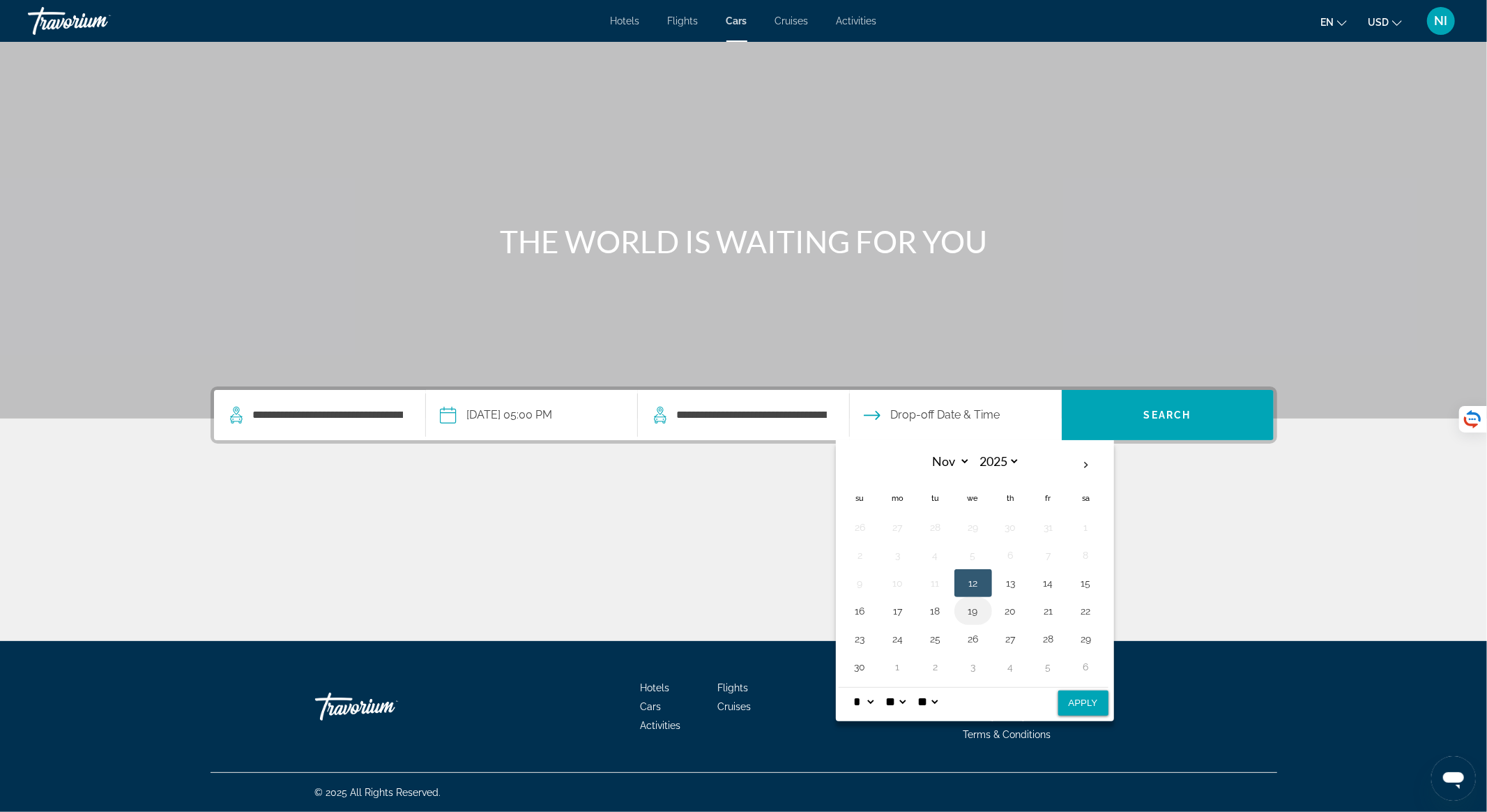
click at [975, 611] on button "19" at bounding box center [973, 611] width 23 height 20
click at [1073, 698] on button "Apply" at bounding box center [1083, 703] width 50 height 25
type input "**********"
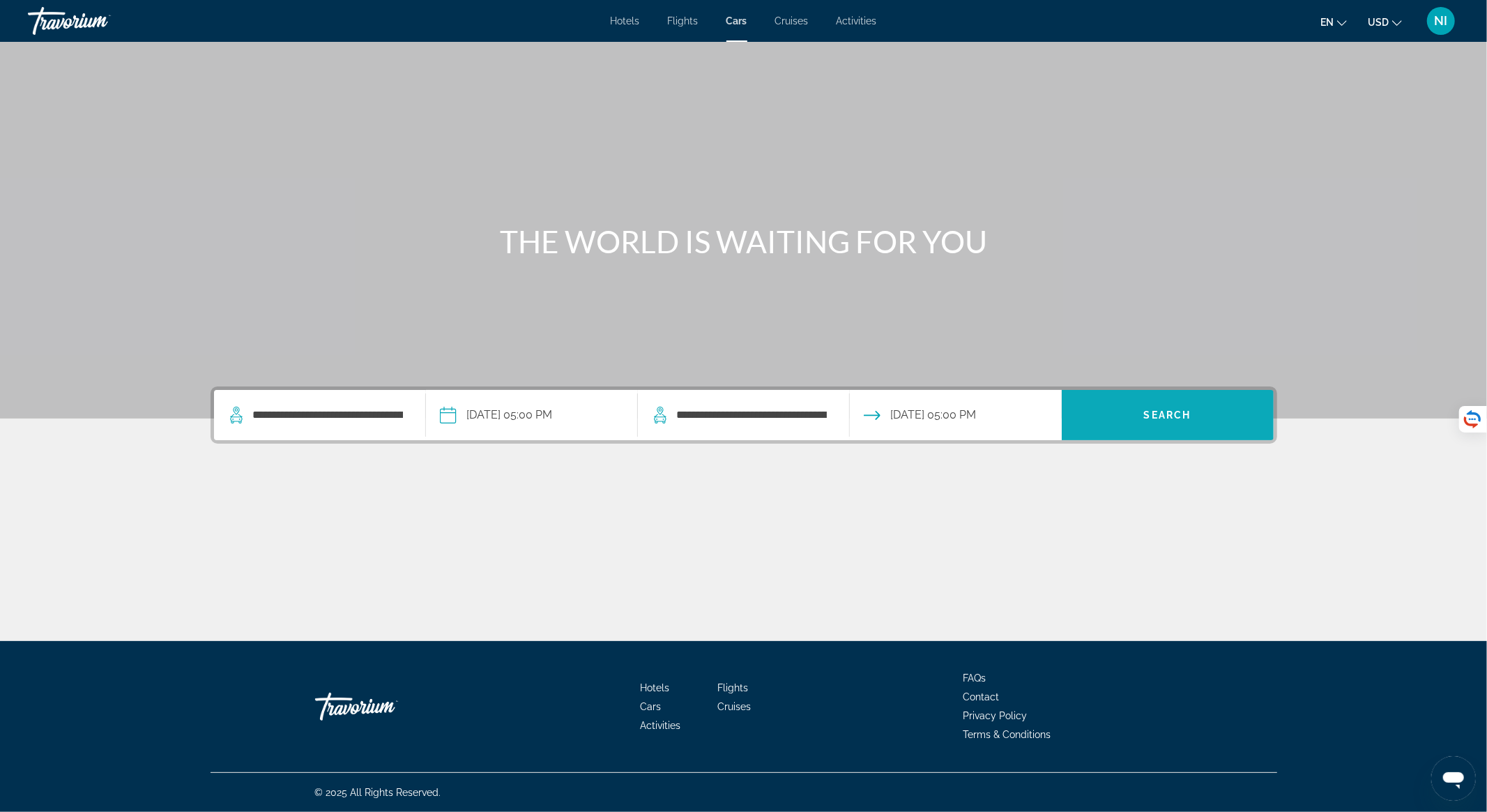
click at [1120, 425] on span "Search" at bounding box center [1167, 415] width 212 height 33
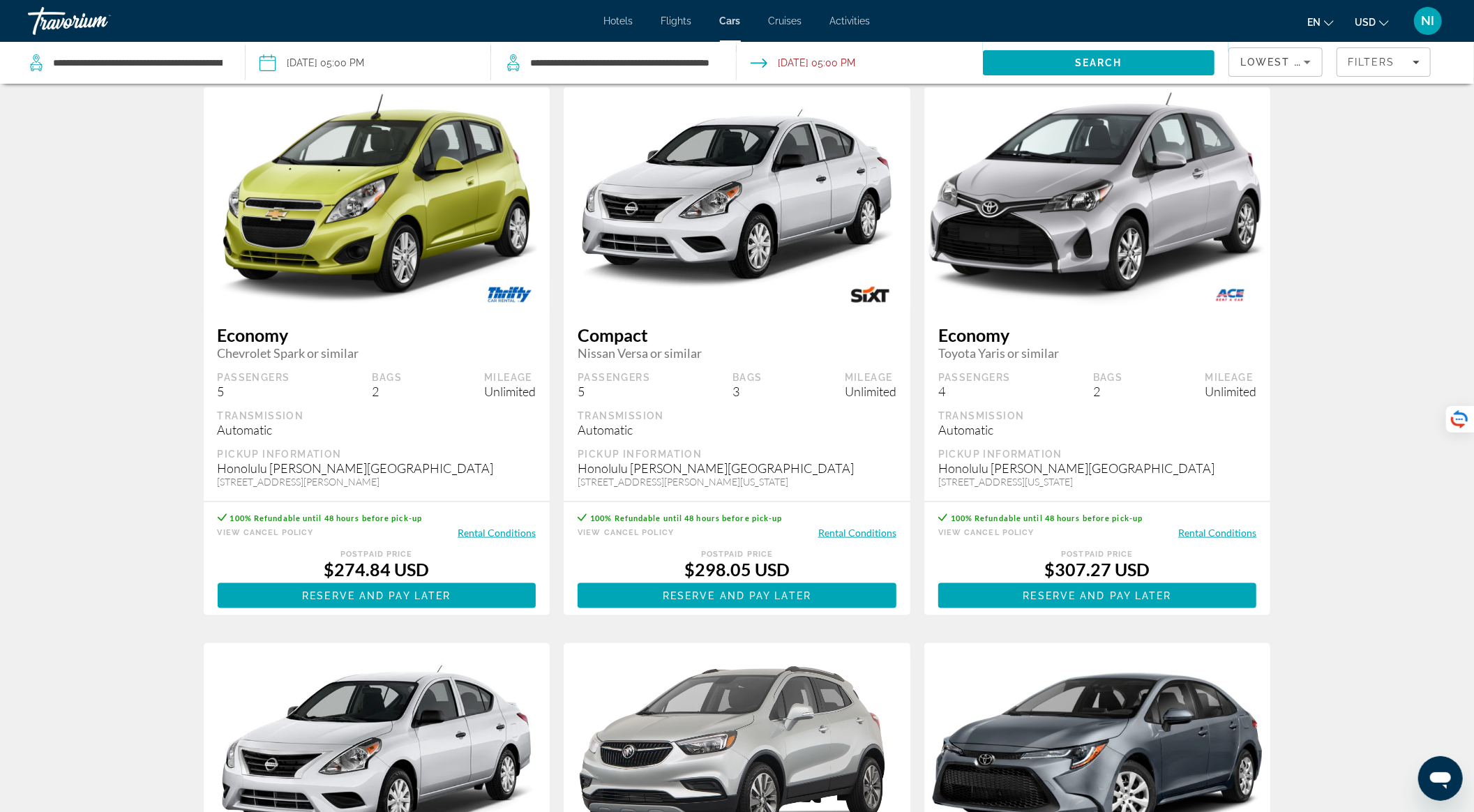
scroll to position [845, 0]
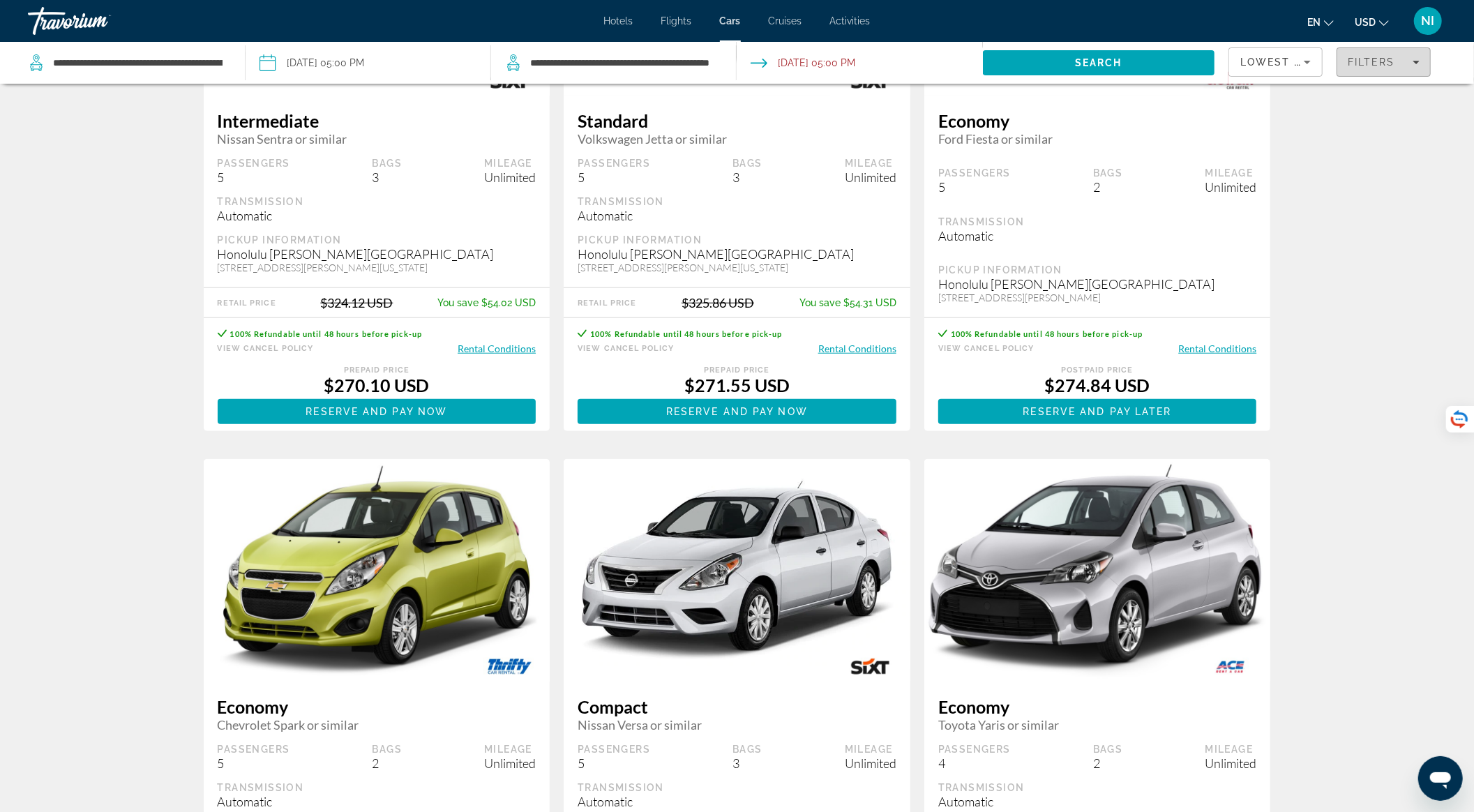
click at [1375, 54] on span "Filters" at bounding box center [1383, 61] width 93 height 33
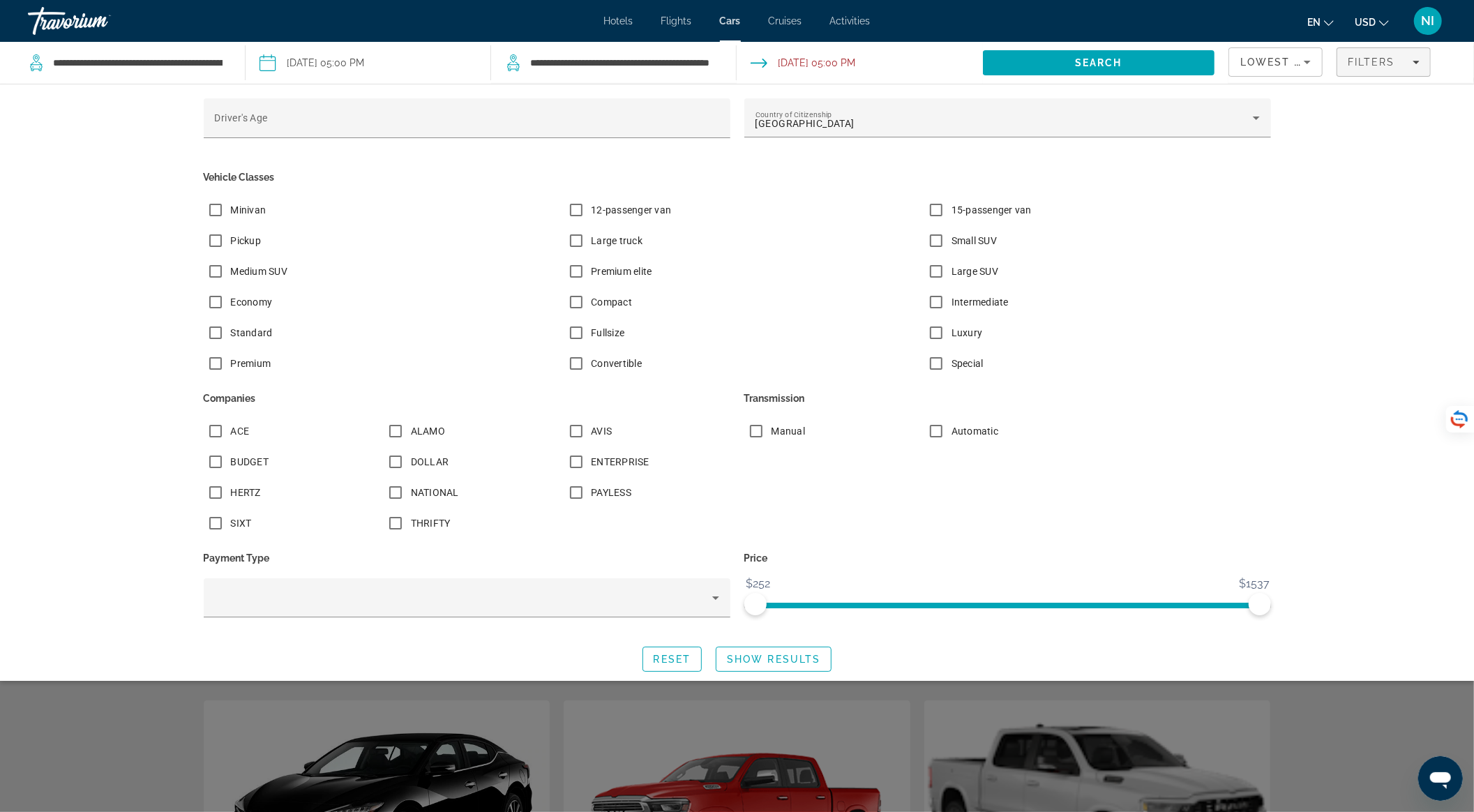
drag, startPoint x: 1127, startPoint y: 63, endPoint x: 1167, endPoint y: 182, distance: 125.5
click at [1127, 63] on span "Search" at bounding box center [1098, 62] width 232 height 33
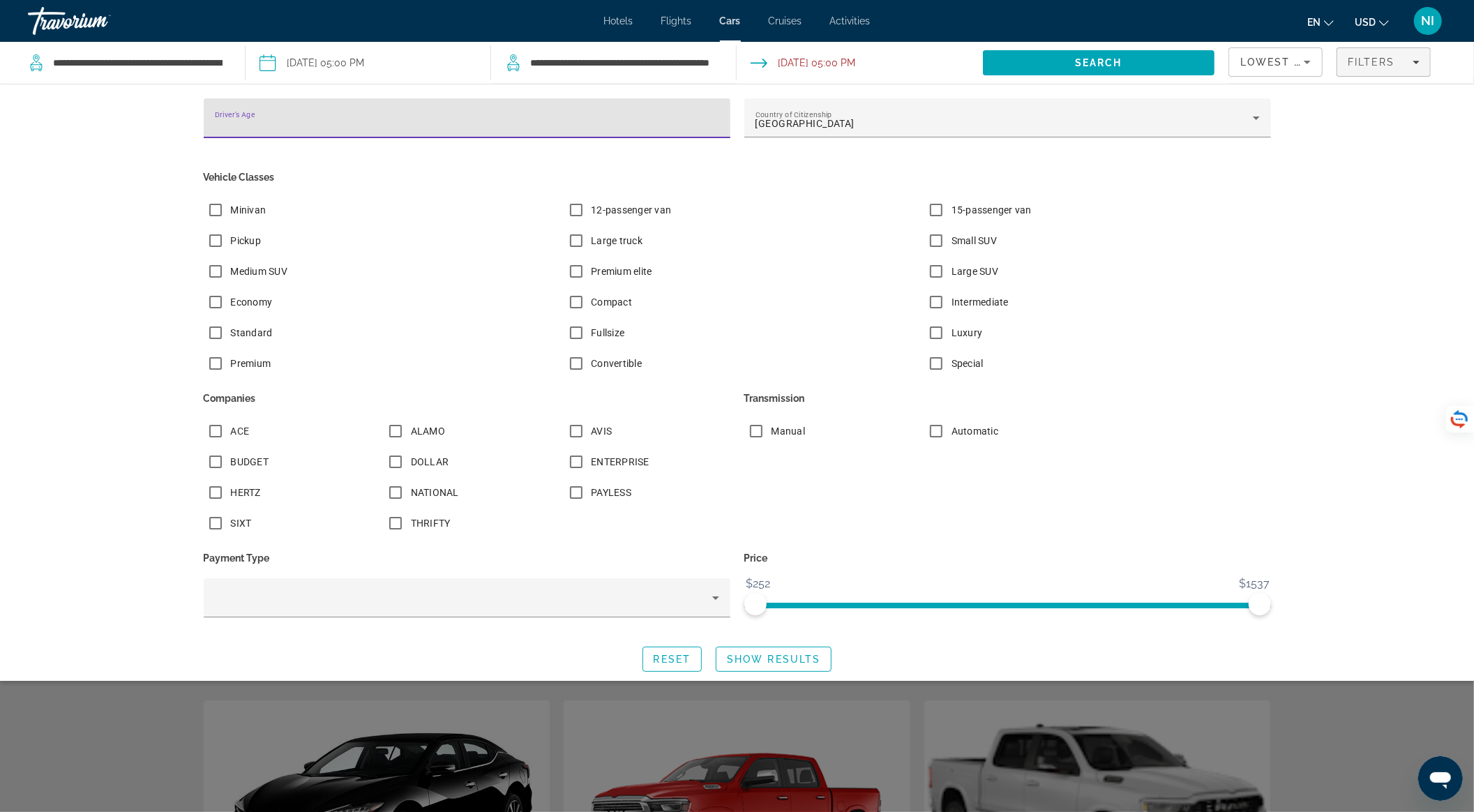
click at [386, 114] on div "Driver's Age" at bounding box center [466, 118] width 504 height 40
type input "**"
click at [1011, 63] on span "Search" at bounding box center [1098, 62] width 232 height 33
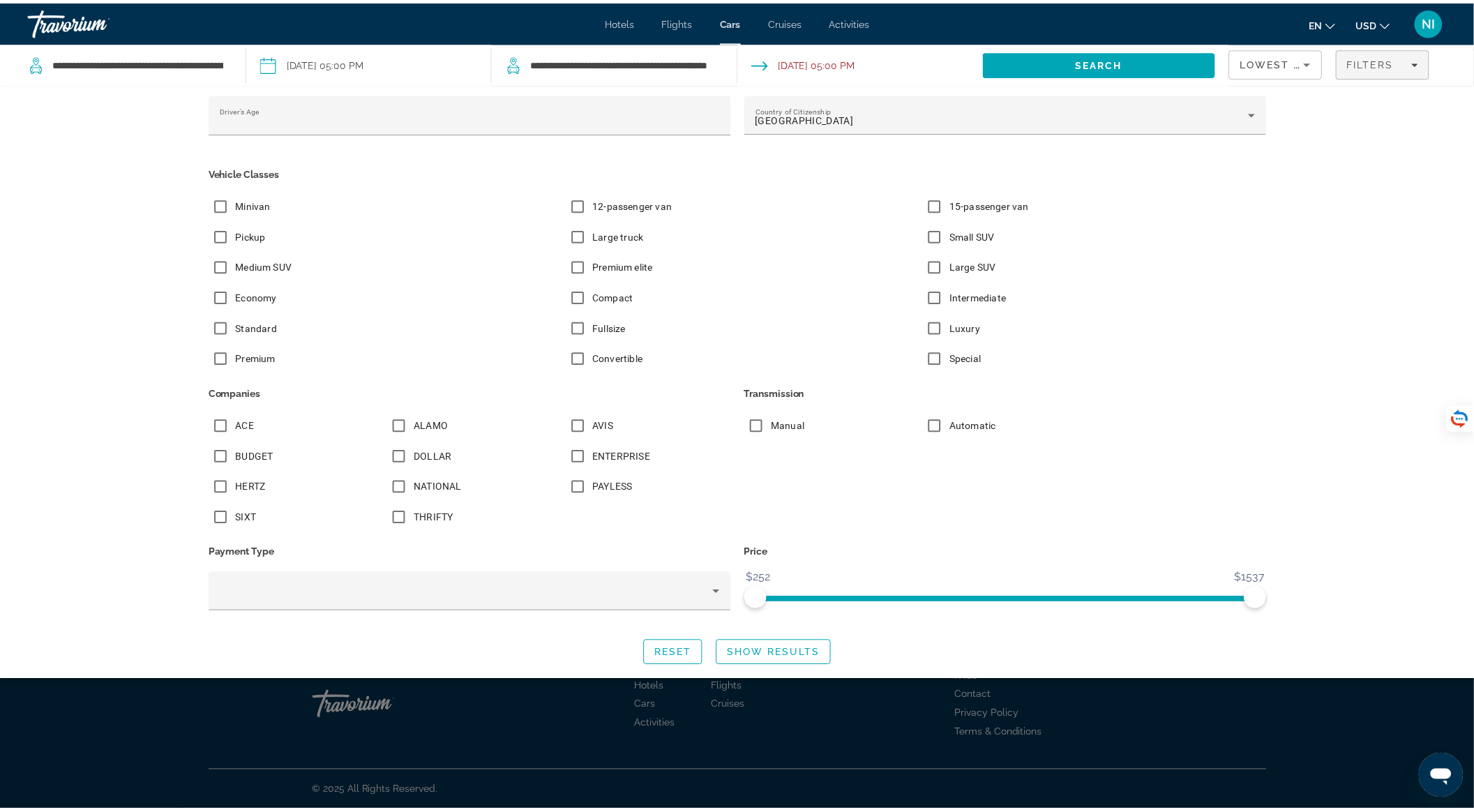
scroll to position [7, 0]
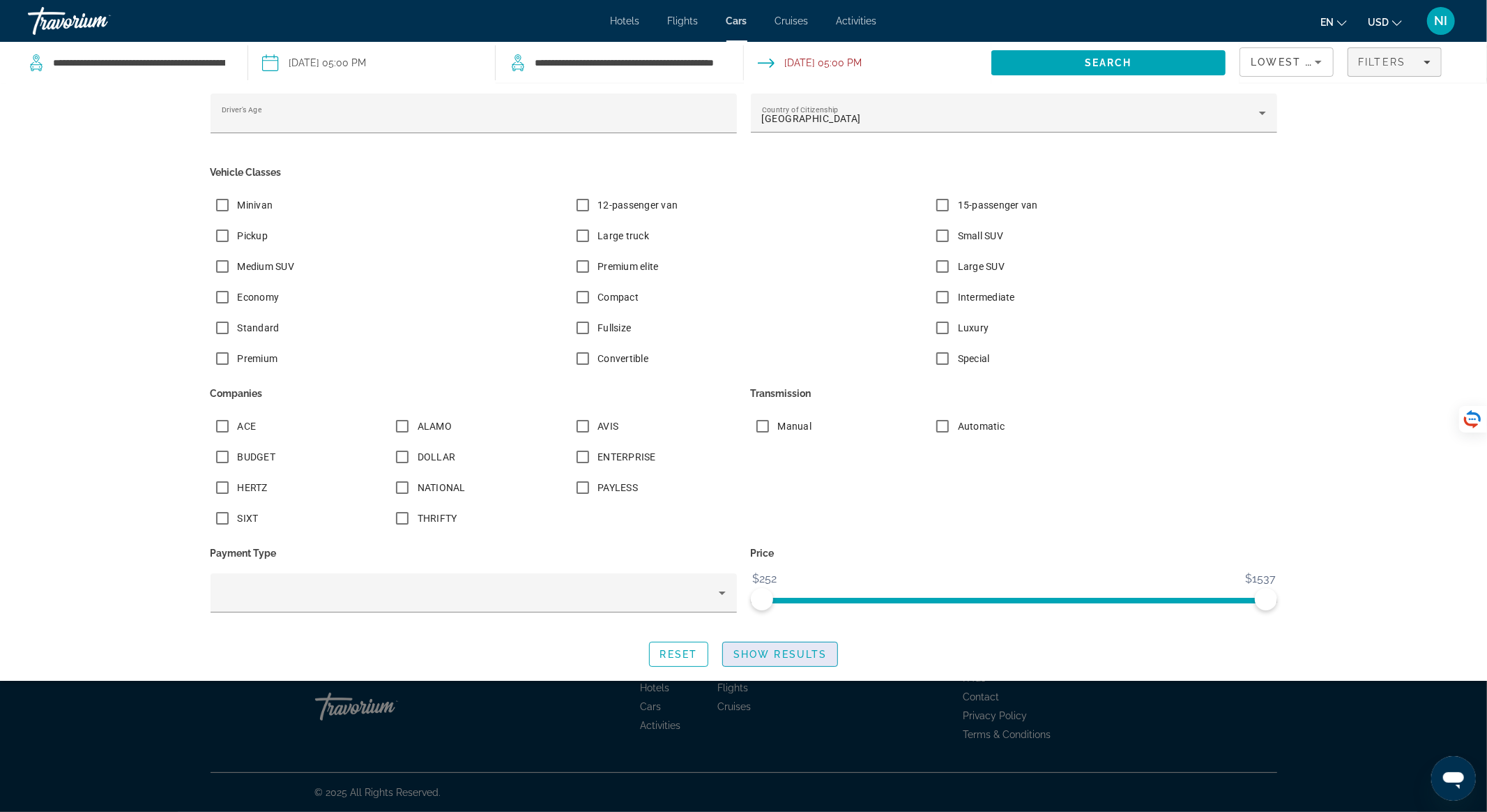
click at [769, 658] on span "Show Results" at bounding box center [780, 654] width 94 height 11
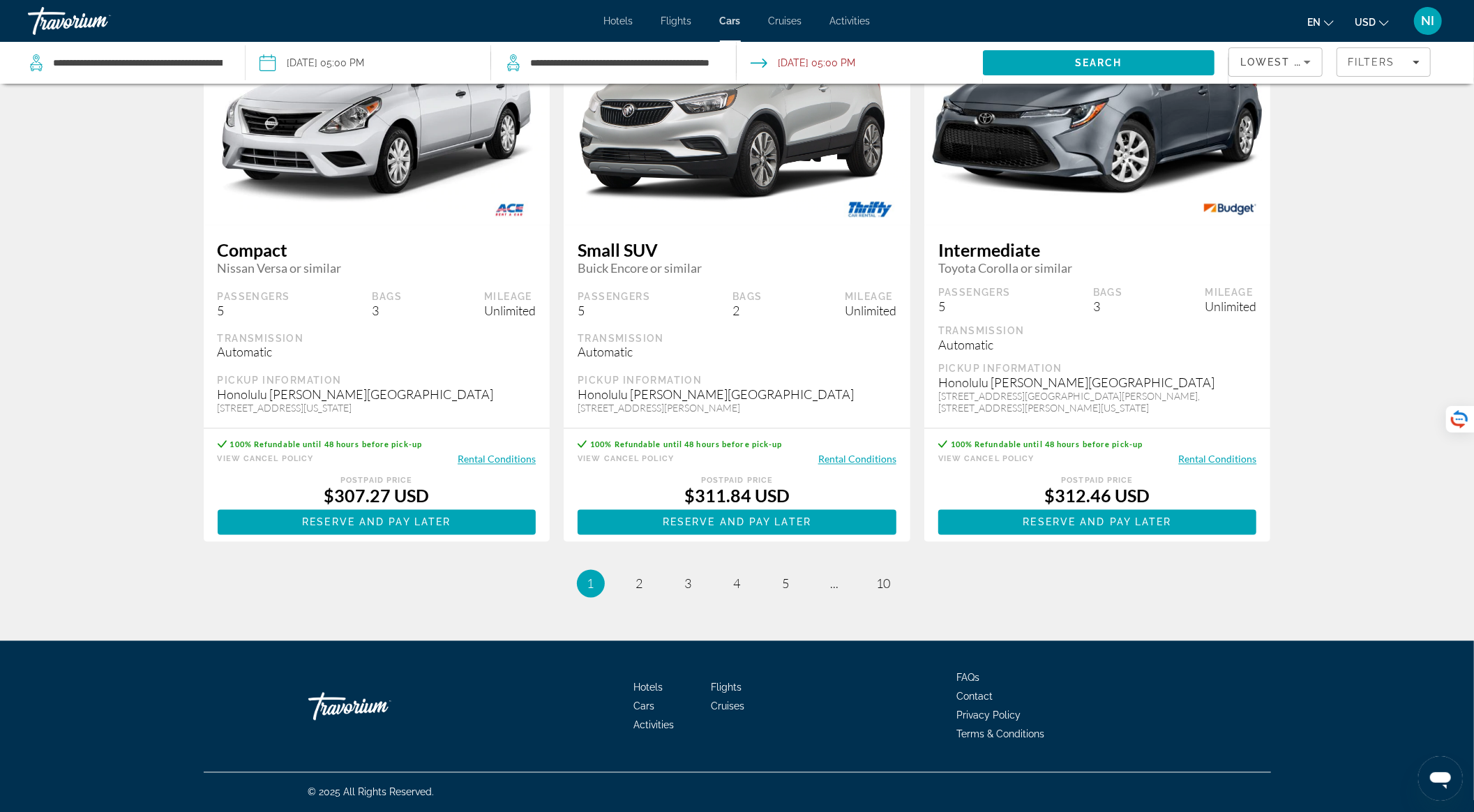
scroll to position [1867, 0]
click at [635, 579] on link "page 2" at bounding box center [639, 583] width 24 height 24
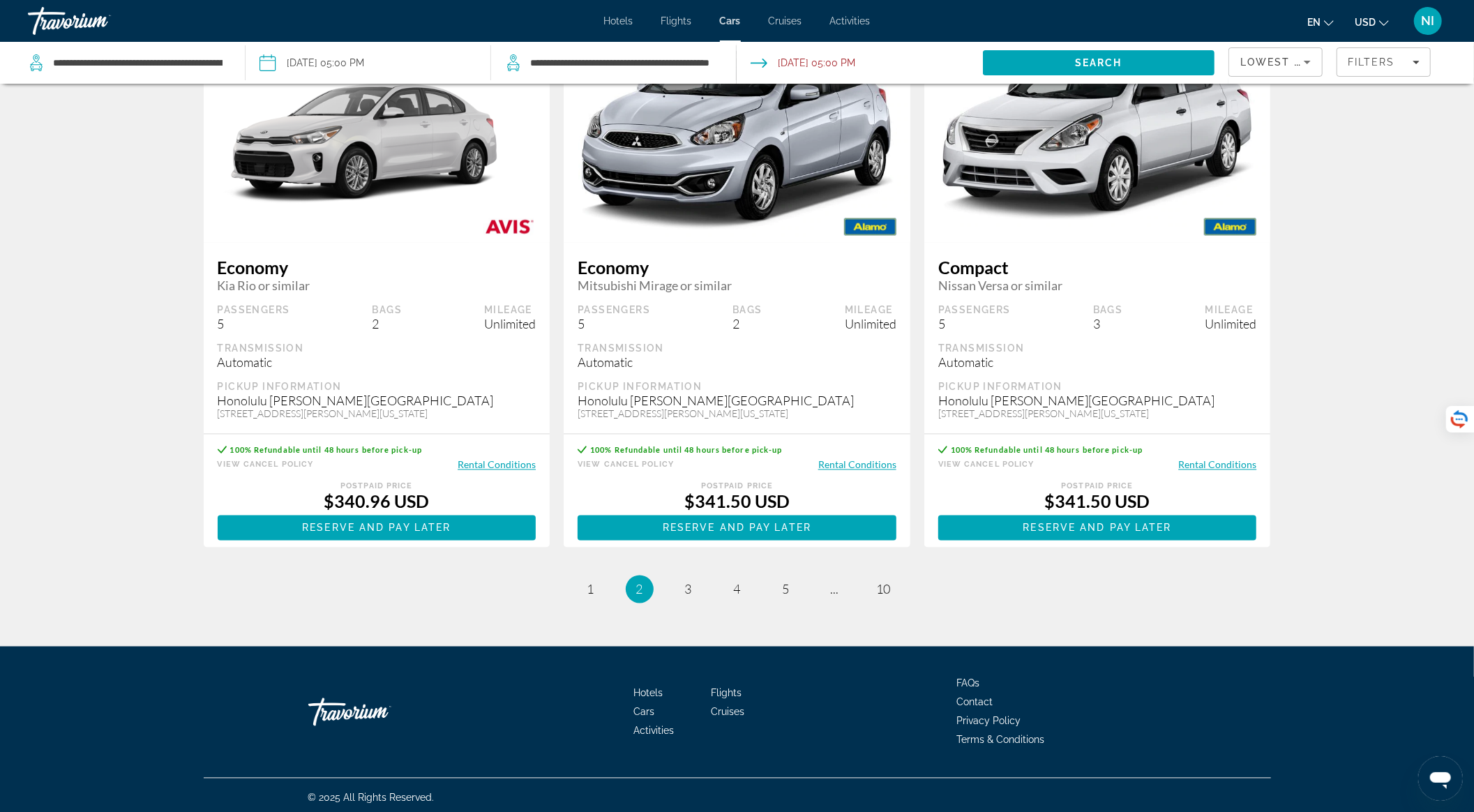
scroll to position [1820, 0]
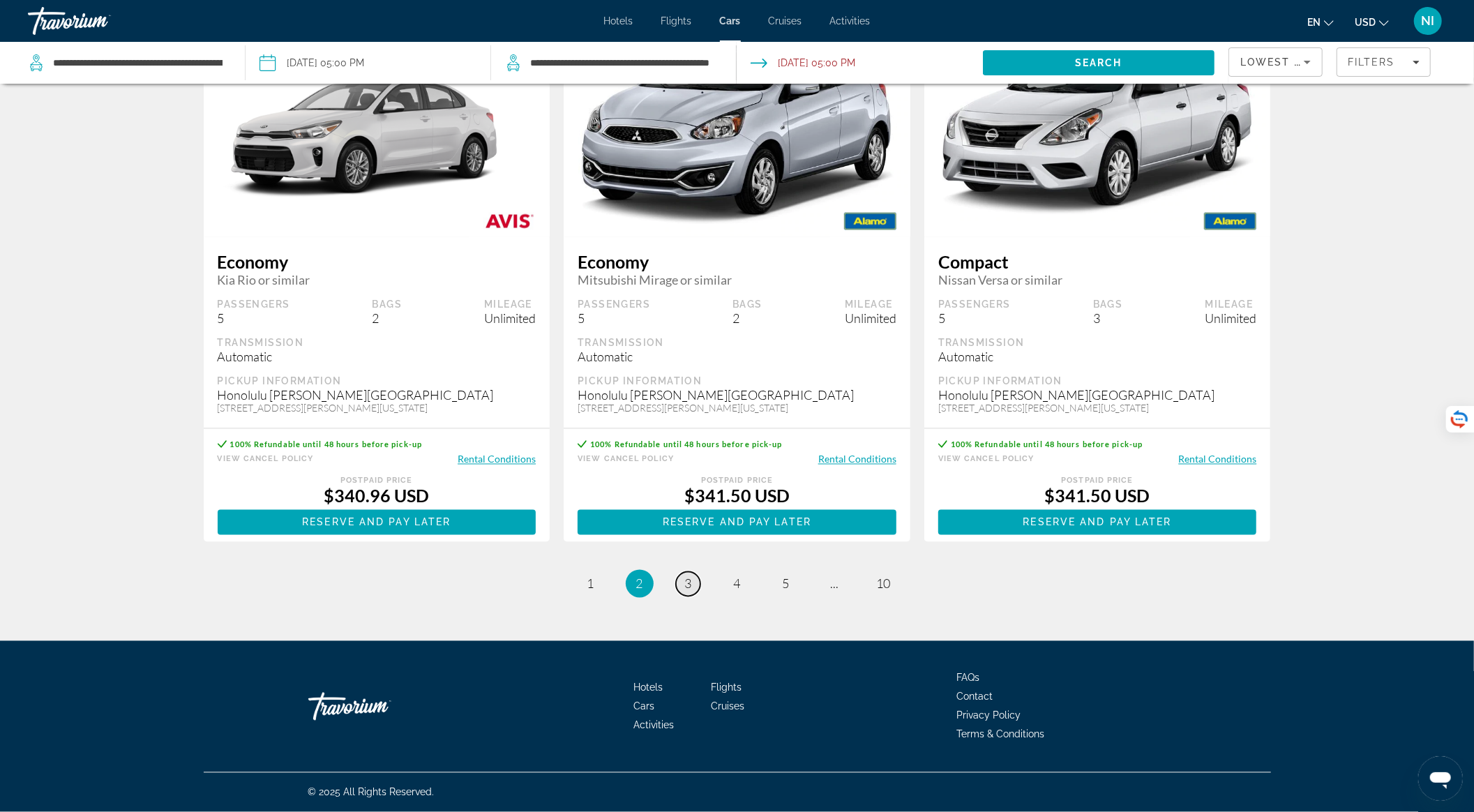
click at [688, 588] on span "3" at bounding box center [689, 583] width 7 height 15
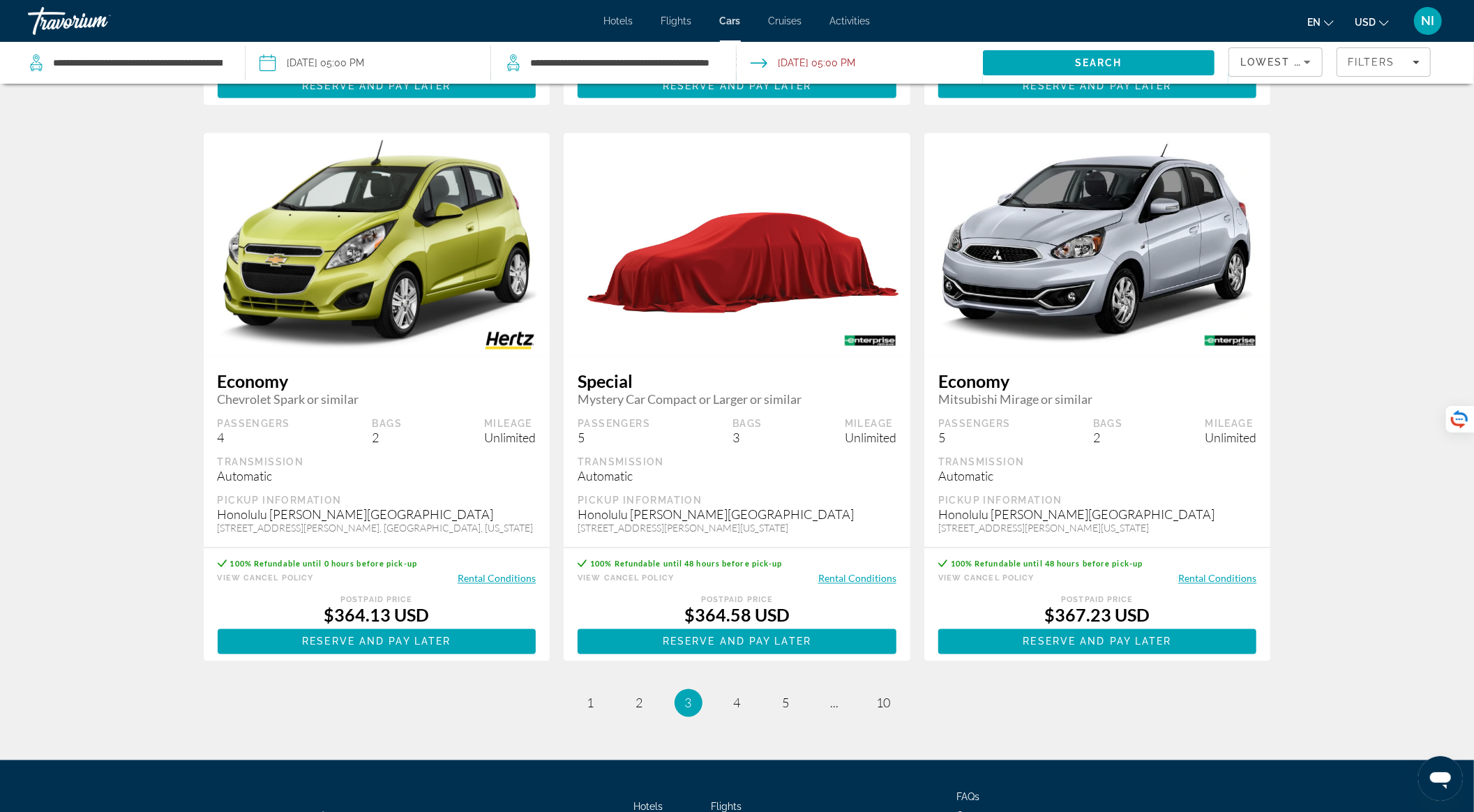
scroll to position [1766, 0]
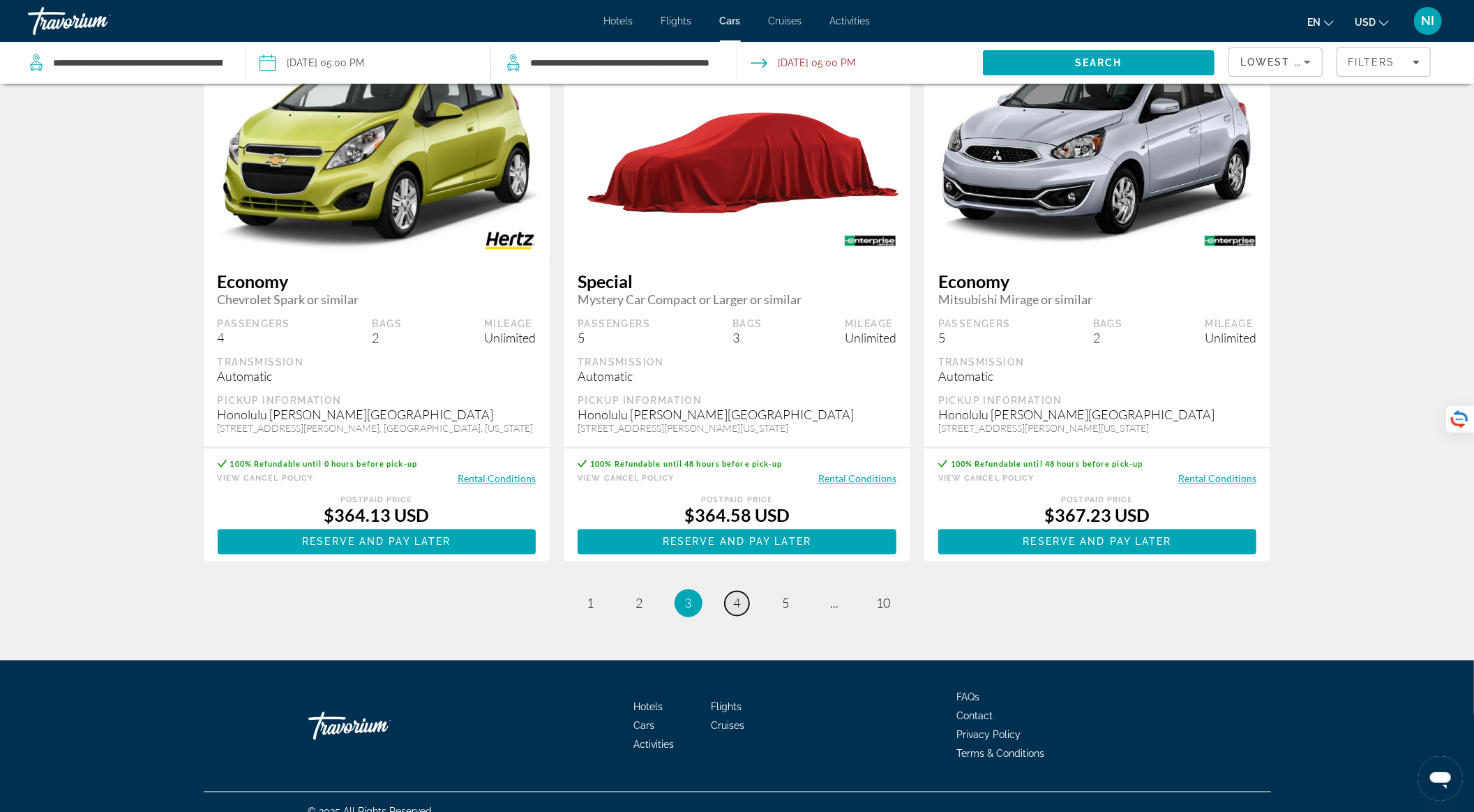
click at [738, 611] on span "4" at bounding box center [737, 603] width 7 height 15
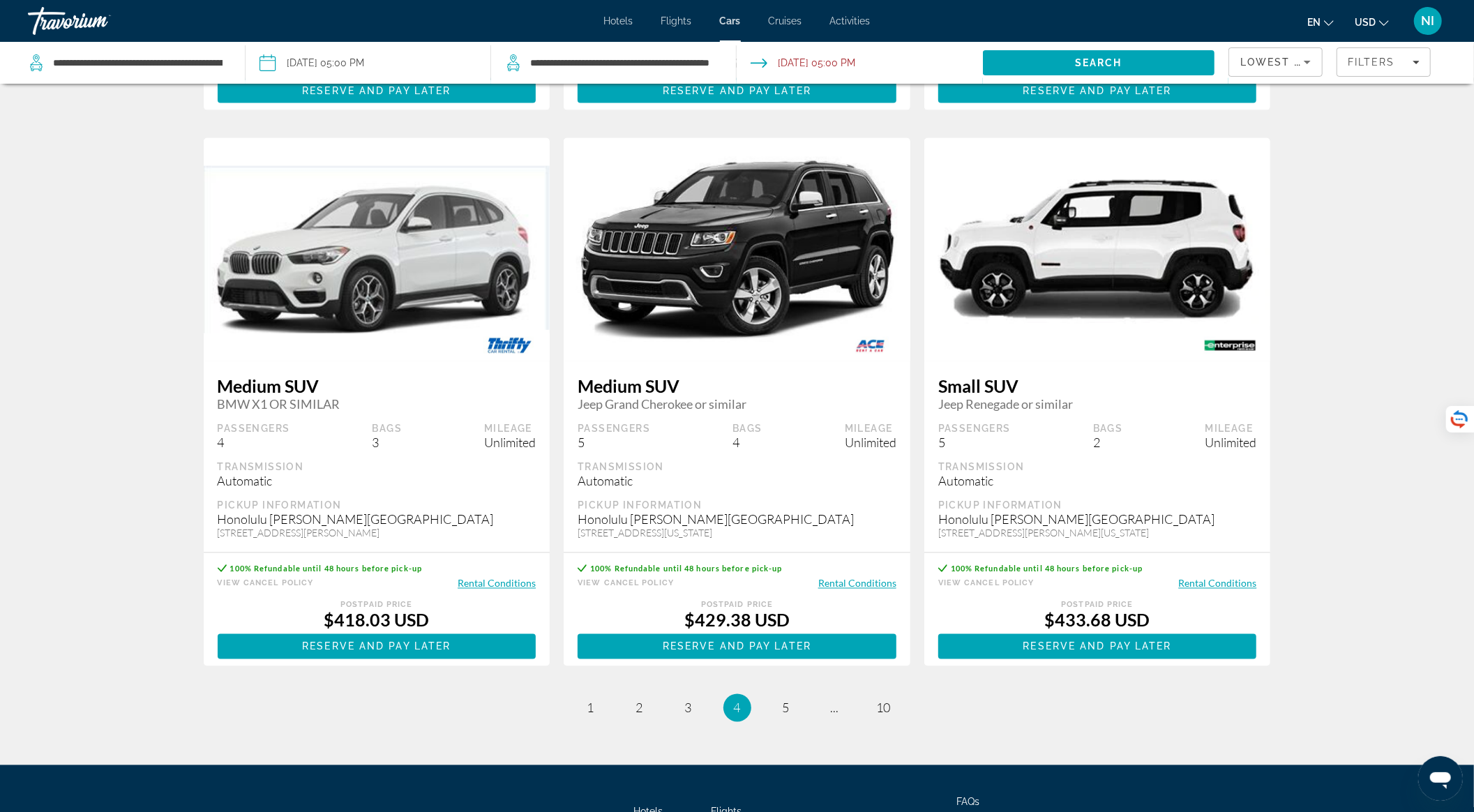
scroll to position [1820, 0]
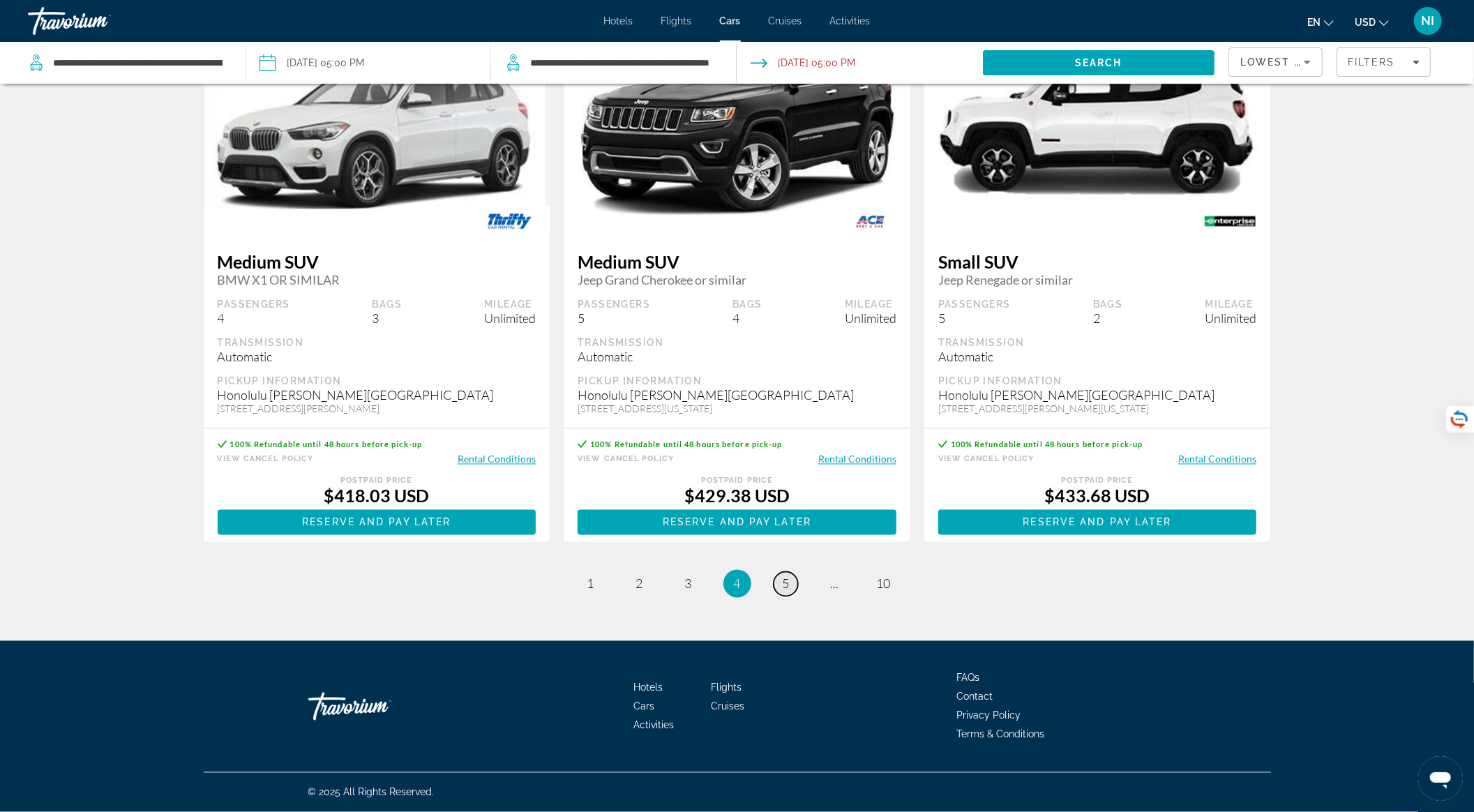
click at [793, 584] on link "page 5" at bounding box center [785, 583] width 24 height 24
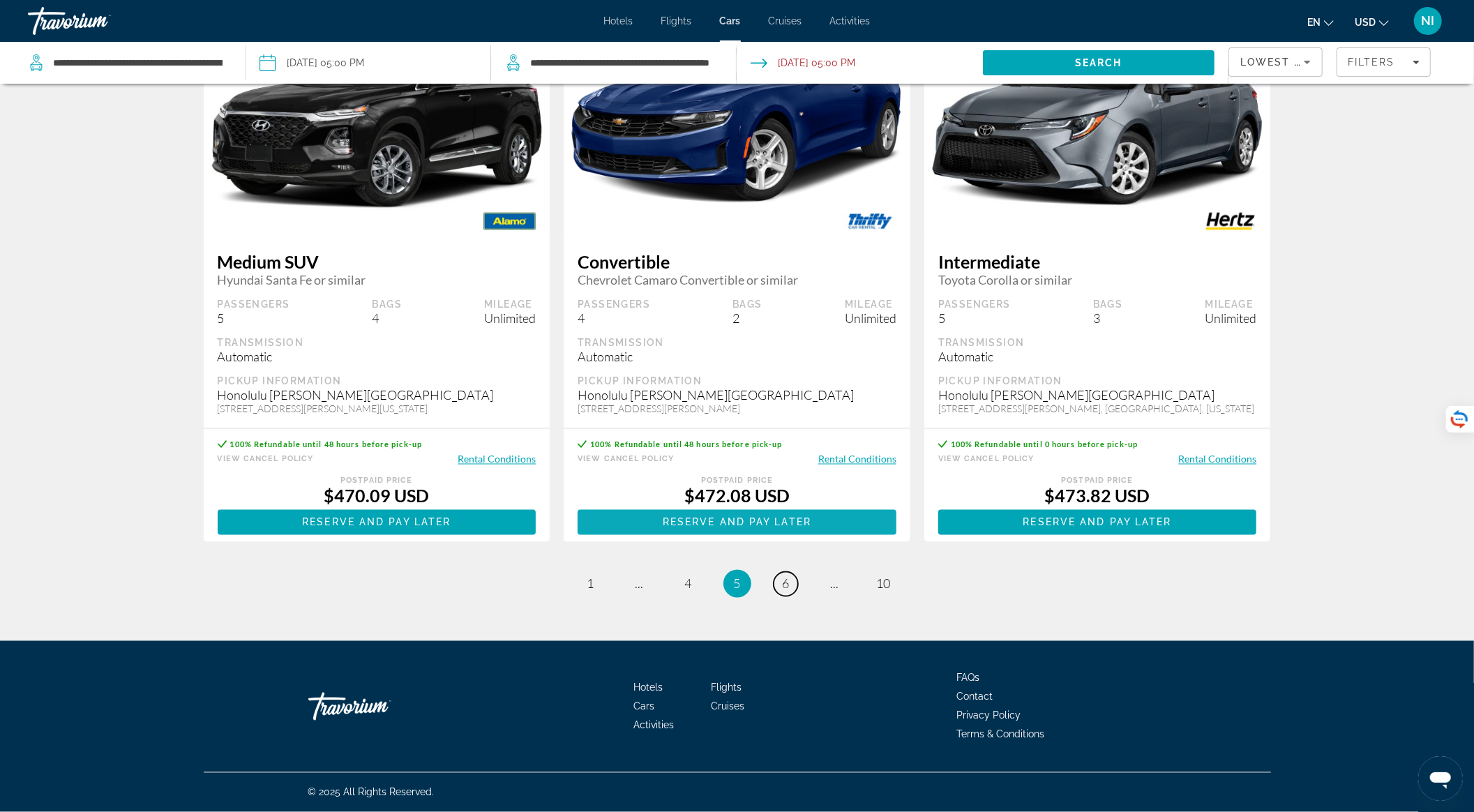
scroll to position [1832, 0]
click at [785, 583] on span "6" at bounding box center [786, 583] width 7 height 15
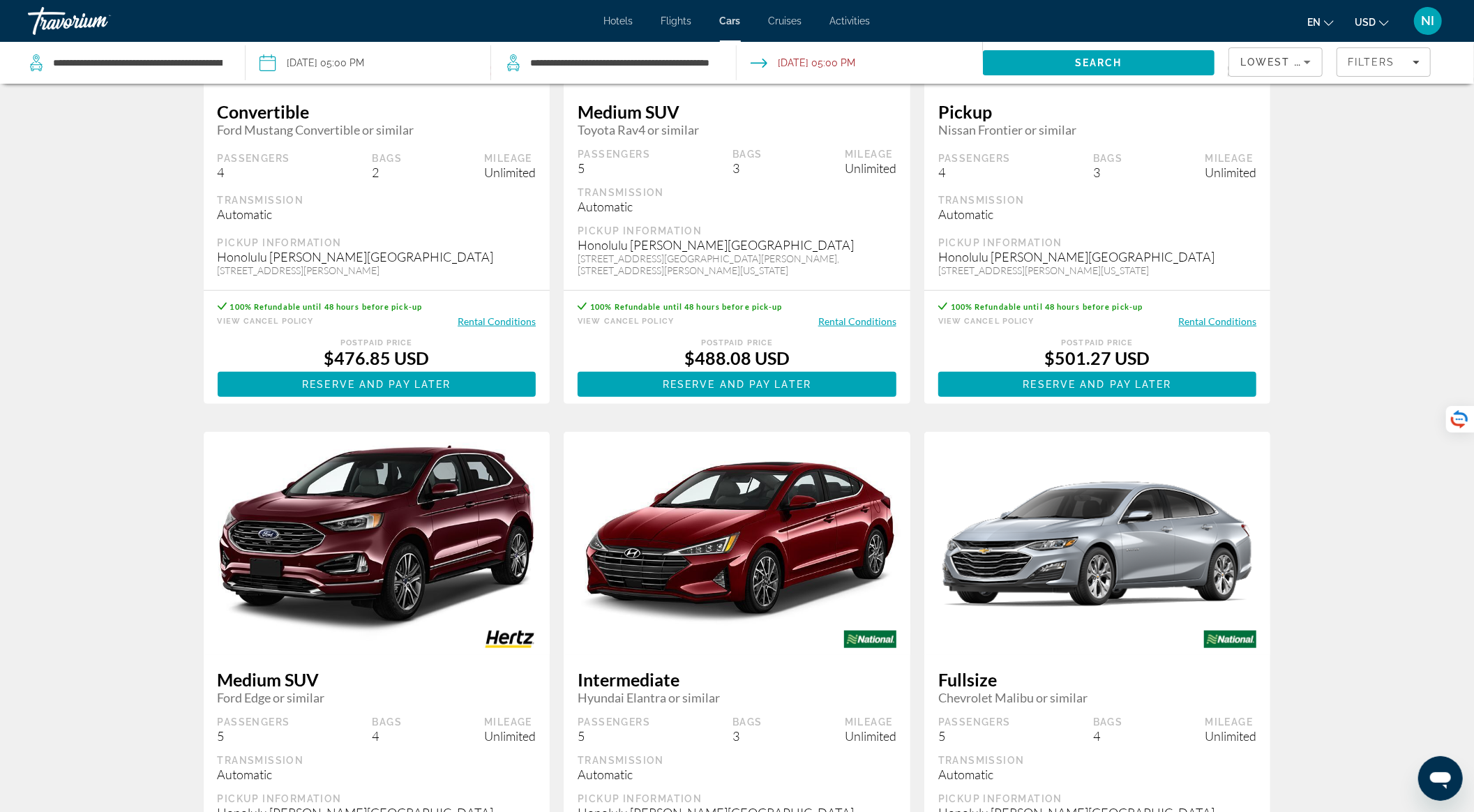
scroll to position [836, 0]
